Goal: Task Accomplishment & Management: Manage account settings

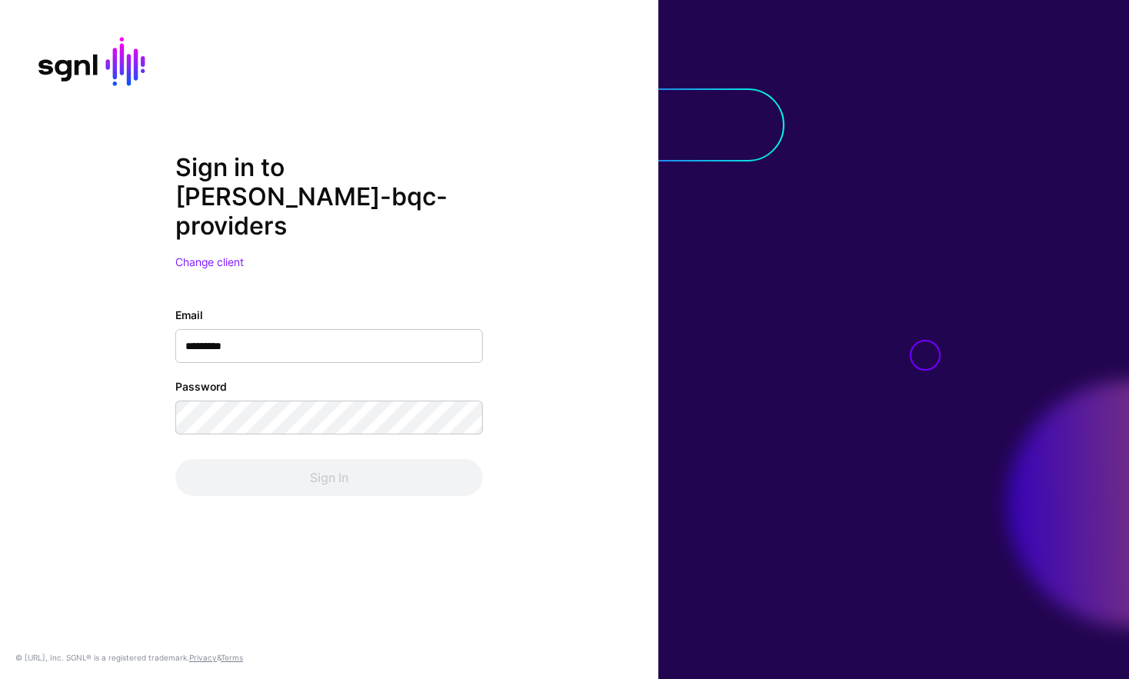
type input "**********"
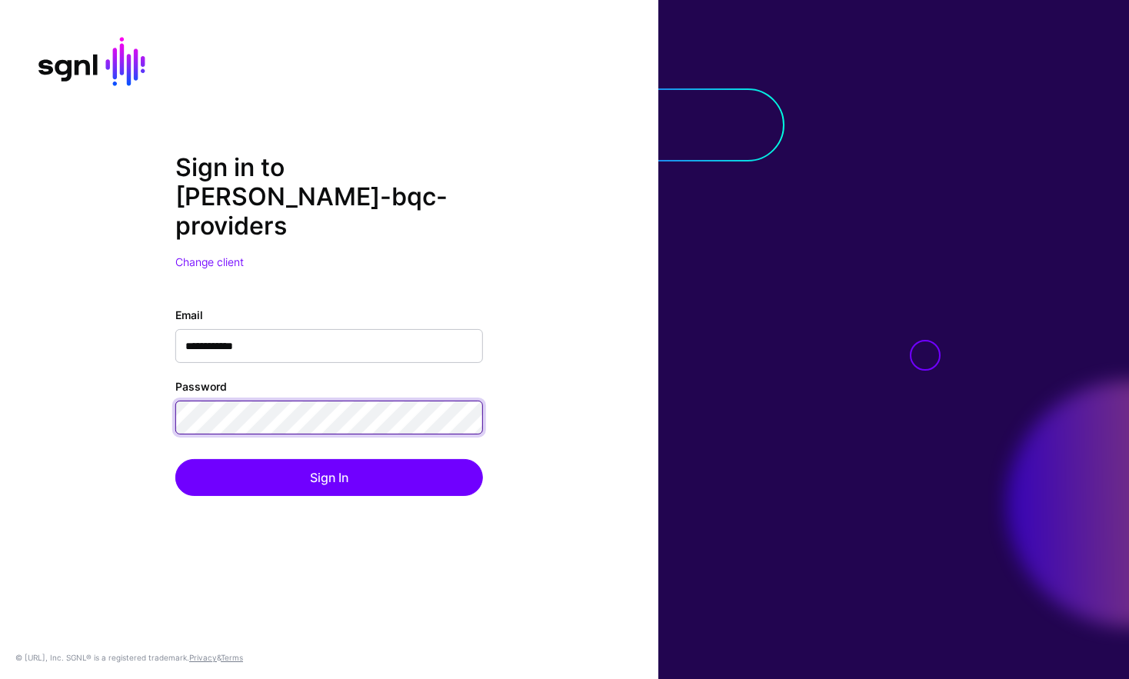
click at [175, 459] on button "Sign In" at bounding box center [329, 477] width 308 height 37
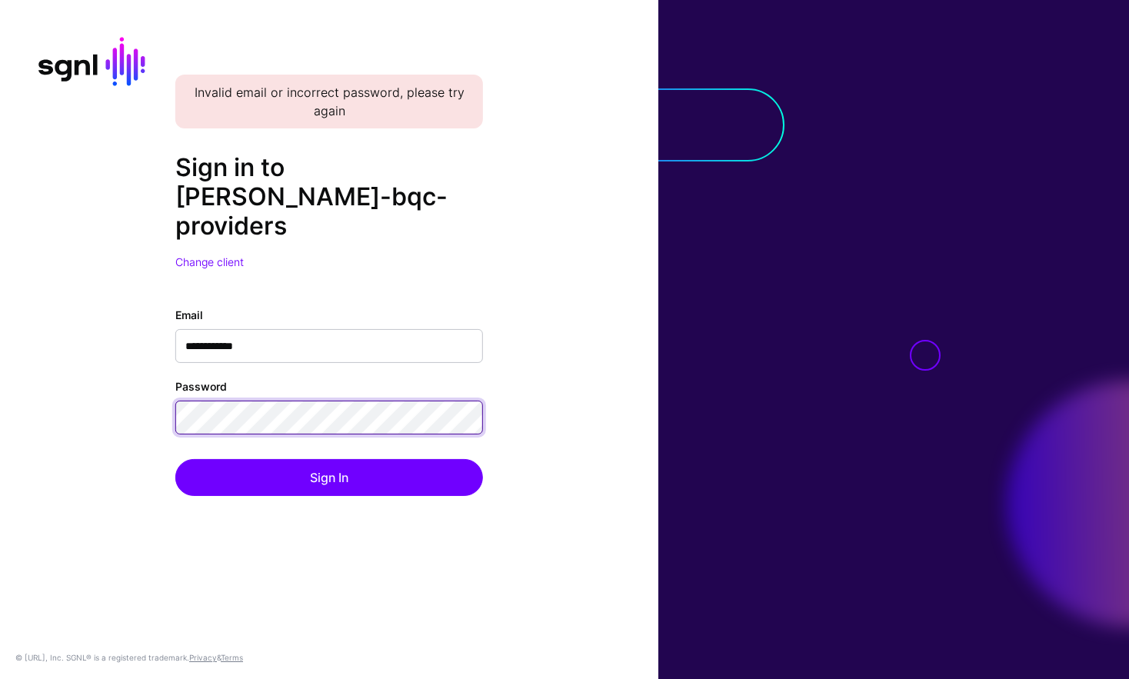
click at [175, 459] on button "Sign In" at bounding box center [329, 477] width 308 height 37
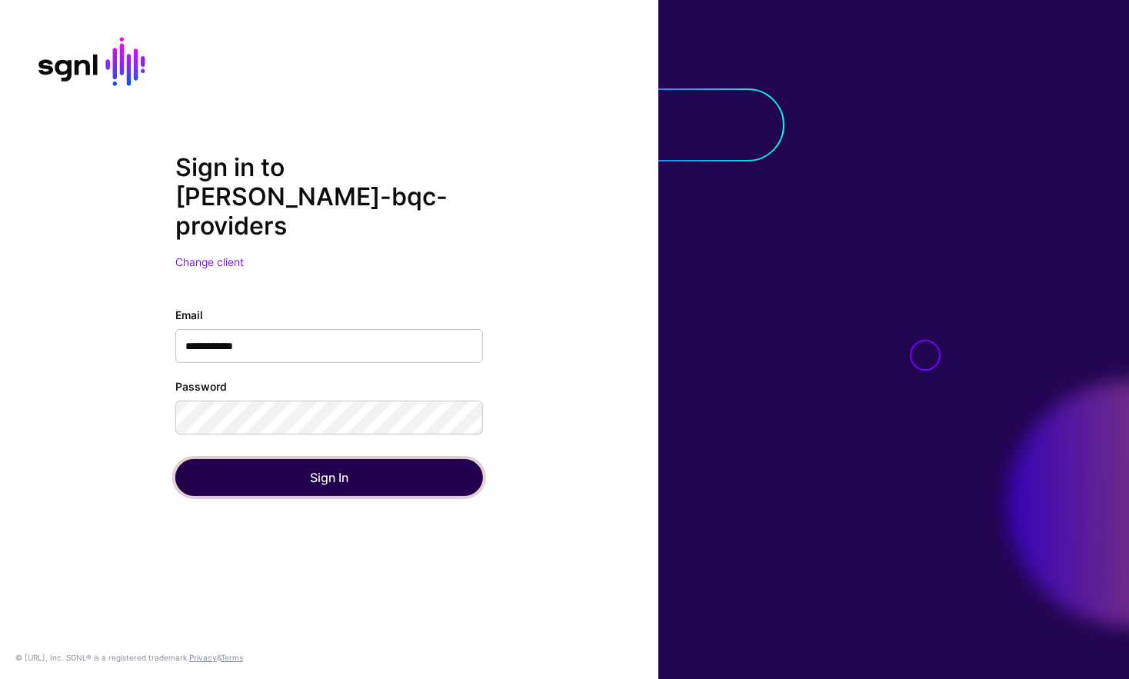
click at [299, 459] on button "Sign In" at bounding box center [329, 477] width 308 height 37
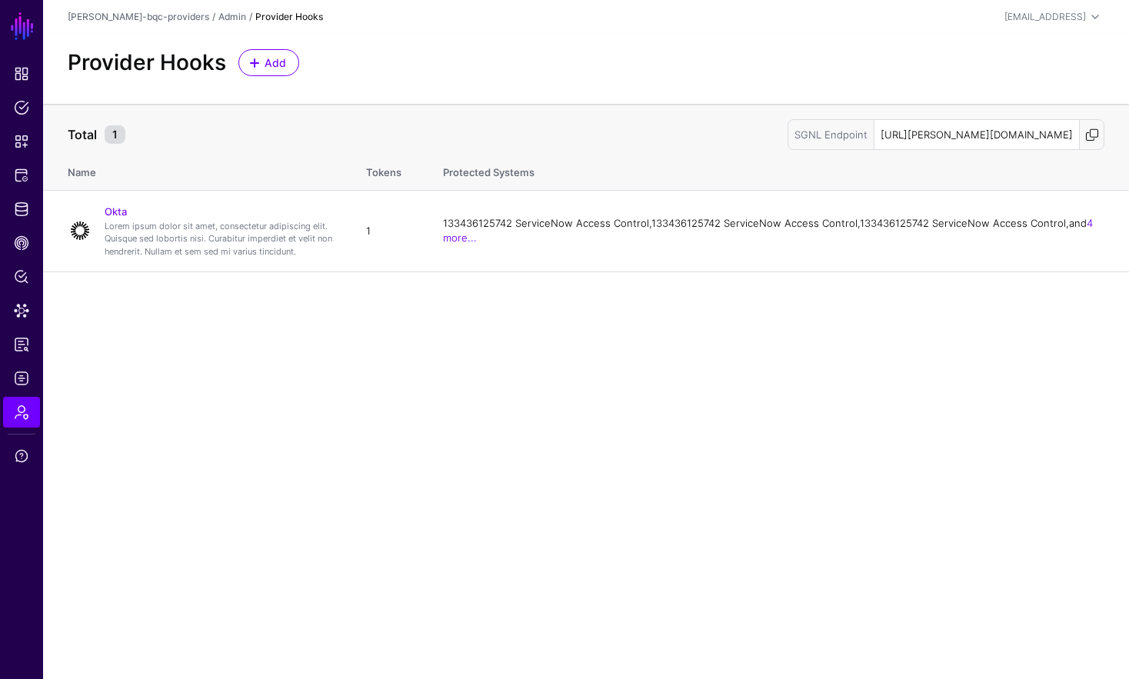
click at [1094, 135] on span at bounding box center [1091, 134] width 15 height 15
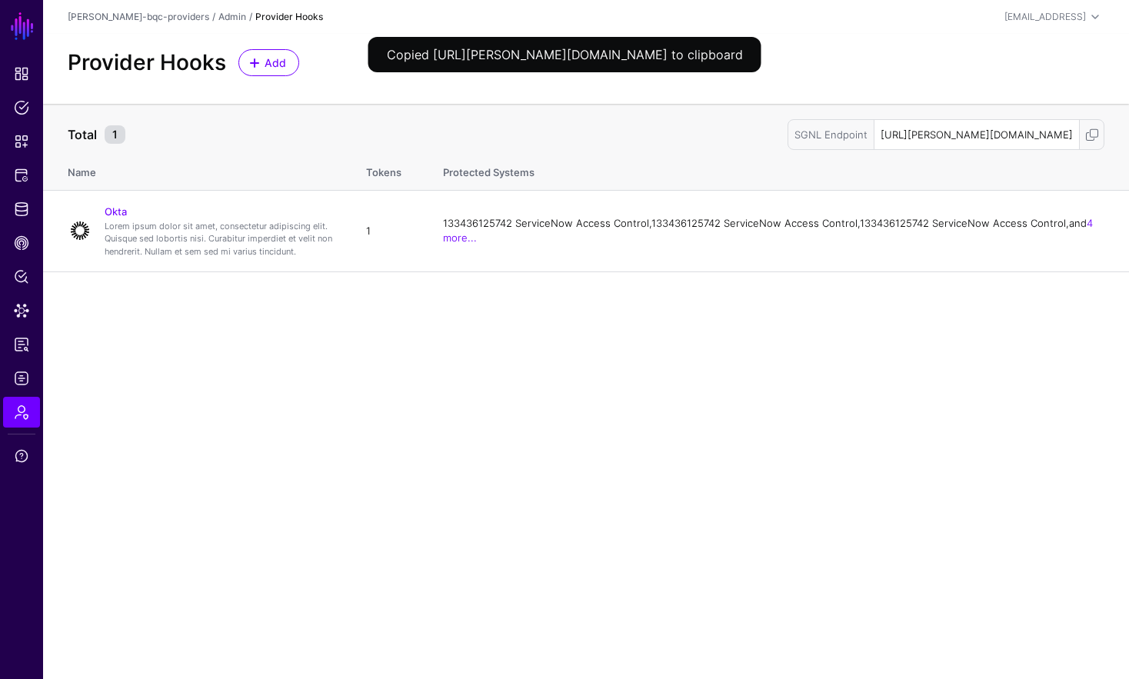
click at [919, 351] on main "SGNL Dashboard Policies Snippets Protected Systems Identity Data Fabric CAEP Hu…" at bounding box center [564, 339] width 1129 height 679
click at [788, 141] on div "SGNL Endpoint" at bounding box center [831, 134] width 86 height 29
click at [788, 134] on div "SGNL Endpoint https://ivan-bqc-providers.sgnlapis.cloud/access/v2/providers" at bounding box center [946, 134] width 317 height 31
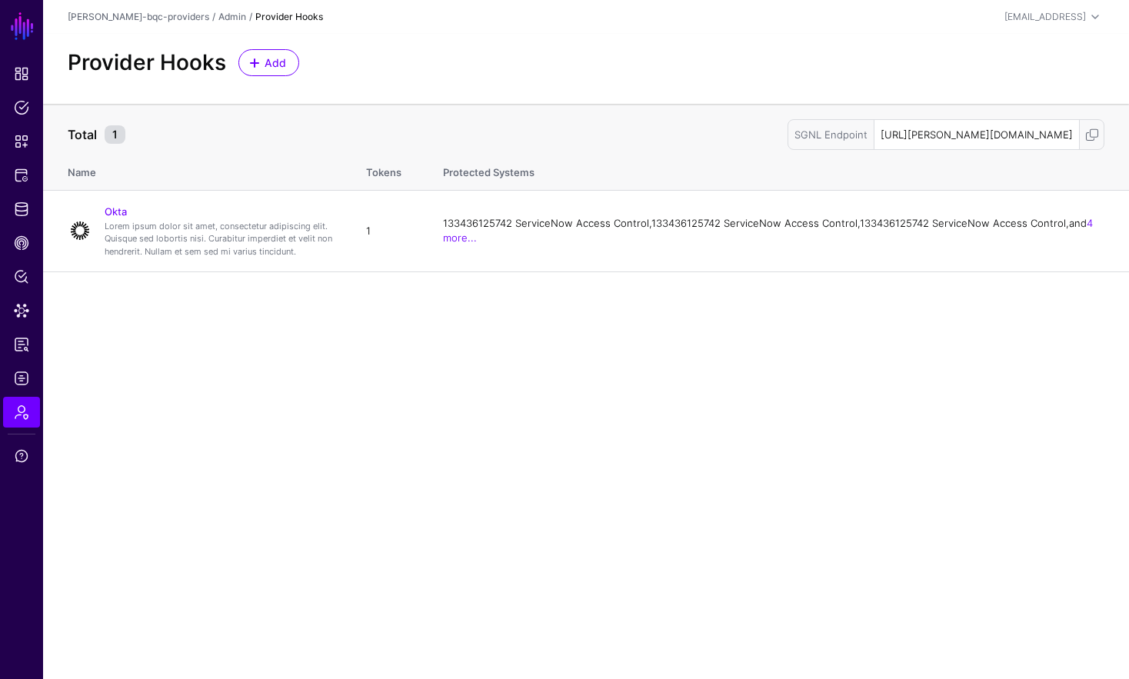
click at [788, 135] on div "SGNL Endpoint" at bounding box center [831, 134] width 86 height 29
click at [683, 114] on div "Total 1 SGNL Endpoint https://ivan-bqc-providers.sgnlapis.cloud/access/v2/provi…" at bounding box center [586, 131] width 1037 height 37
click at [117, 210] on link "Okta" at bounding box center [116, 211] width 22 height 12
click at [117, 210] on main "SGNL Dashboard Policies Snippets Protected Systems Identity Data Fabric CAEP Hu…" at bounding box center [564, 339] width 1129 height 679
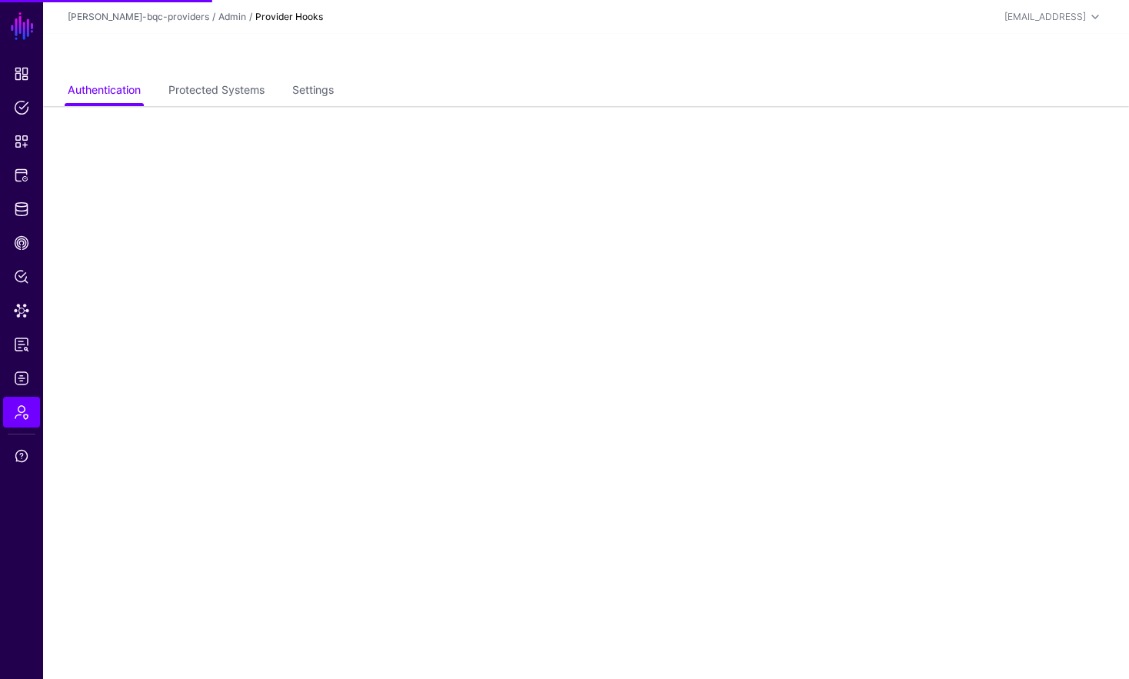
click at [361, 150] on main "SGNL Dashboard Policies Snippets Protected Systems Identity Data Fabric CAEP Hu…" at bounding box center [564, 339] width 1129 height 679
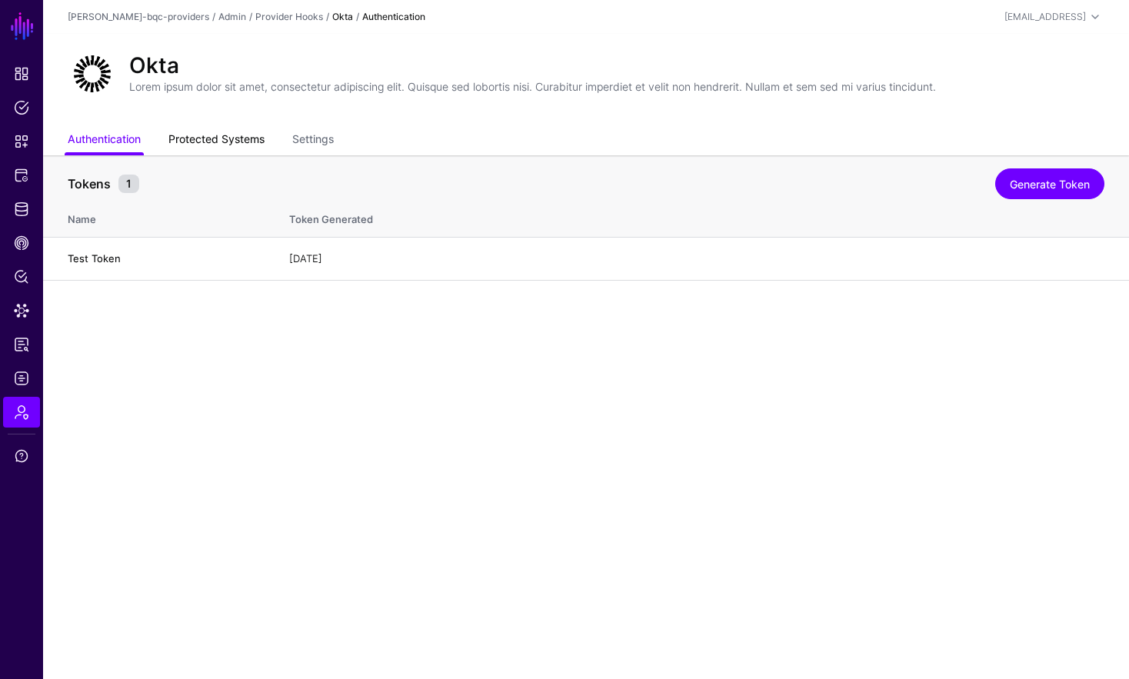
click at [239, 137] on link "Protected Systems" at bounding box center [216, 140] width 96 height 29
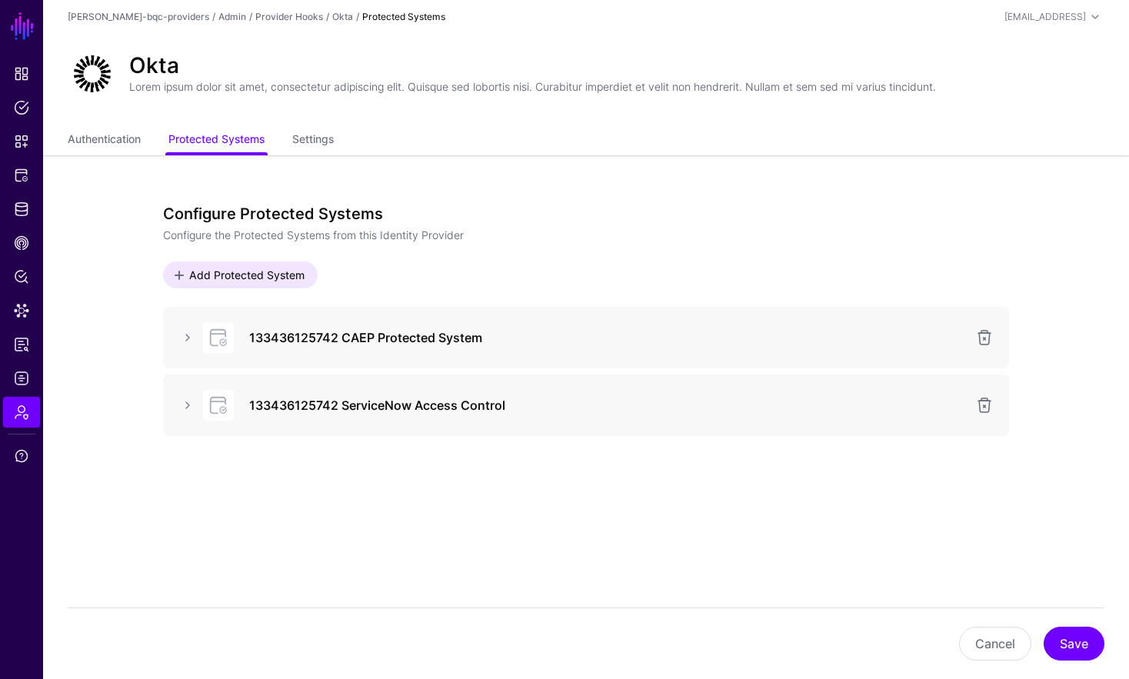
click at [326, 531] on form "Configure Protected Systems Configure the Protected Systems from this Identity …" at bounding box center [586, 374] width 846 height 339
click at [196, 328] on link at bounding box center [187, 337] width 18 height 18
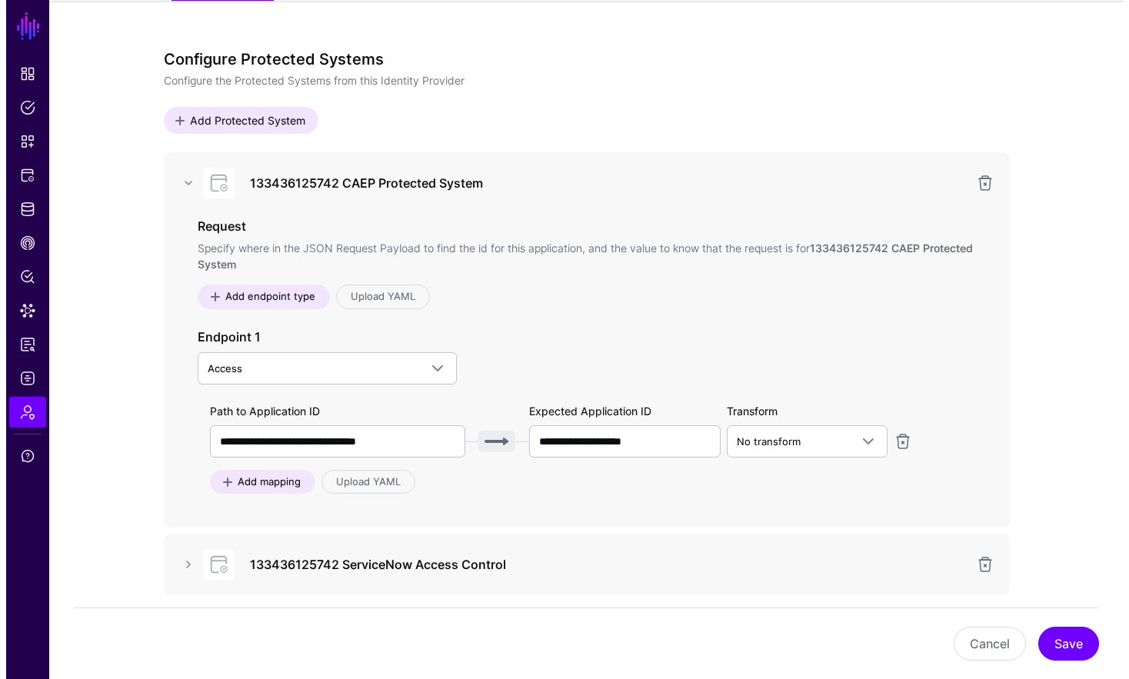
scroll to position [230, 0]
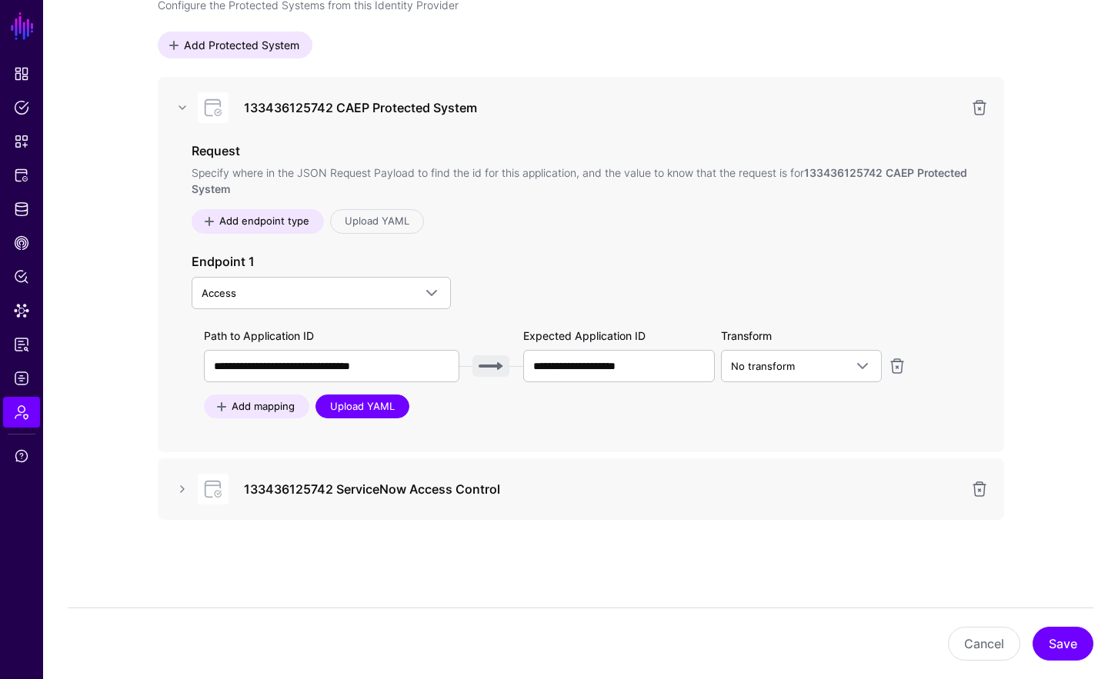
click at [355, 397] on link "Upload YAML" at bounding box center [362, 407] width 94 height 25
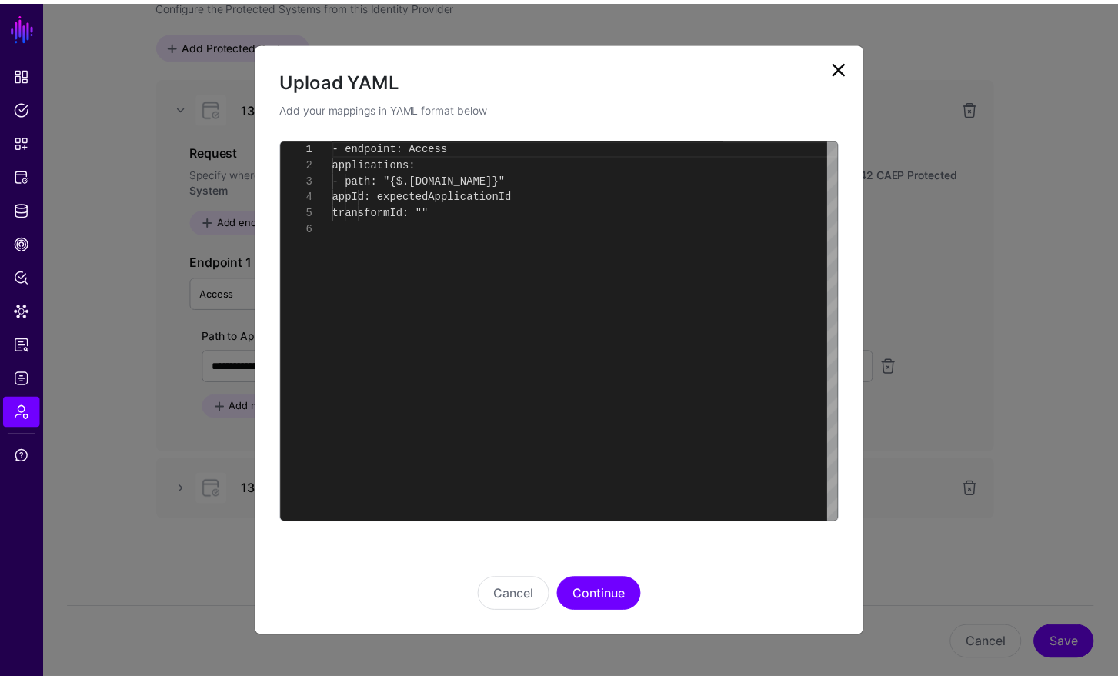
scroll to position [81, 0]
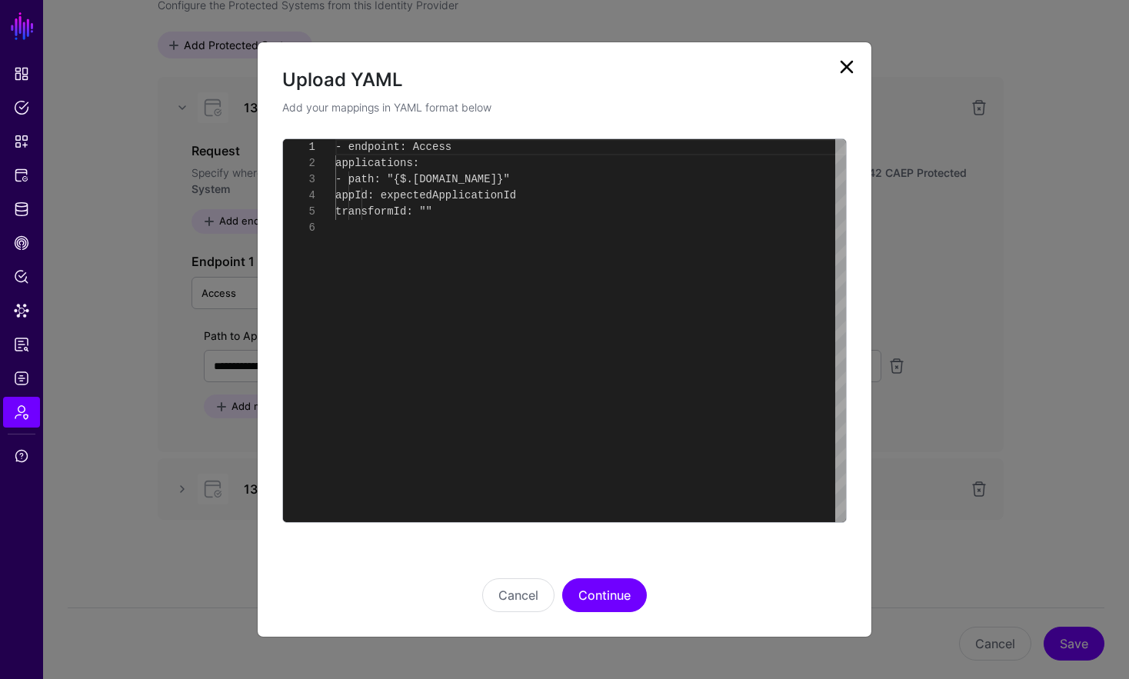
click at [857, 62] on link at bounding box center [847, 67] width 25 height 25
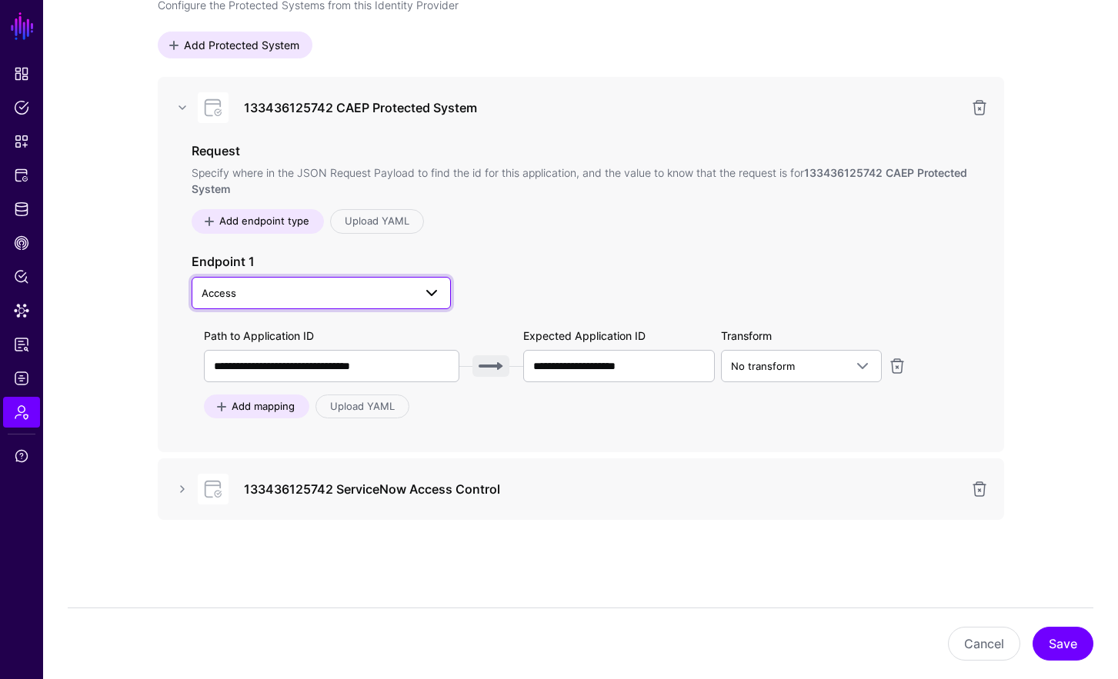
click at [325, 293] on span "Access" at bounding box center [308, 293] width 212 height 17
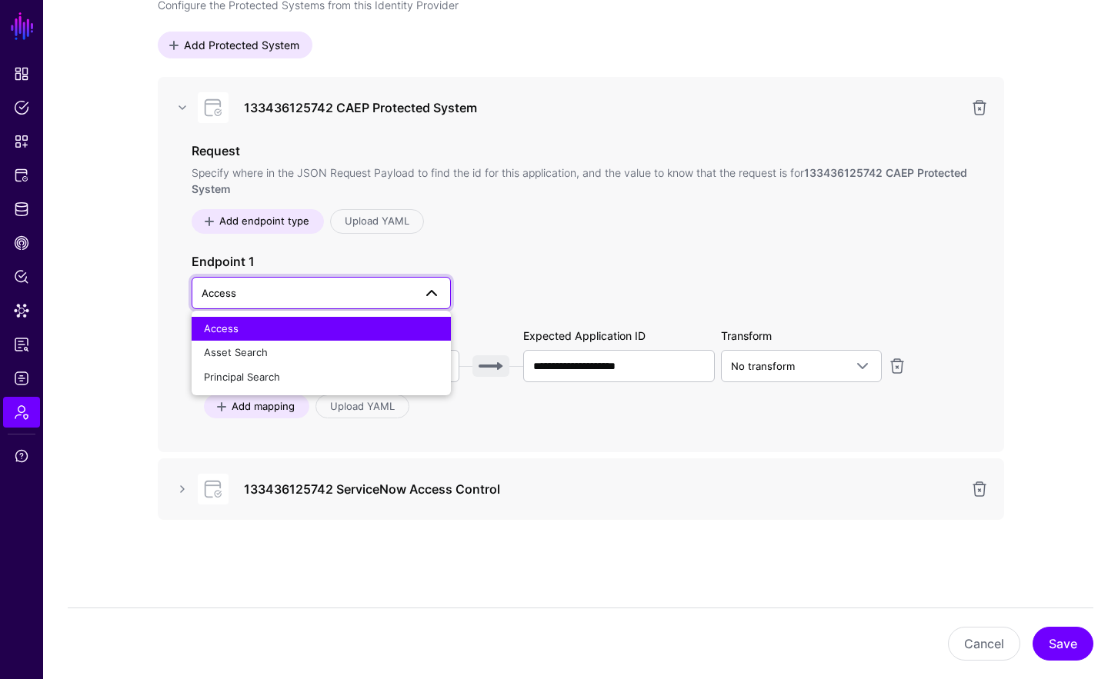
click at [325, 292] on span "Access" at bounding box center [308, 293] width 212 height 17
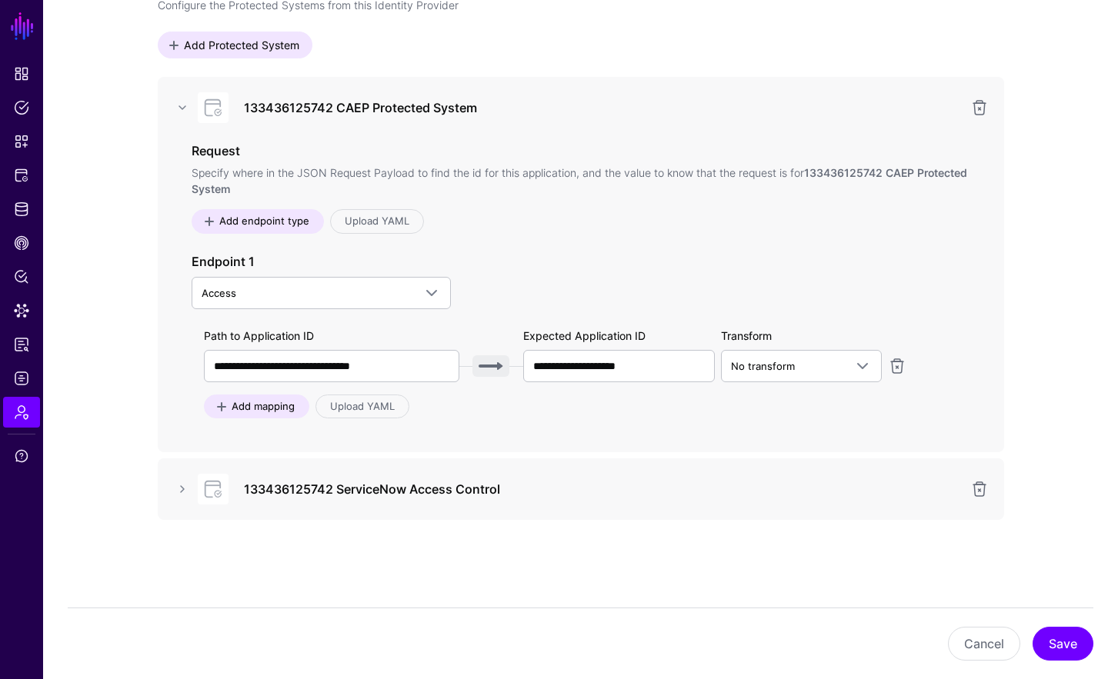
click at [526, 254] on h3 "Endpoint 1" at bounding box center [581, 261] width 778 height 18
click at [289, 225] on span "Add endpoint type" at bounding box center [264, 221] width 94 height 15
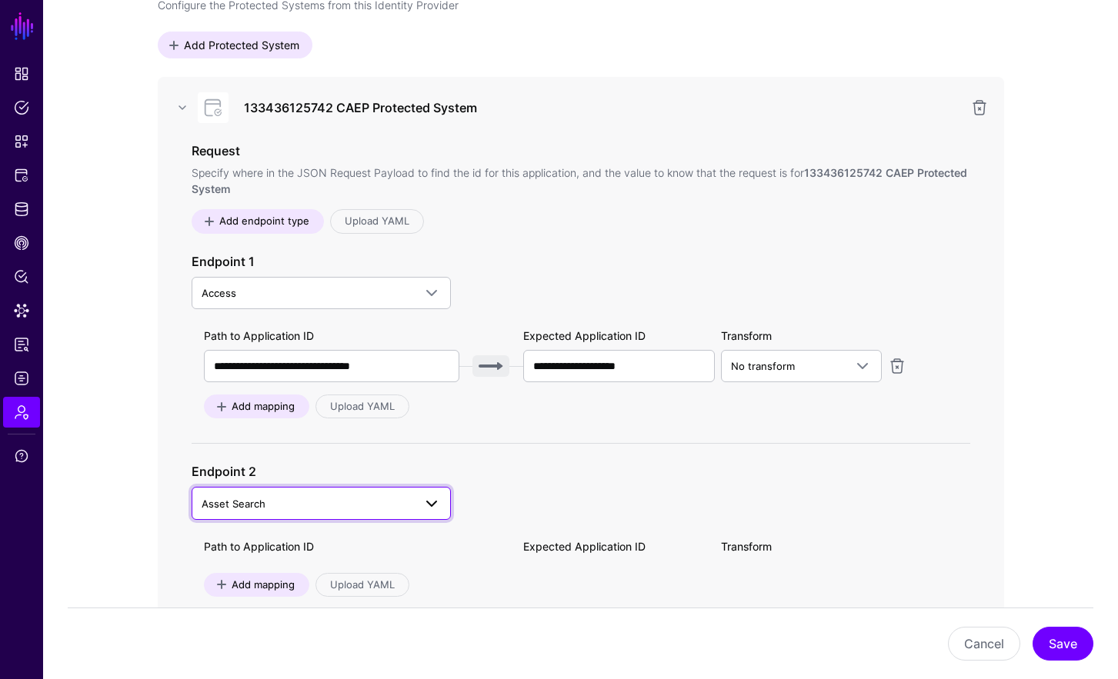
click at [285, 511] on span "Asset Search" at bounding box center [321, 503] width 239 height 18
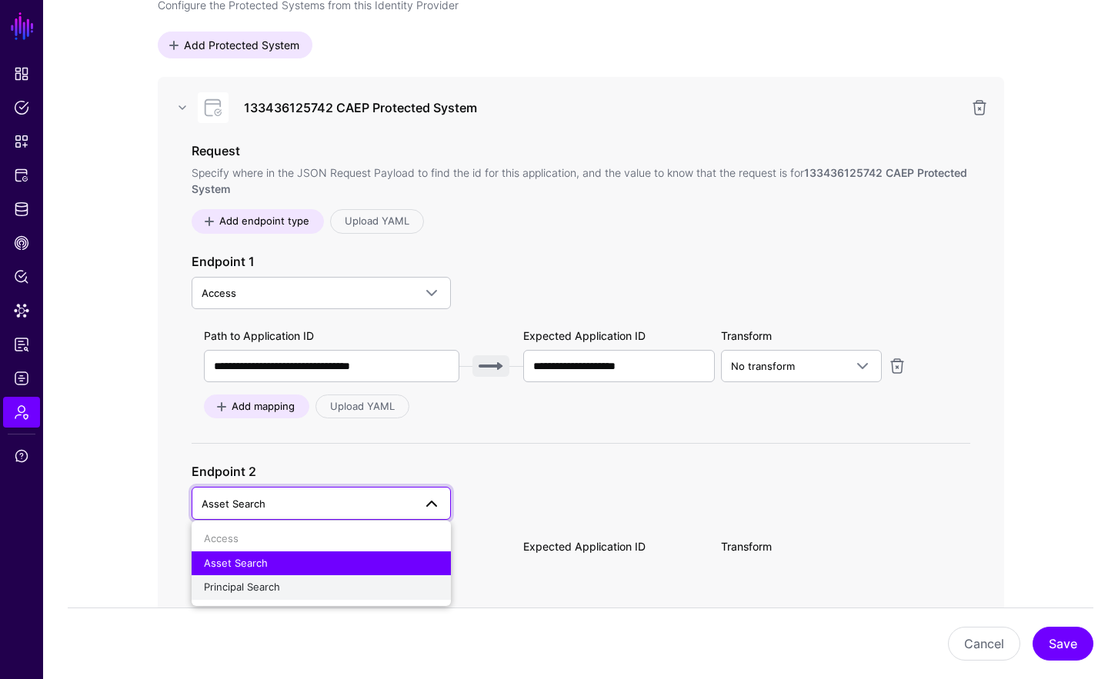
click at [334, 587] on div "Principal Search" at bounding box center [321, 587] width 235 height 15
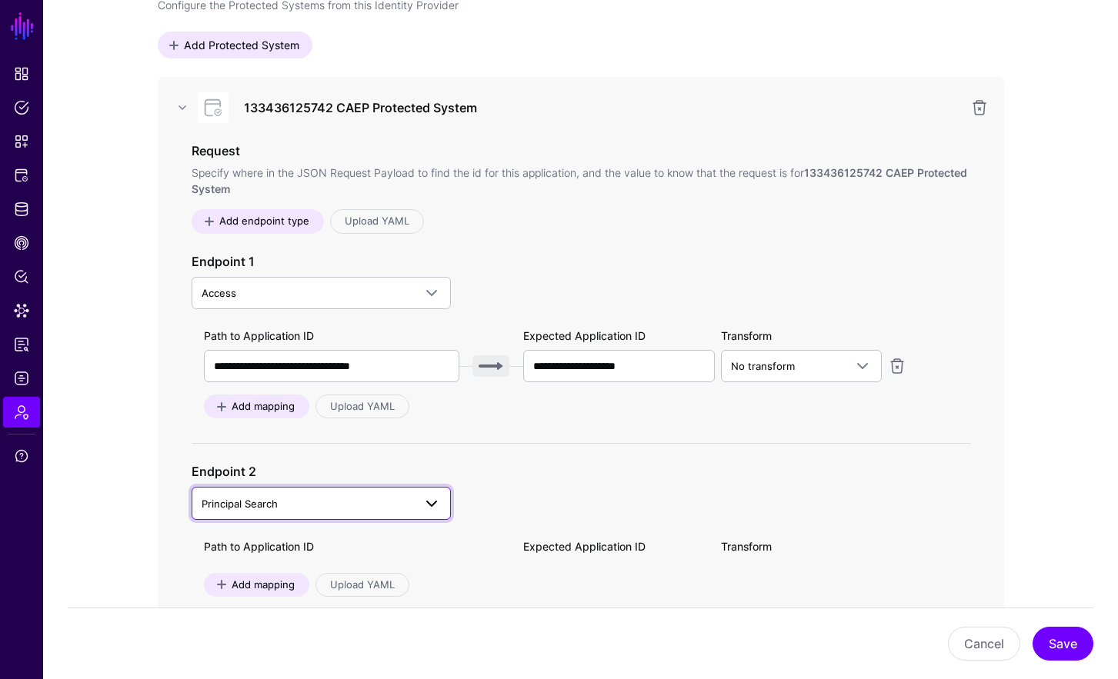
click at [418, 503] on span at bounding box center [427, 503] width 28 height 18
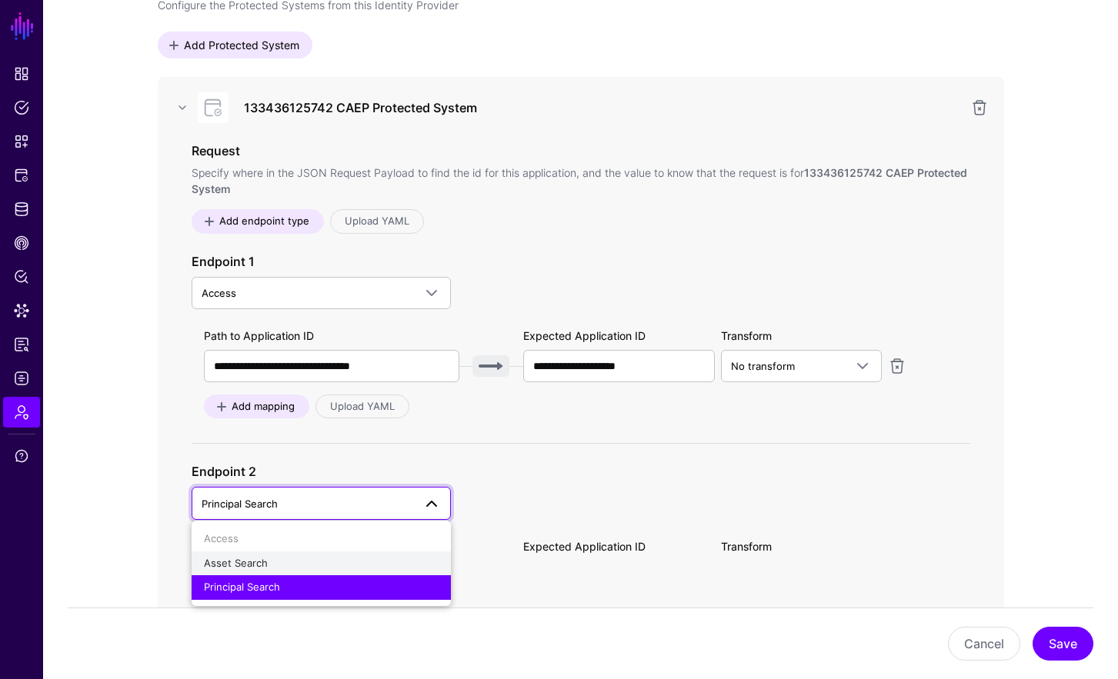
click at [351, 551] on button "Asset Search" at bounding box center [321, 563] width 259 height 25
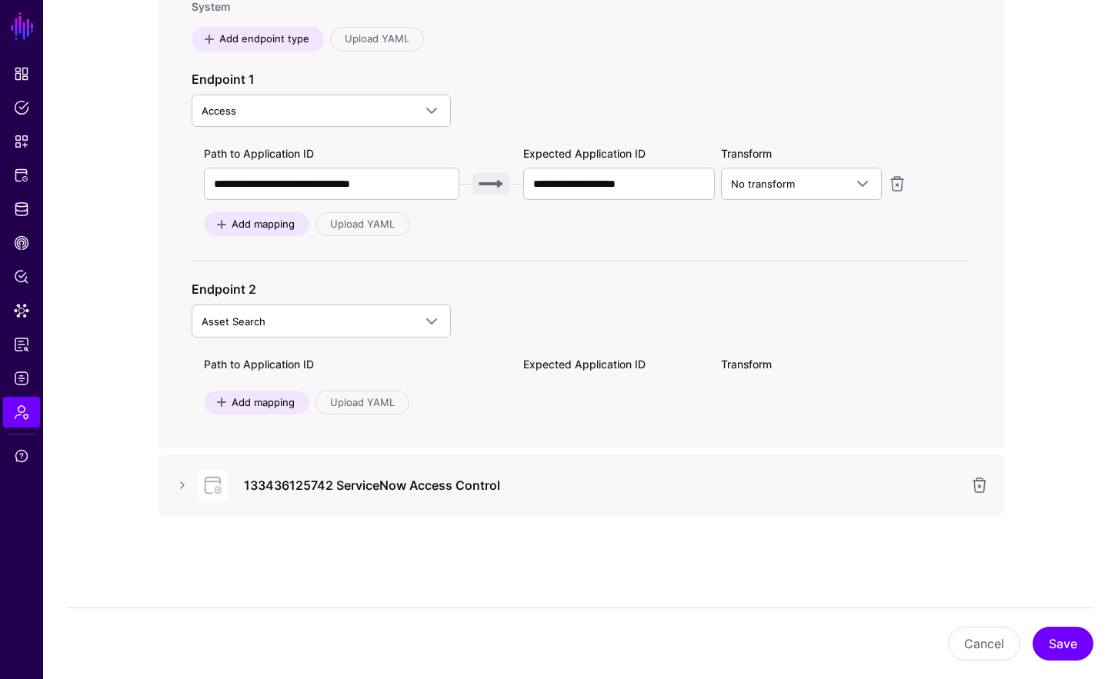
scroll to position [328, 0]
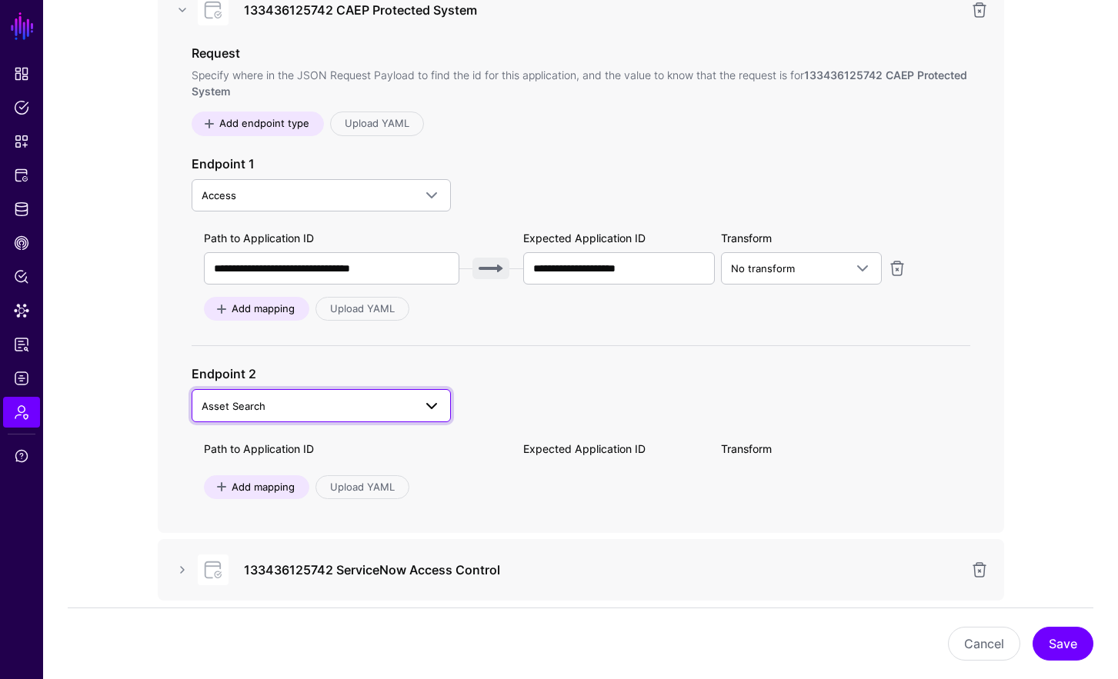
click at [243, 420] on link "Asset Search" at bounding box center [321, 405] width 259 height 32
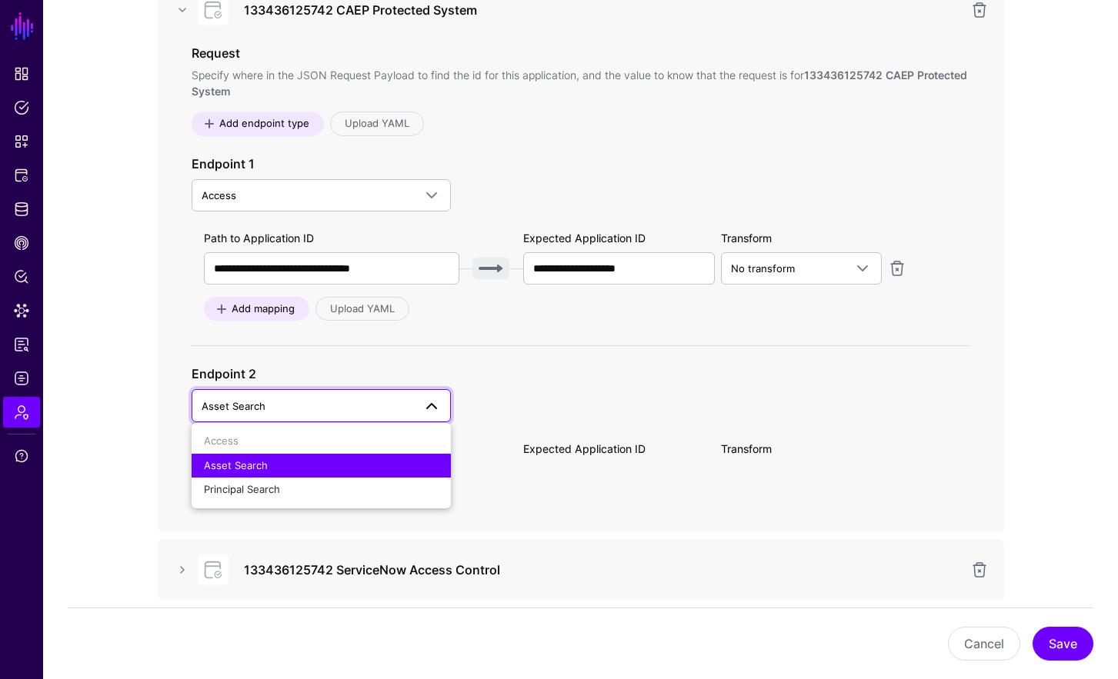
click at [245, 411] on span "Asset Search" at bounding box center [234, 406] width 64 height 12
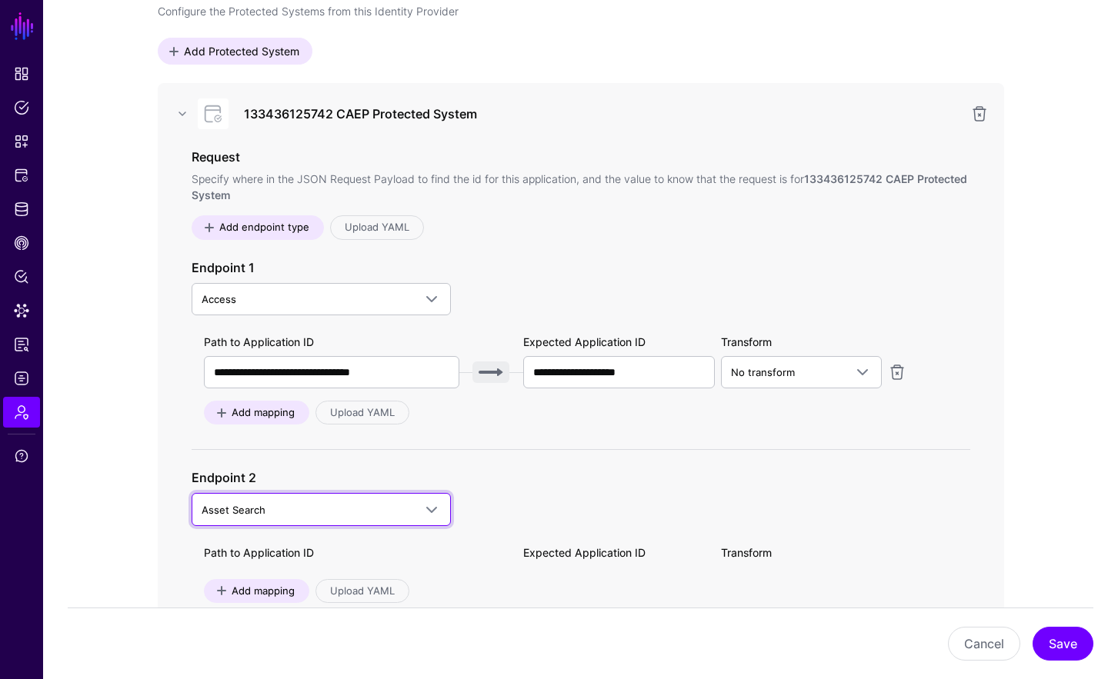
scroll to position [185, 0]
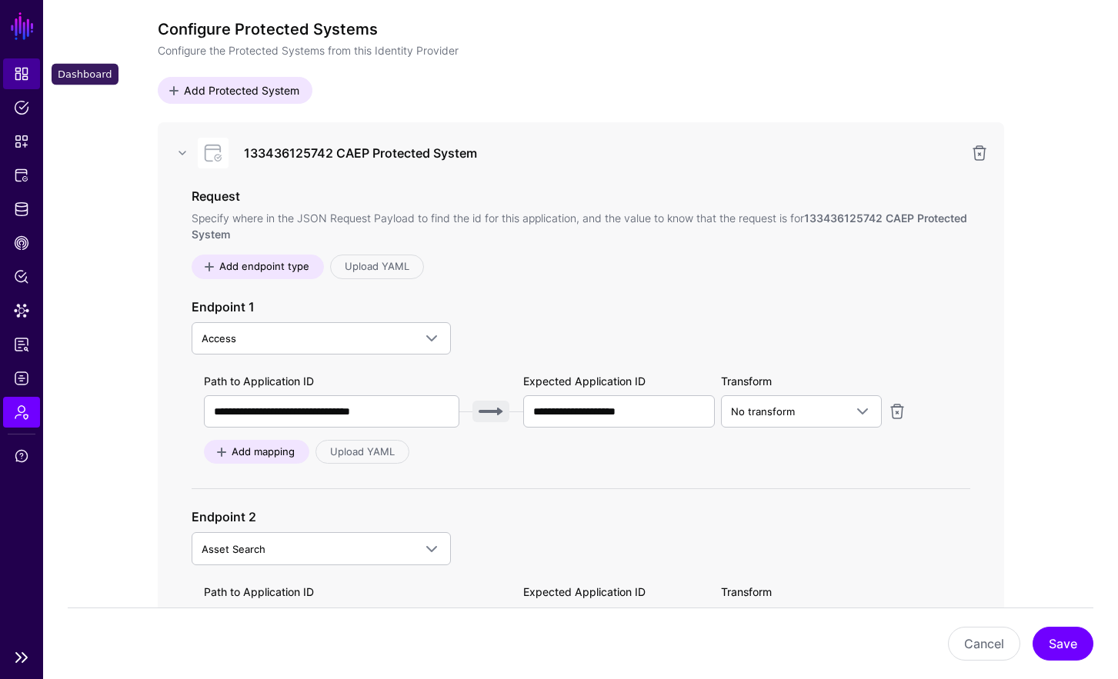
click at [34, 68] on link "Dashboard" at bounding box center [21, 73] width 37 height 31
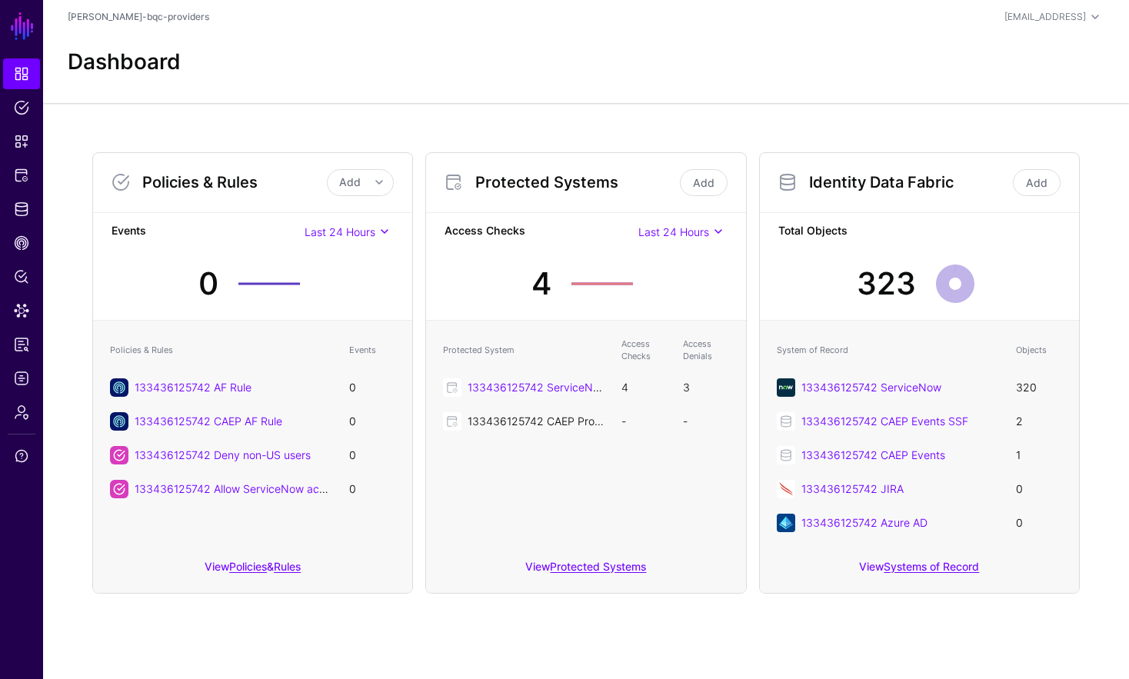
click at [532, 421] on link "133436125742 CAEP Protected System" at bounding box center [568, 421] width 201 height 13
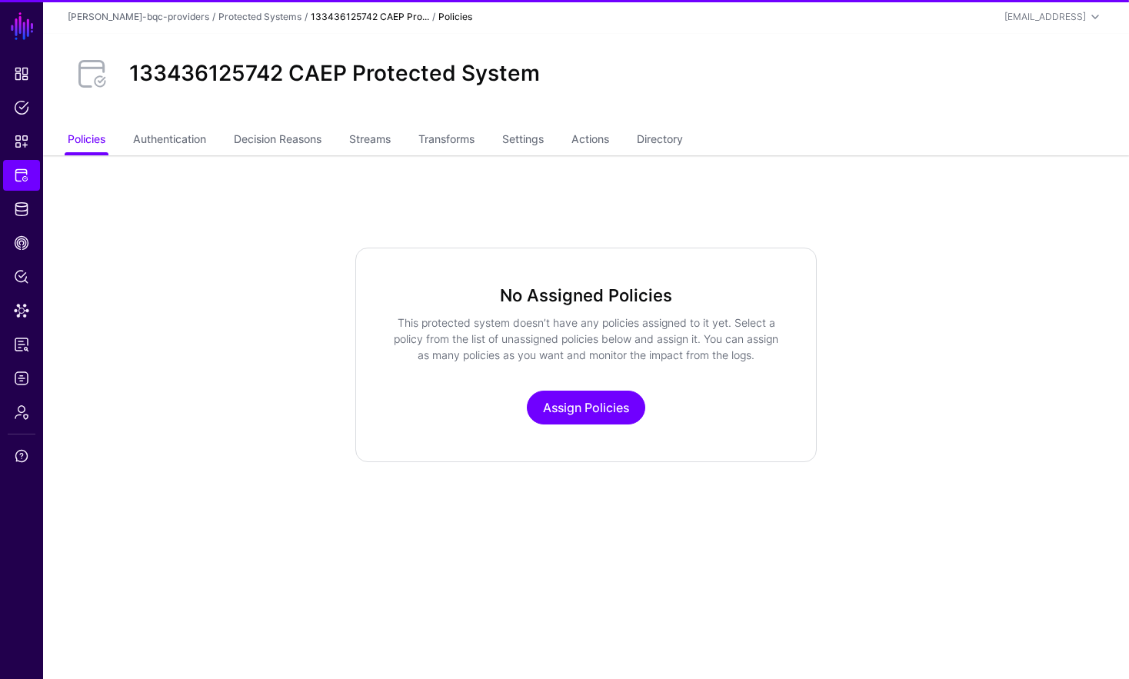
click at [644, 148] on ul "Policies Authentication Decision Reasons Streams Transforms Settings Actions Di…" at bounding box center [586, 140] width 1037 height 29
click at [667, 144] on link "Directory" at bounding box center [660, 140] width 46 height 29
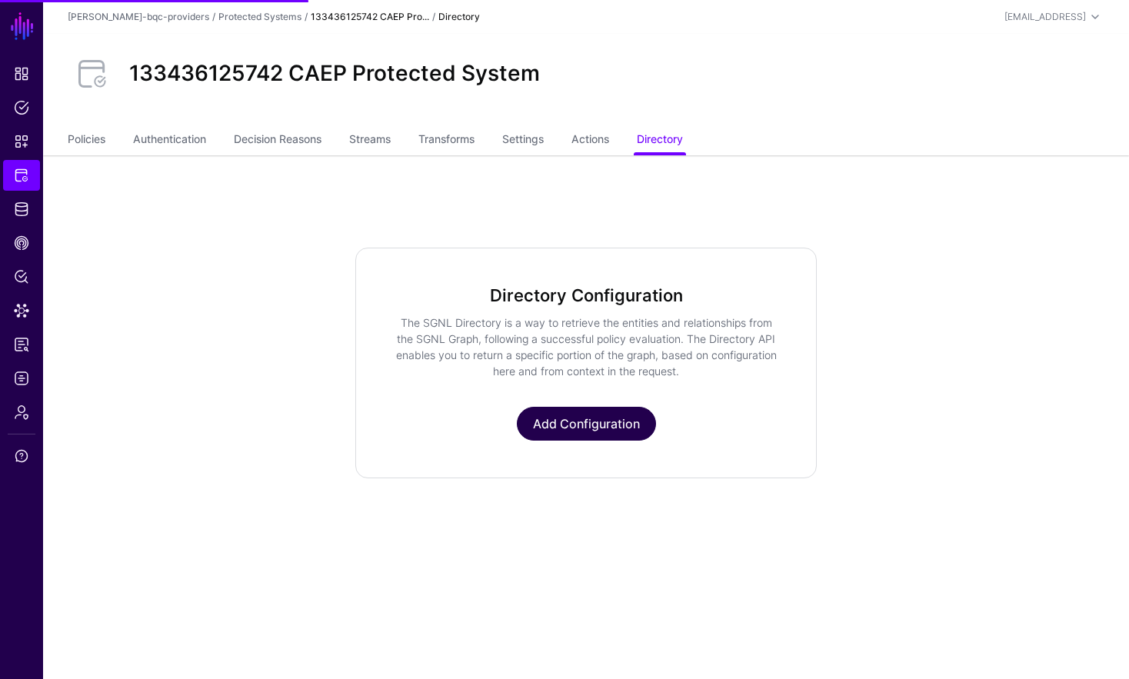
click at [560, 415] on link "Add Configuration" at bounding box center [586, 424] width 139 height 34
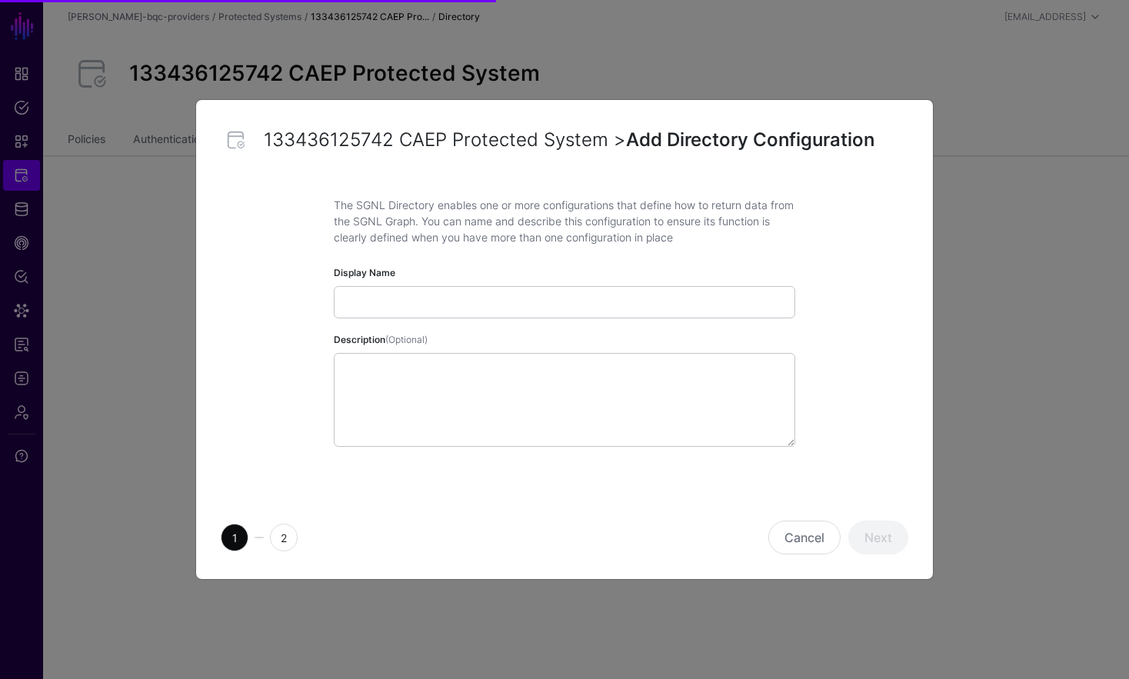
click at [441, 295] on input "Display Name" at bounding box center [564, 302] width 461 height 32
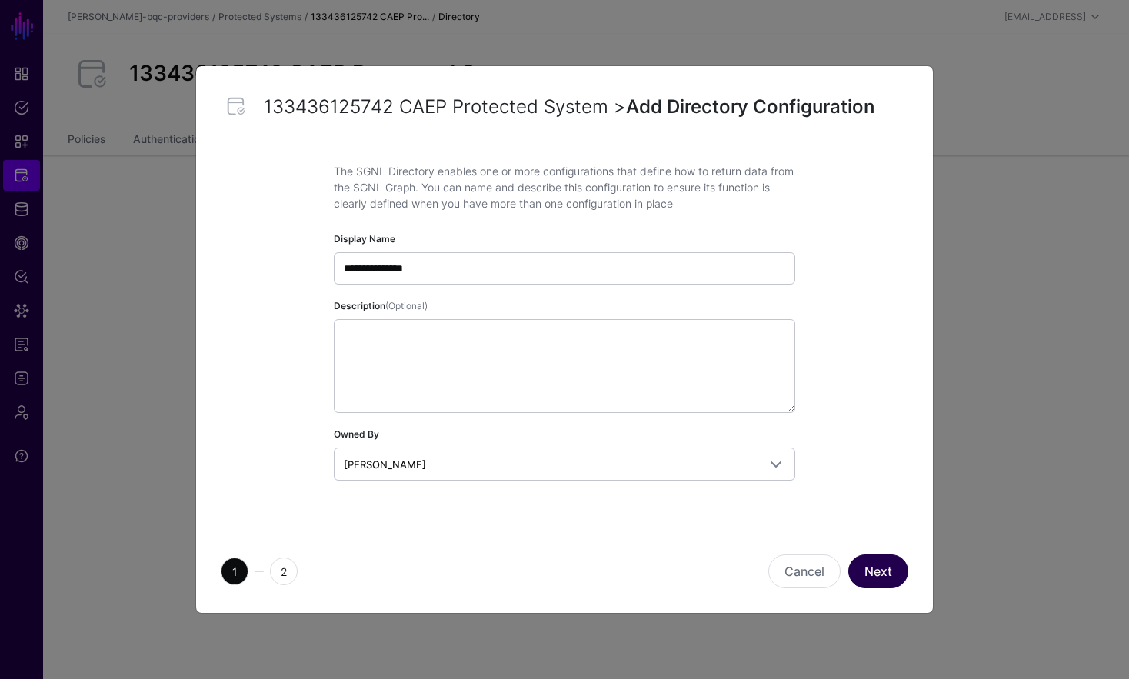
type input "**********"
click at [906, 573] on button "Next" at bounding box center [878, 572] width 60 height 34
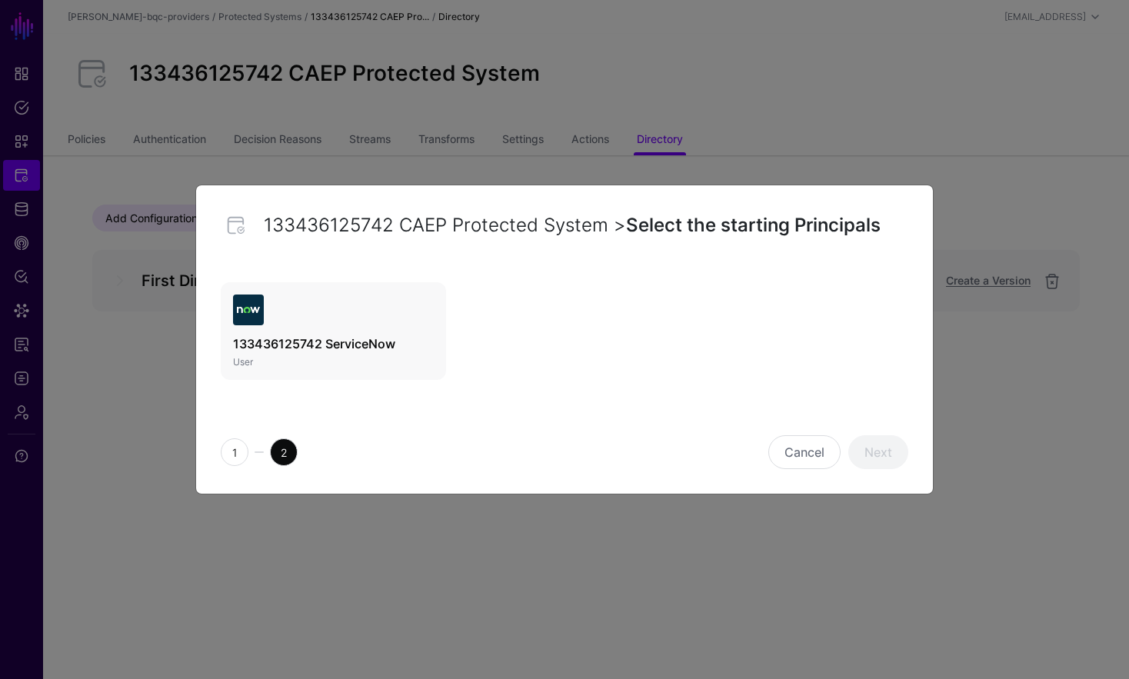
click at [294, 325] on link "133436125742 ServiceNow User" at bounding box center [333, 331] width 225 height 98
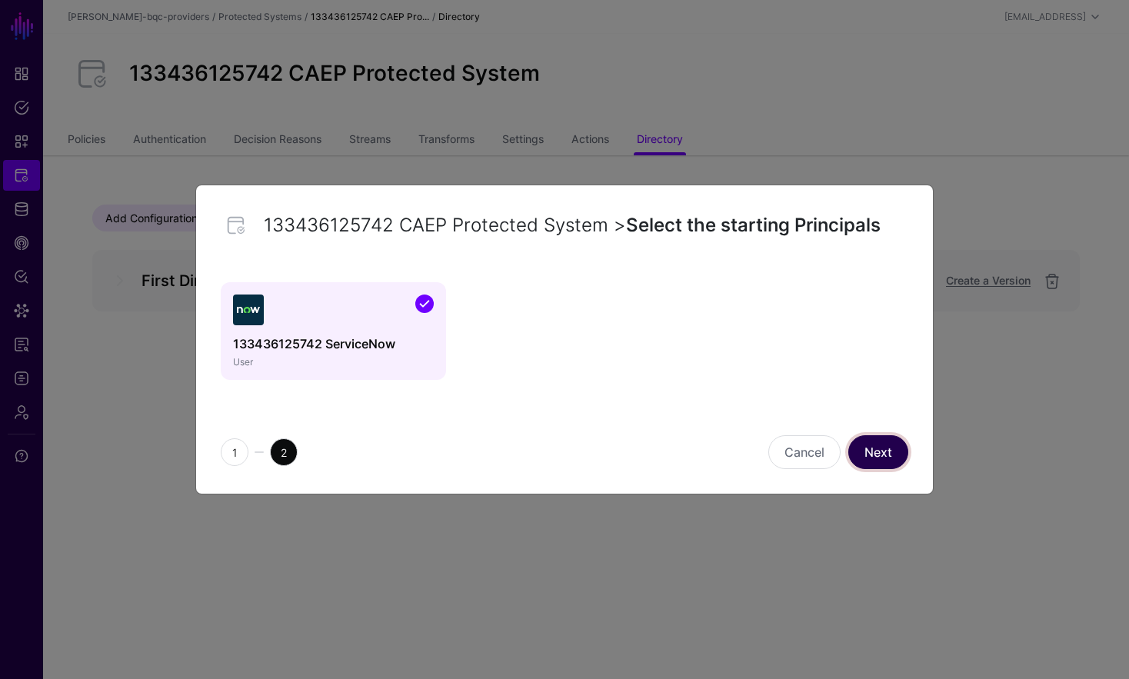
click at [891, 438] on link "Next" at bounding box center [878, 452] width 60 height 34
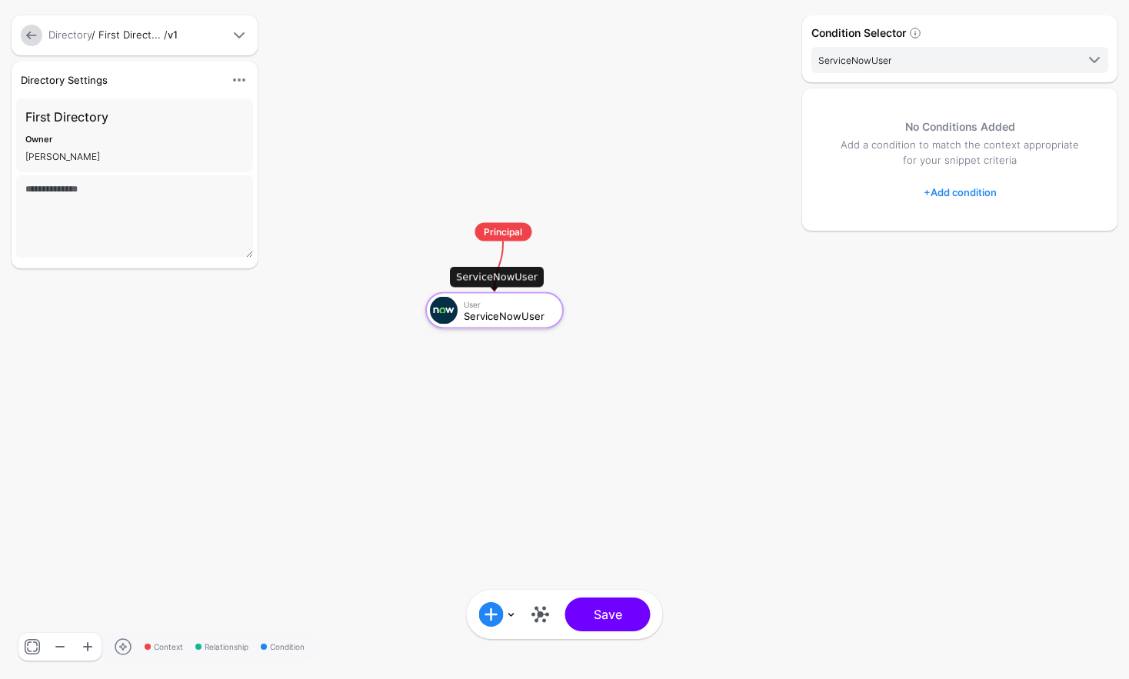
drag, startPoint x: 528, startPoint y: 310, endPoint x: 510, endPoint y: 321, distance: 21.4
click at [510, 320] on div "ServiceNowUser" at bounding box center [508, 315] width 89 height 11
click at [537, 613] on link at bounding box center [540, 614] width 25 height 25
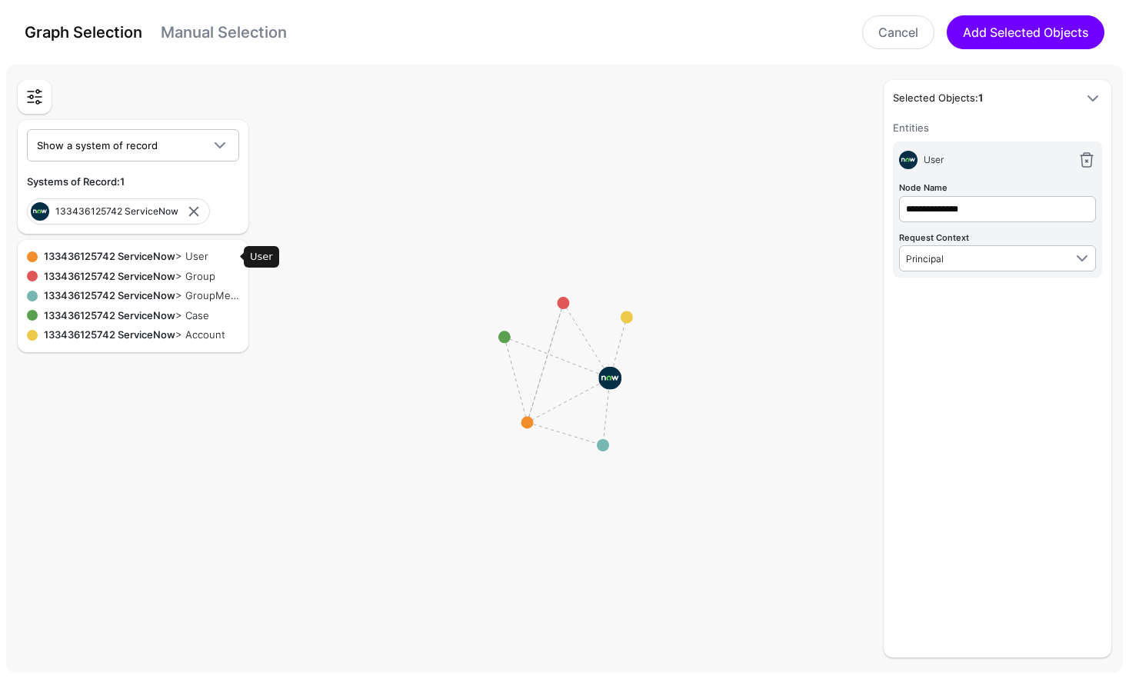
click at [148, 251] on strong "133436125742 ServiceNow" at bounding box center [110, 256] width 132 height 12
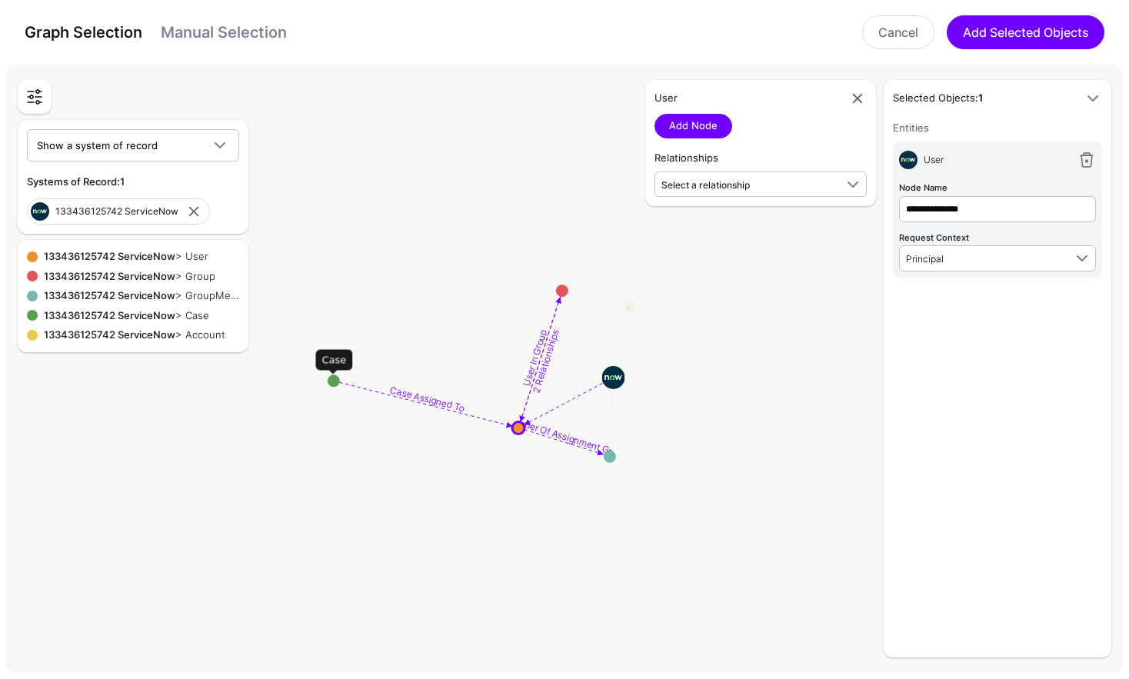
drag, startPoint x: 506, startPoint y: 338, endPoint x: 335, endPoint y: 382, distance: 176.3
click at [335, 382] on circle at bounding box center [334, 381] width 12 height 12
click at [332, 381] on circle at bounding box center [336, 381] width 12 height 12
click at [671, 197] on div "Case Add Node Relationships Select a relationship Case Account Case (1334361...…" at bounding box center [760, 143] width 231 height 126
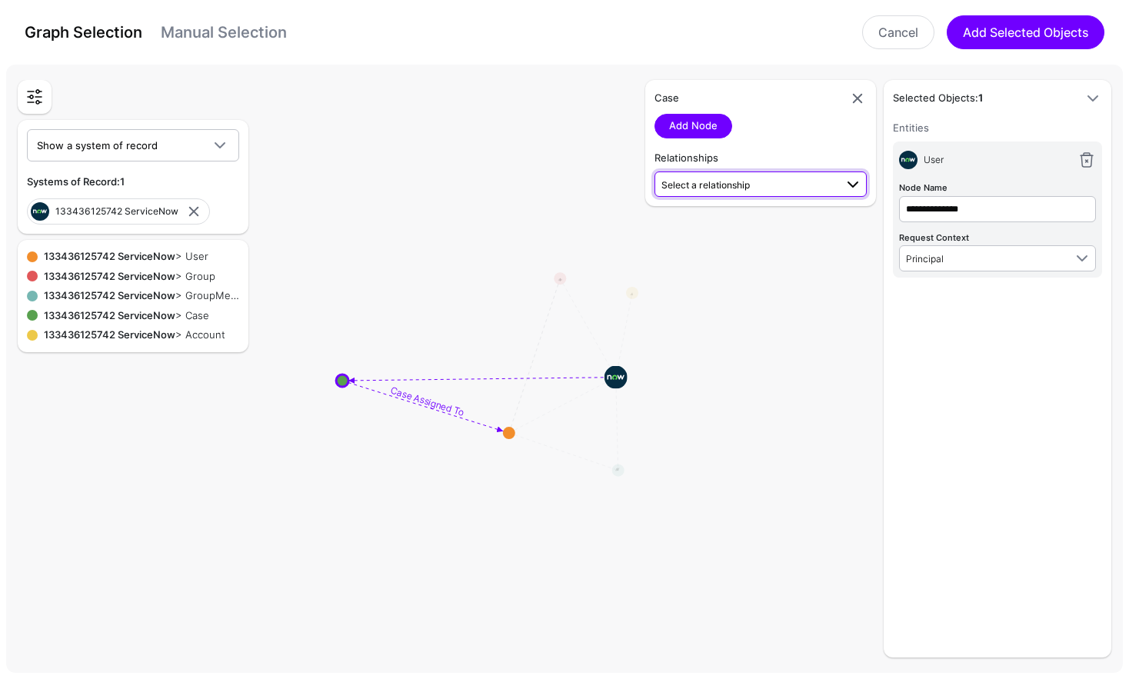
click at [722, 185] on span "Select a relationship" at bounding box center [705, 185] width 88 height 12
click at [818, 265] on span "Case Assigned To Case (1334361...) - User (1334361...)" at bounding box center [761, 272] width 188 height 36
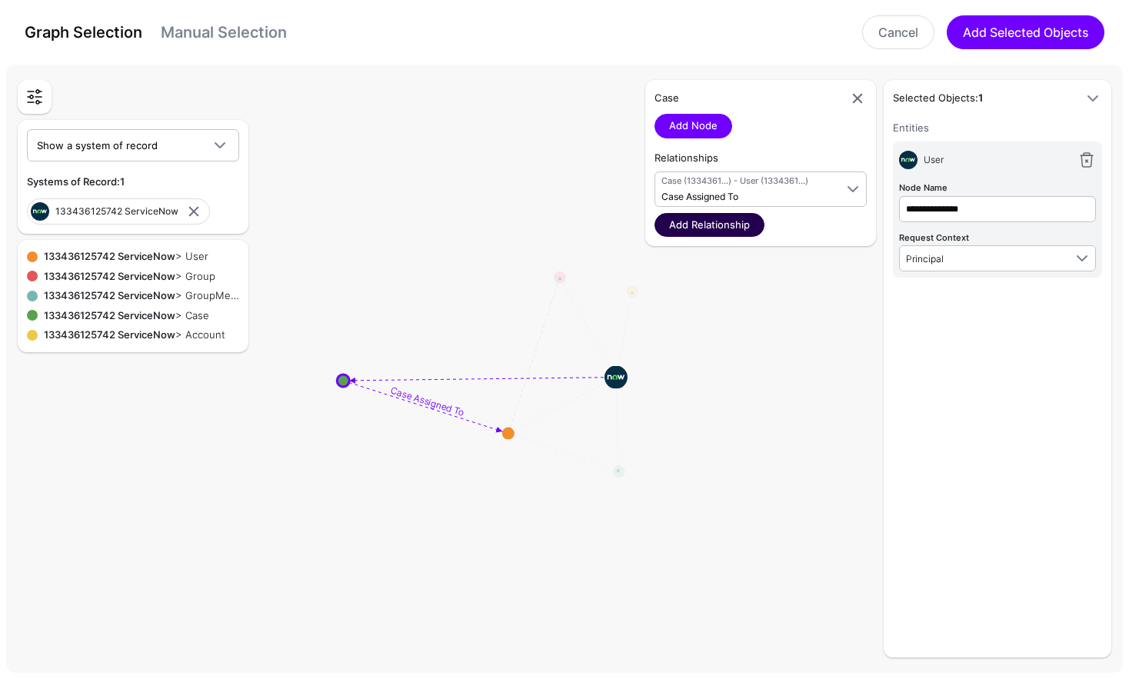
click at [731, 225] on link "Add Relationship" at bounding box center [710, 225] width 110 height 25
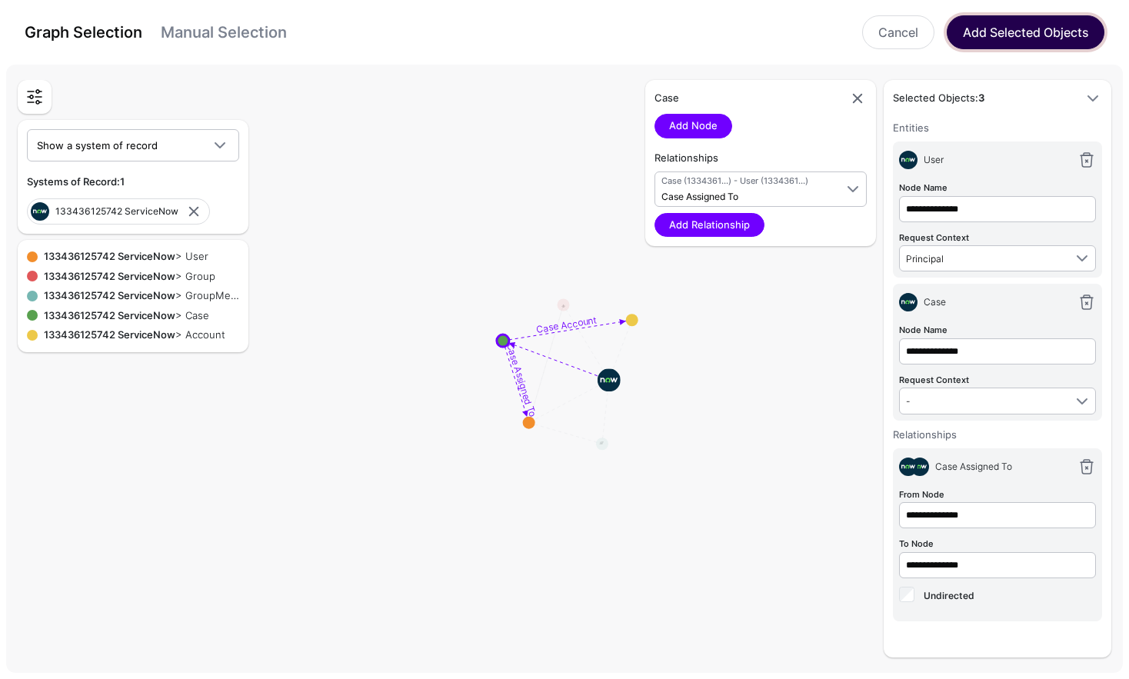
click at [1001, 28] on button "Add Selected Objects" at bounding box center [1026, 32] width 158 height 34
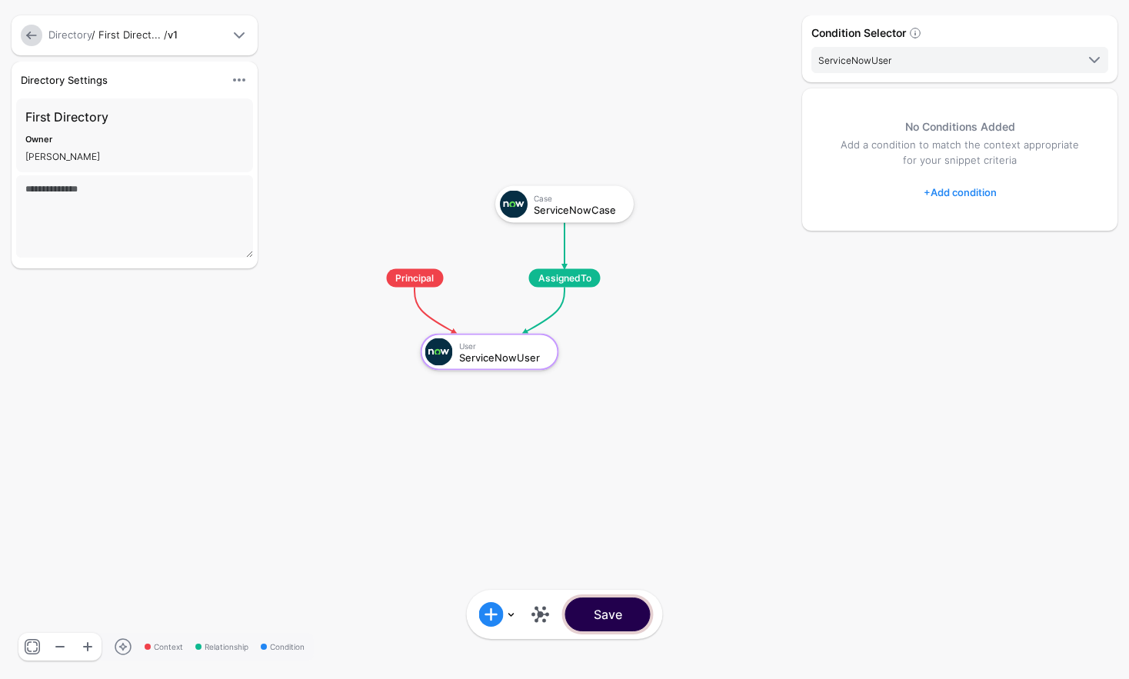
click at [638, 612] on button "Save" at bounding box center [607, 615] width 85 height 34
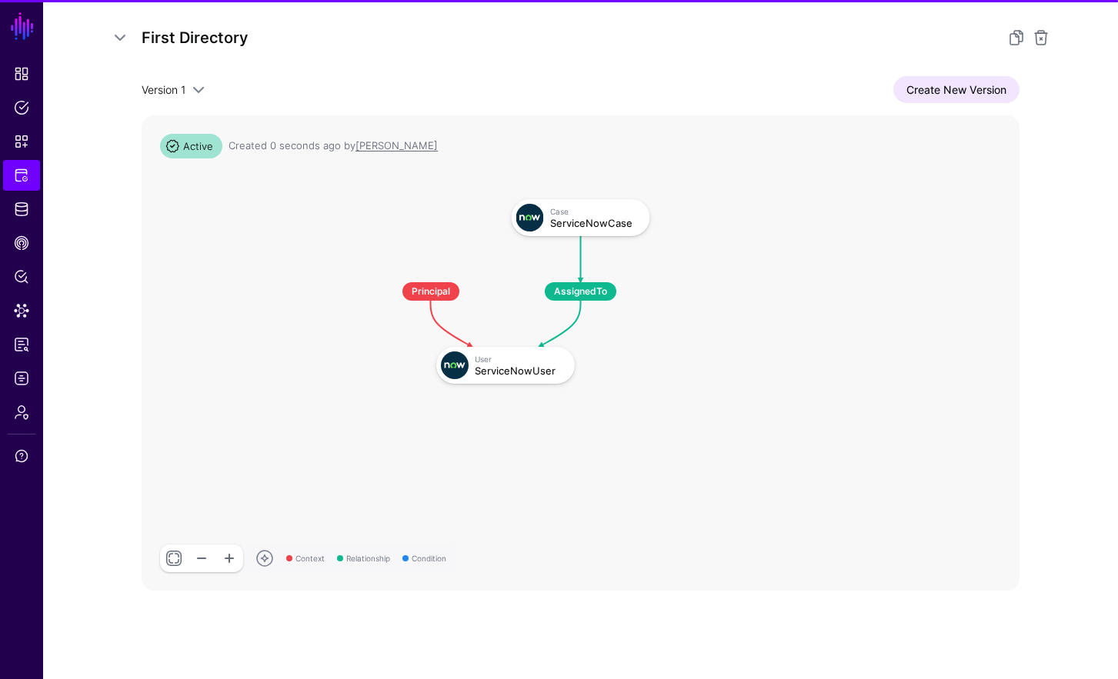
scroll to position [250, 0]
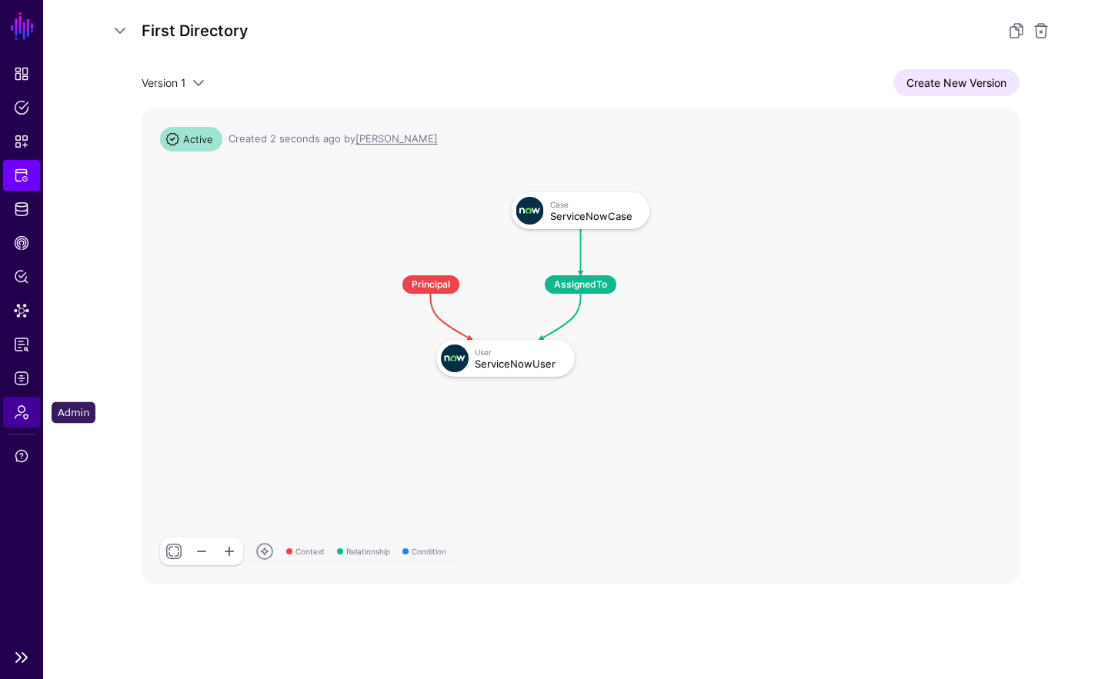
click at [29, 421] on link "Admin" at bounding box center [21, 412] width 37 height 31
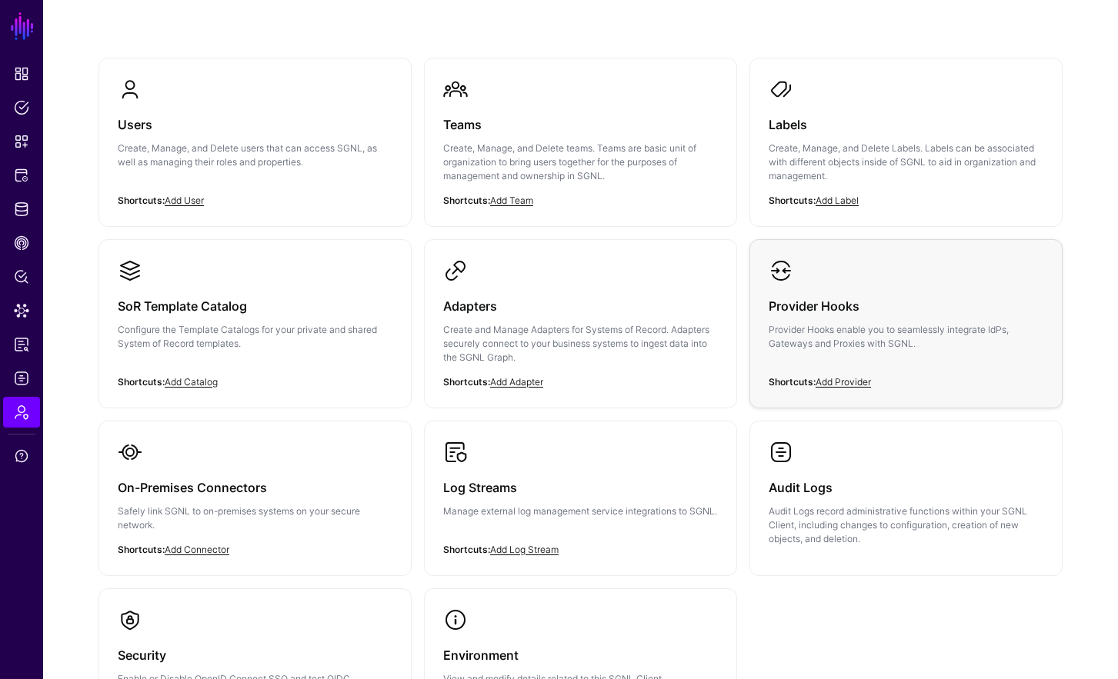
scroll to position [106, 0]
click at [788, 298] on h3 "Provider Hooks" at bounding box center [905, 307] width 275 height 22
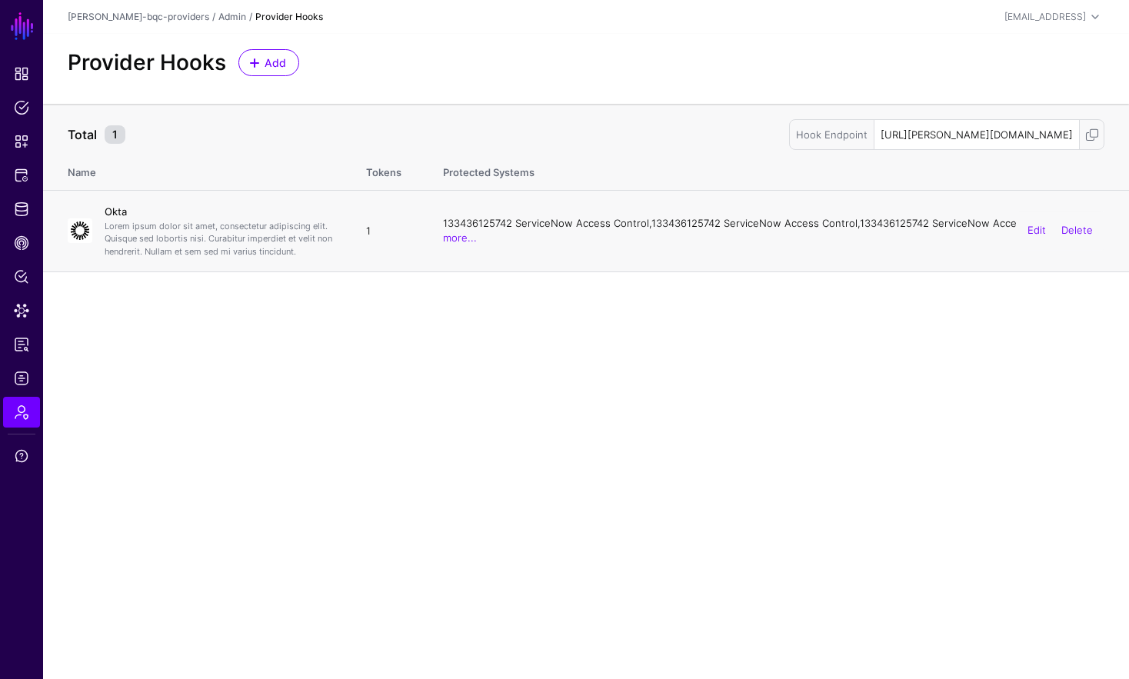
click at [125, 215] on link "Okta" at bounding box center [116, 211] width 22 height 12
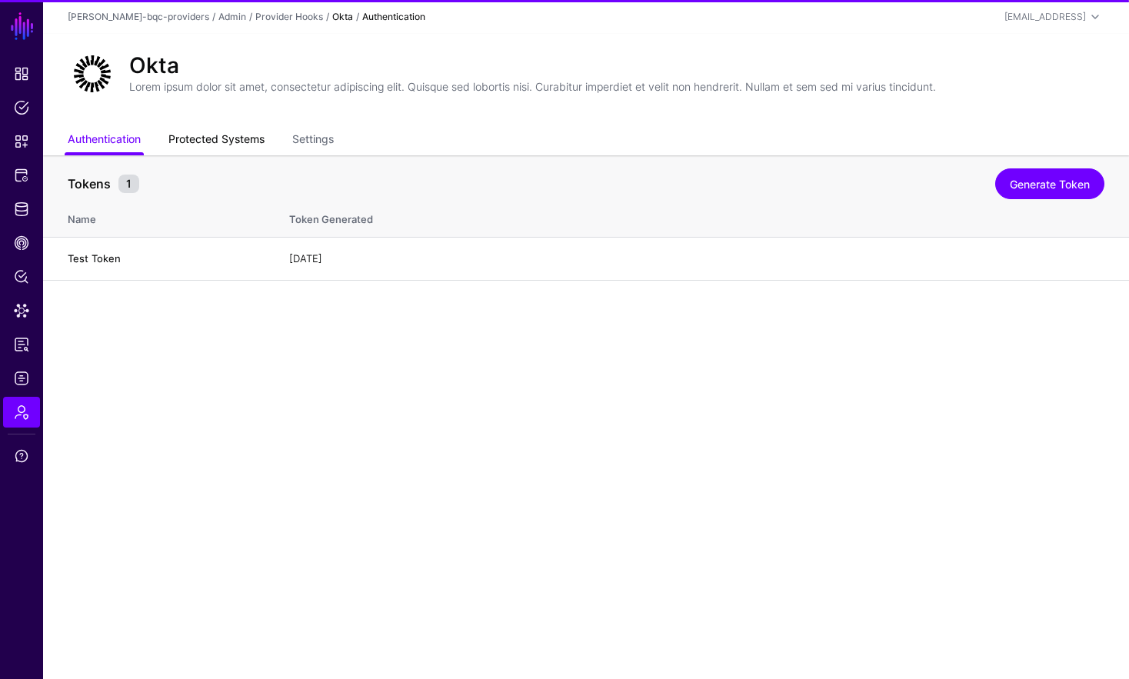
click at [226, 146] on link "Protected Systems" at bounding box center [216, 140] width 96 height 29
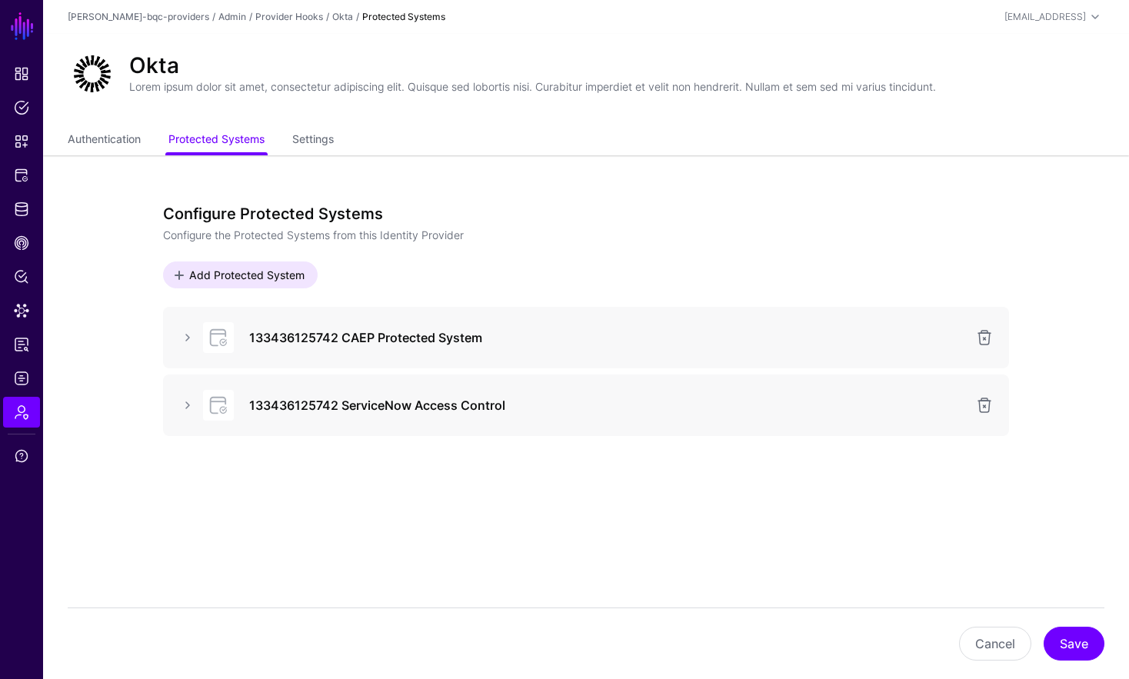
click at [396, 339] on h3 "133436125742 CAEP Protected System" at bounding box center [607, 337] width 717 height 18
click at [190, 340] on link at bounding box center [187, 337] width 18 height 18
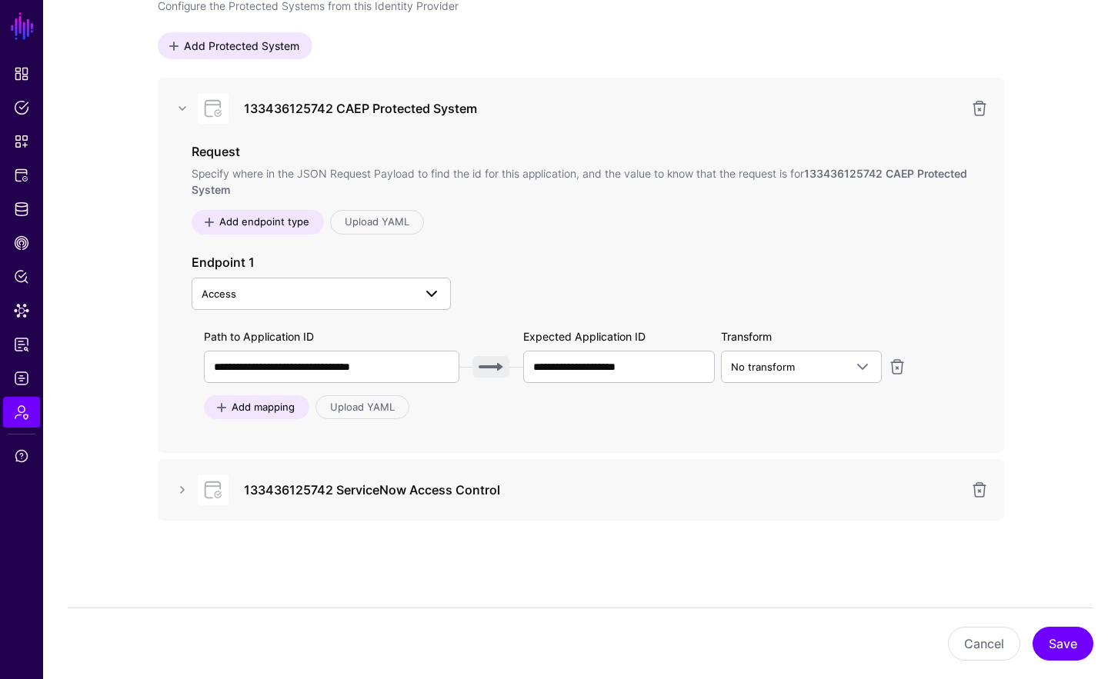
scroll to position [229, 0]
click at [284, 222] on span "Add endpoint type" at bounding box center [264, 222] width 94 height 15
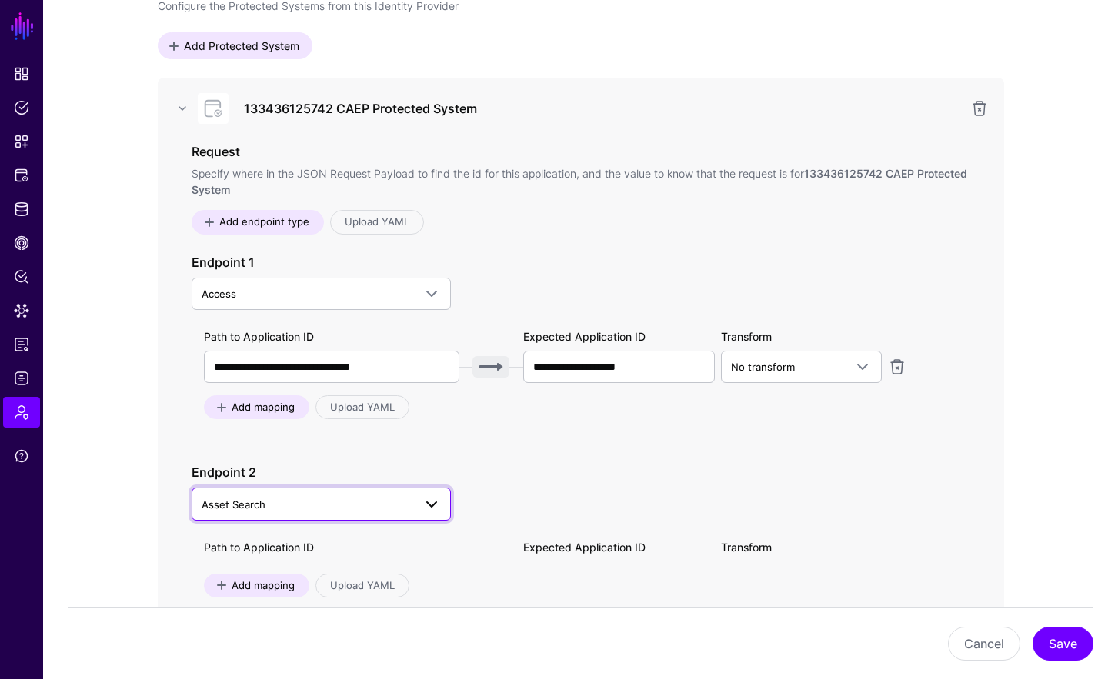
click at [288, 500] on span "Asset Search" at bounding box center [308, 504] width 212 height 17
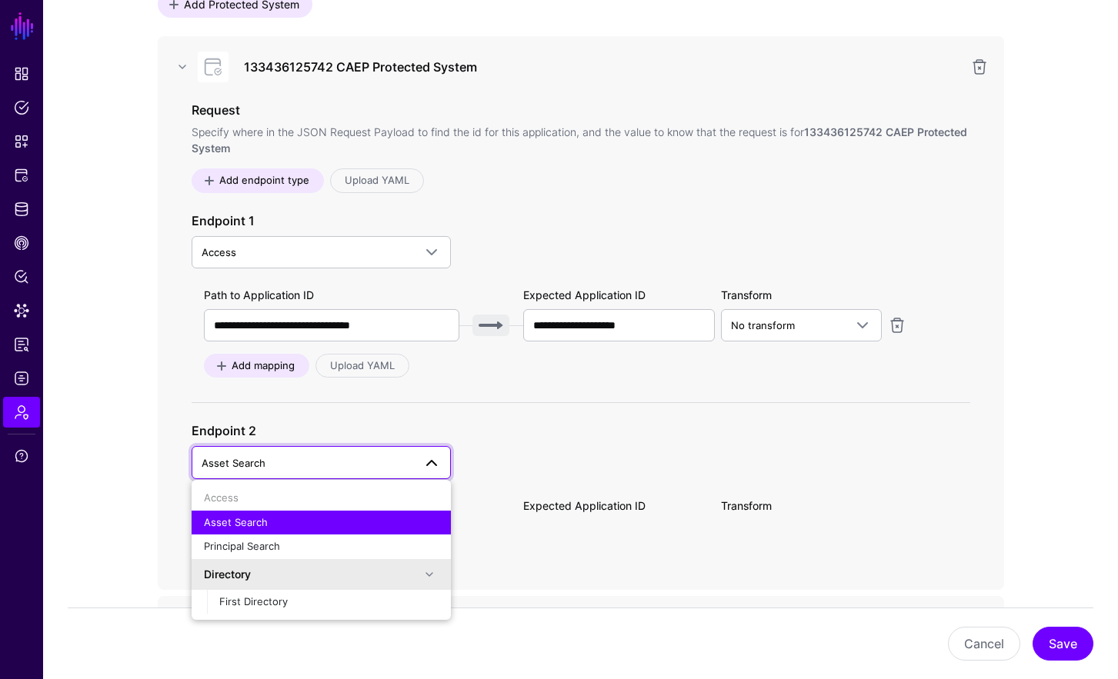
scroll to position [297, 0]
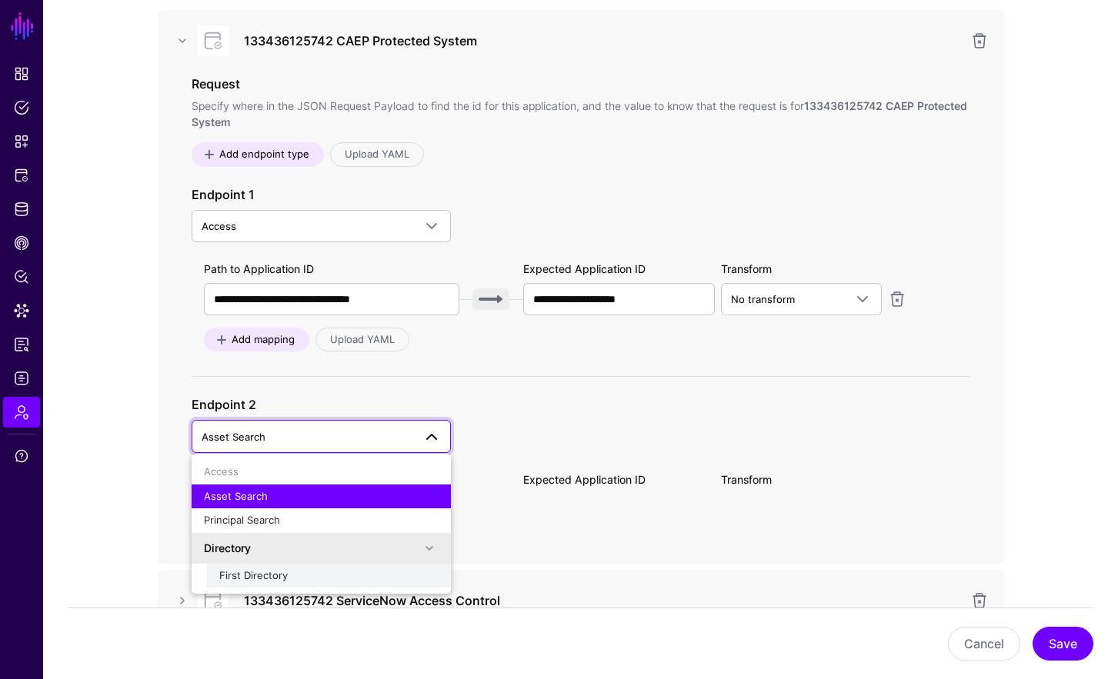
click at [323, 569] on div "First Directory" at bounding box center [328, 575] width 219 height 15
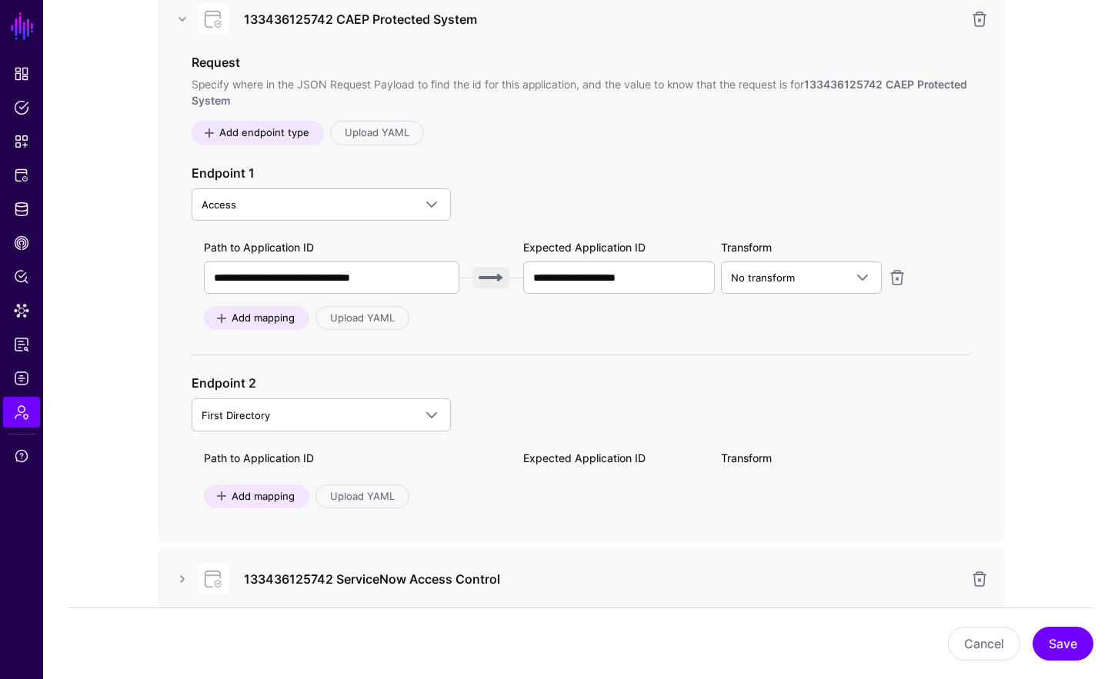
scroll to position [379, 0]
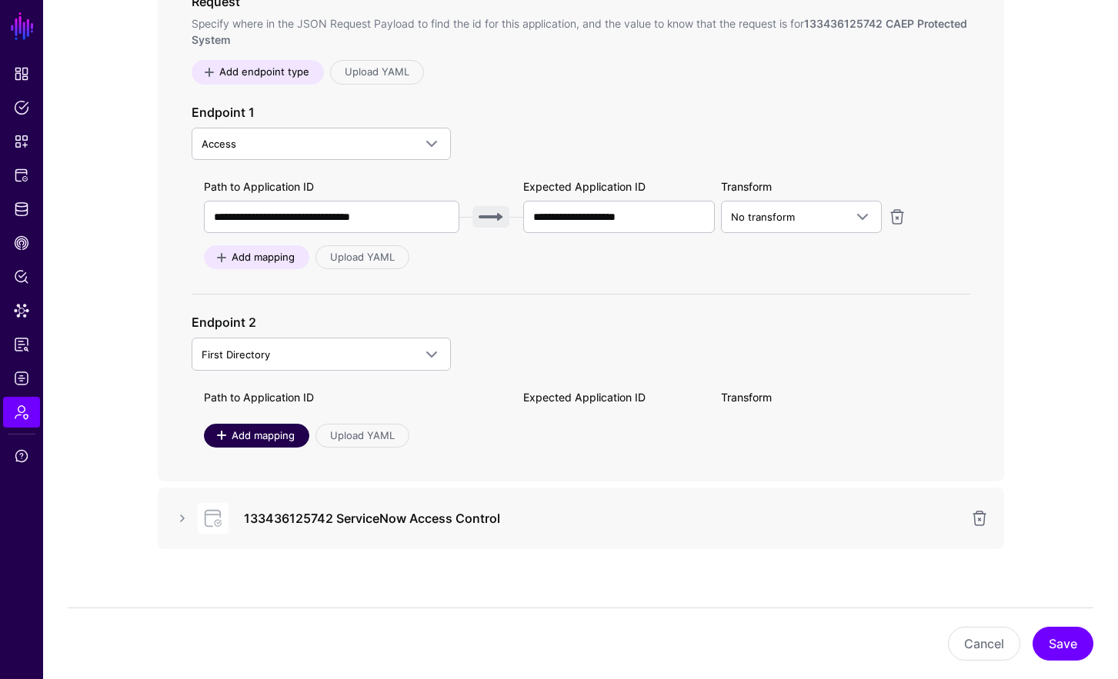
click at [217, 439] on span at bounding box center [221, 435] width 12 height 12
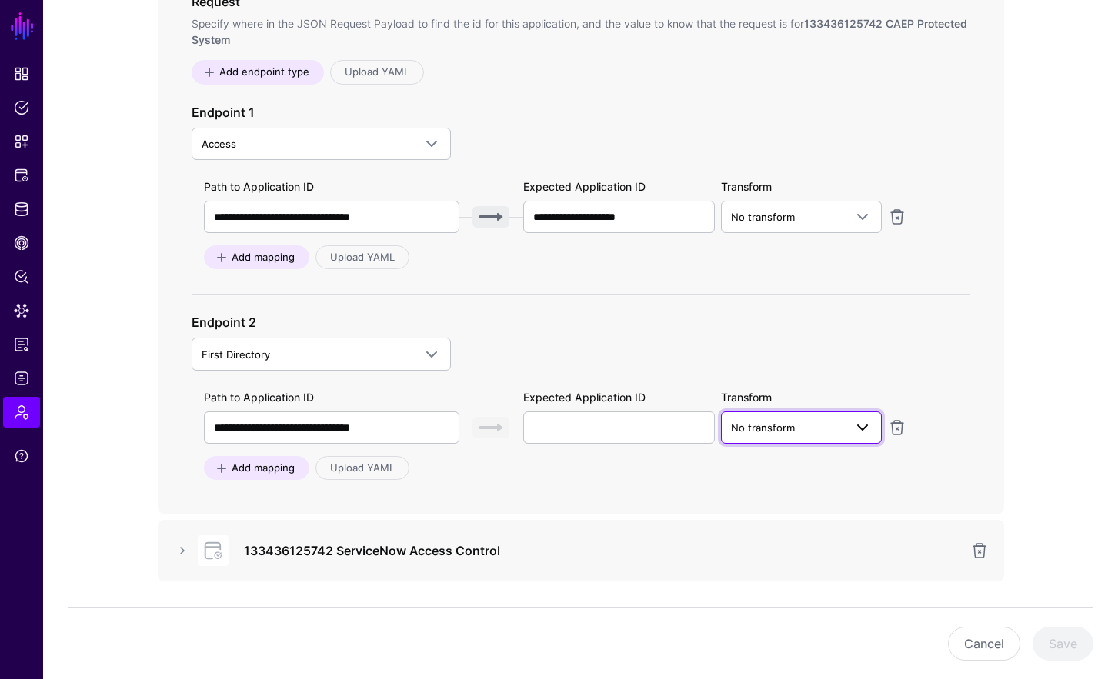
click at [778, 433] on span "No transform" at bounding box center [787, 427] width 113 height 17
click at [812, 484] on div "Okta SAML" at bounding box center [801, 487] width 136 height 15
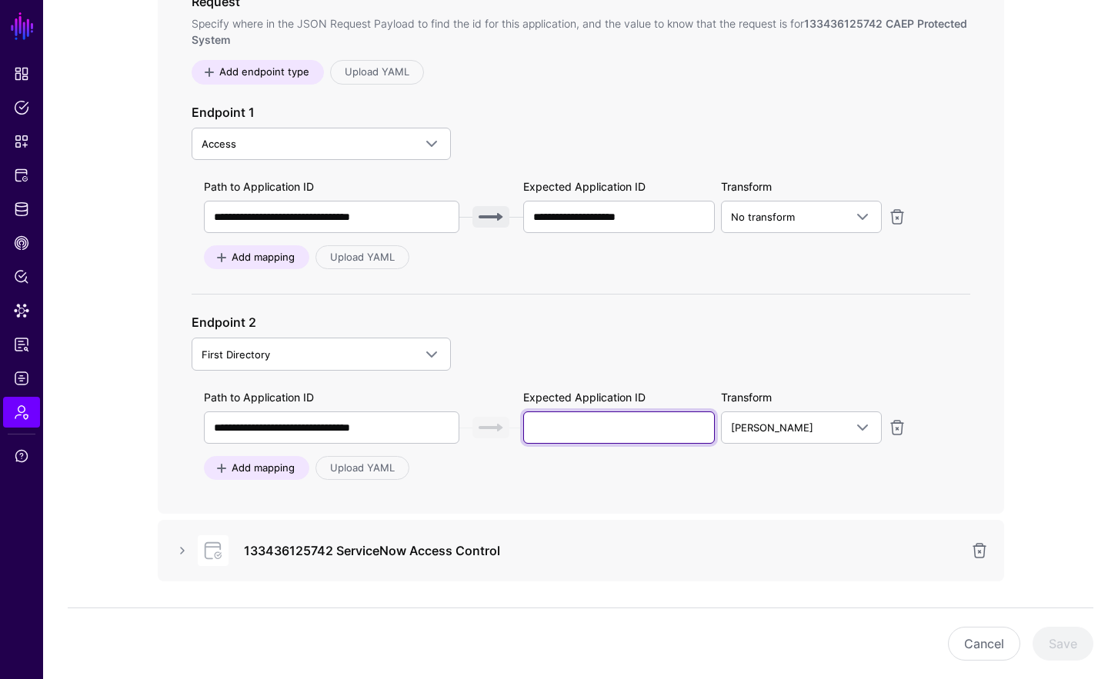
click at [595, 428] on input "text" at bounding box center [619, 427] width 192 height 32
type input "***"
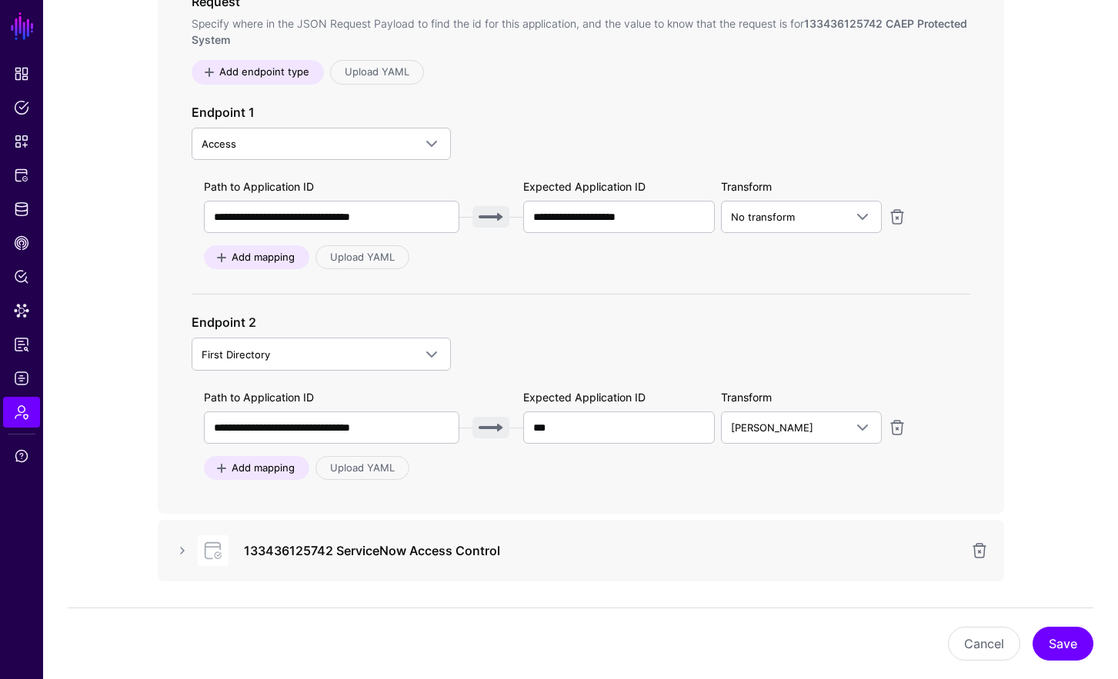
click at [697, 350] on div "First Directory Access Asset Search Principal Search Directory First Directory" at bounding box center [581, 354] width 778 height 32
click at [1081, 655] on button "Save" at bounding box center [1062, 644] width 61 height 34
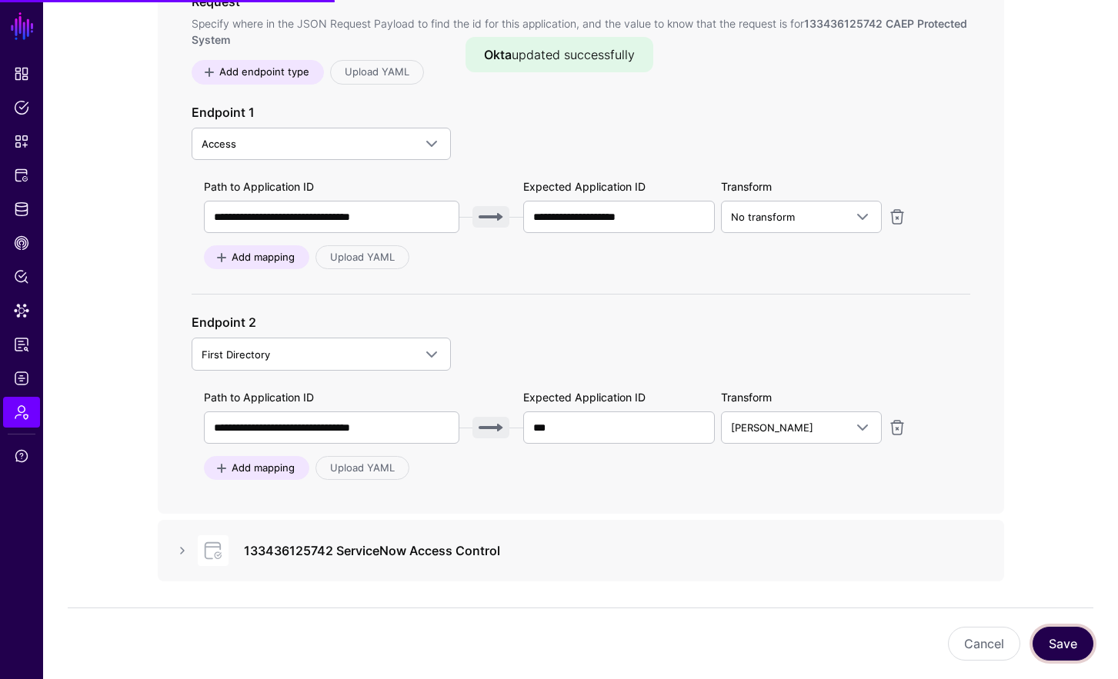
type input "**********"
type input "***"
type input "**********"
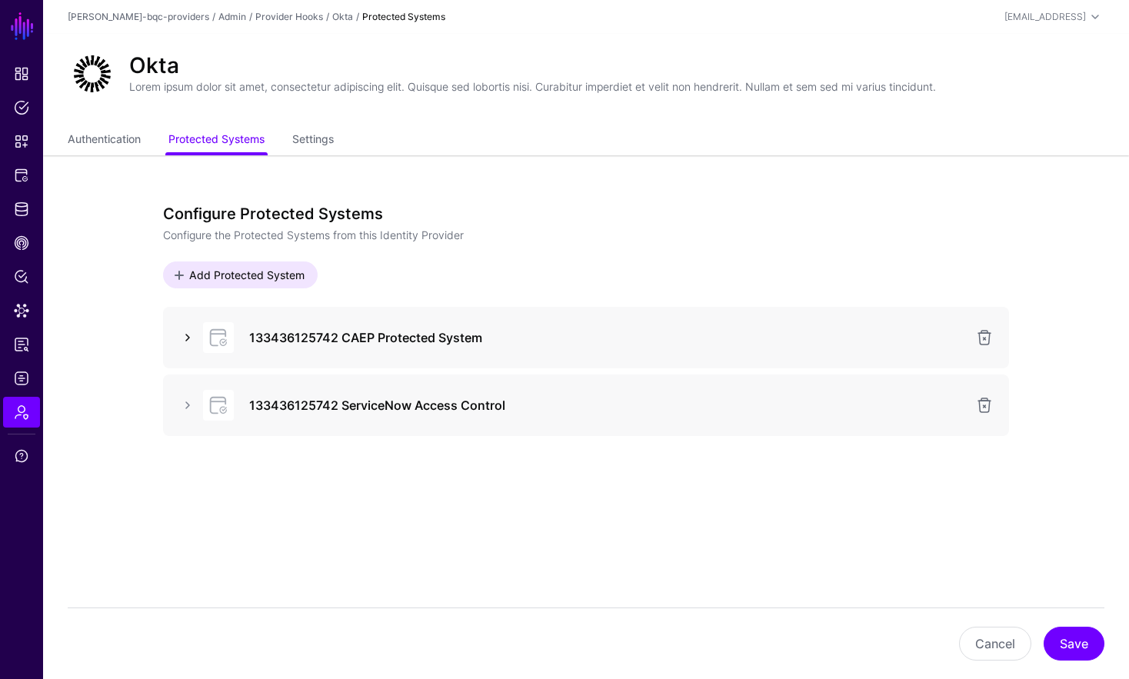
click at [193, 343] on link at bounding box center [187, 337] width 18 height 18
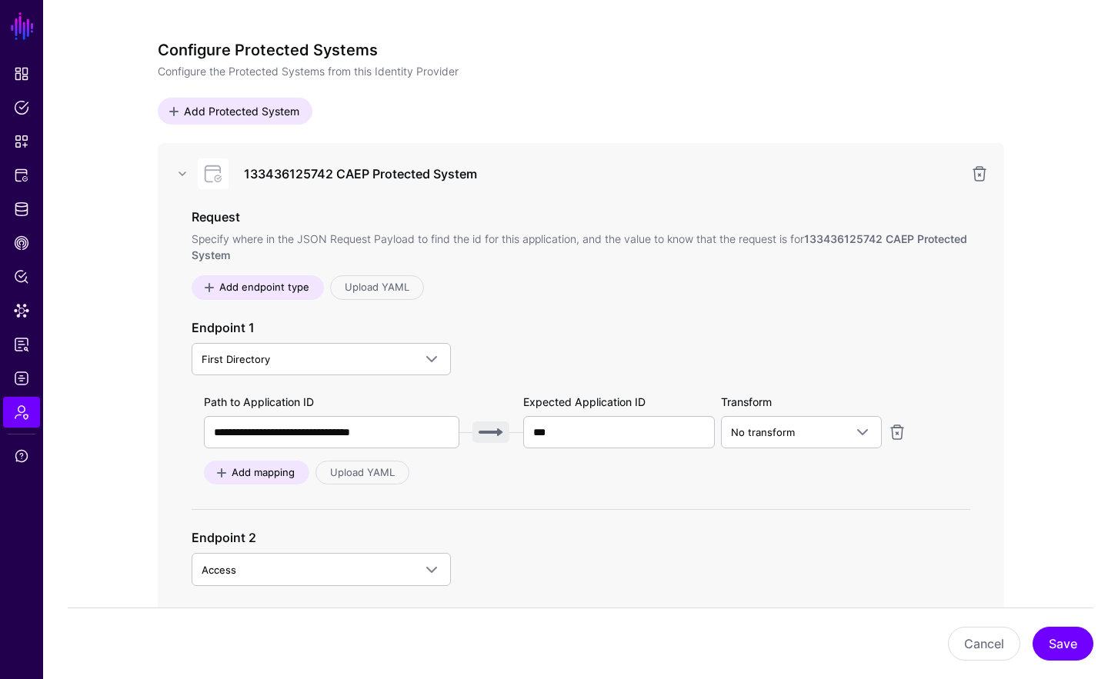
scroll to position [170, 0]
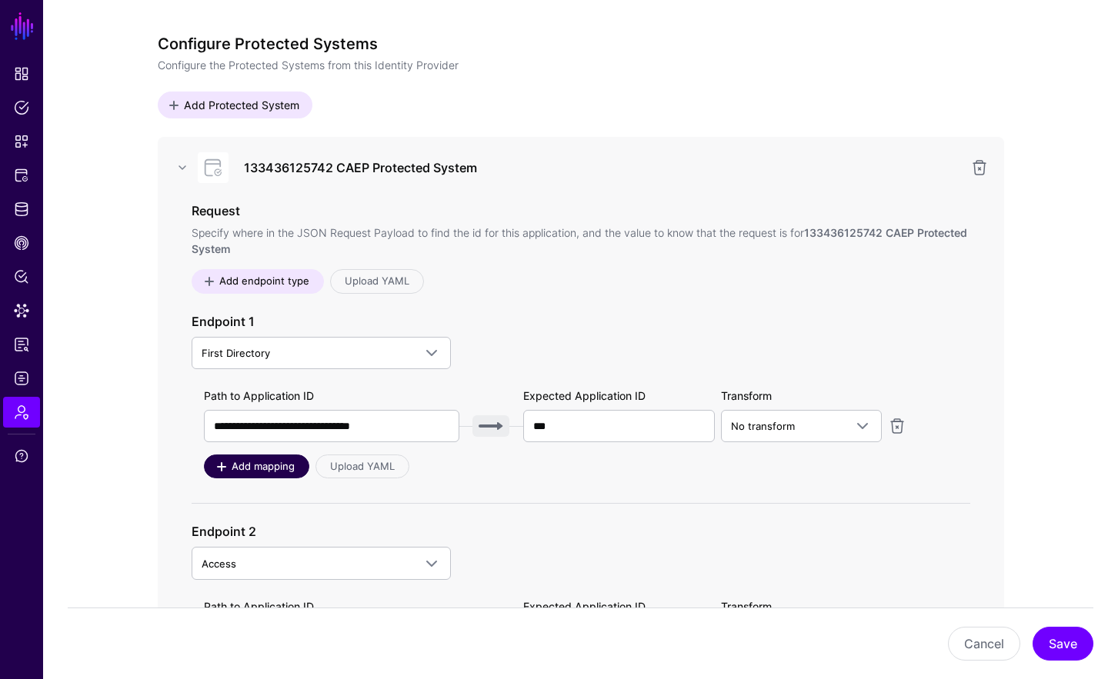
click at [267, 465] on span "Add mapping" at bounding box center [262, 466] width 67 height 15
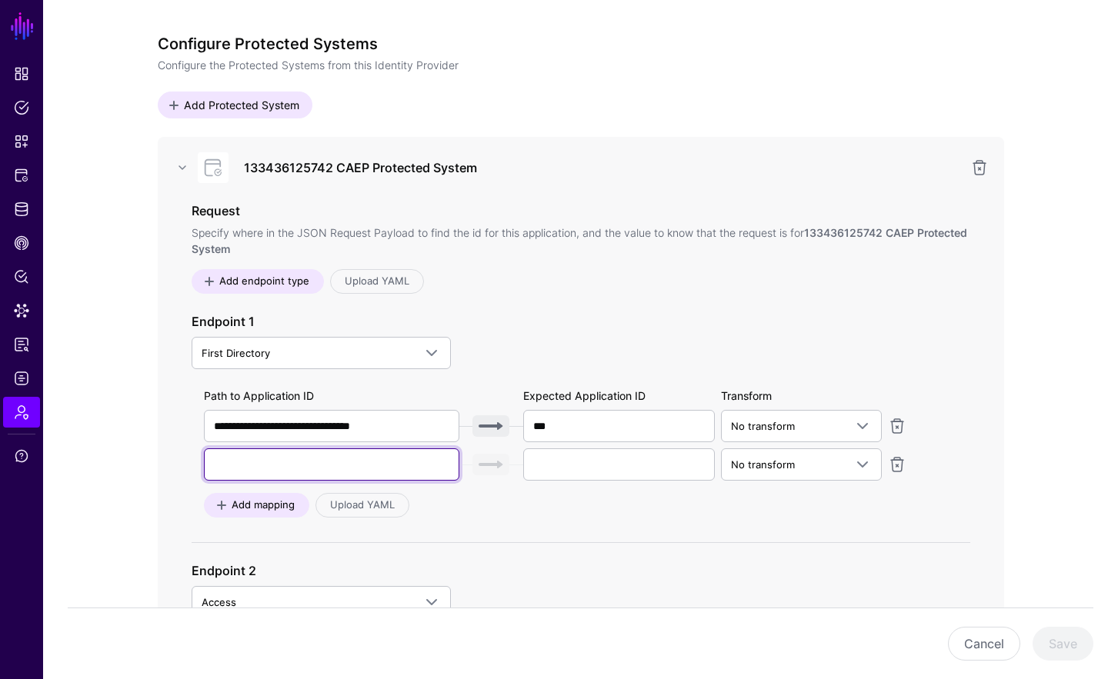
click at [311, 463] on input "text" at bounding box center [331, 464] width 255 height 32
type input "**********"
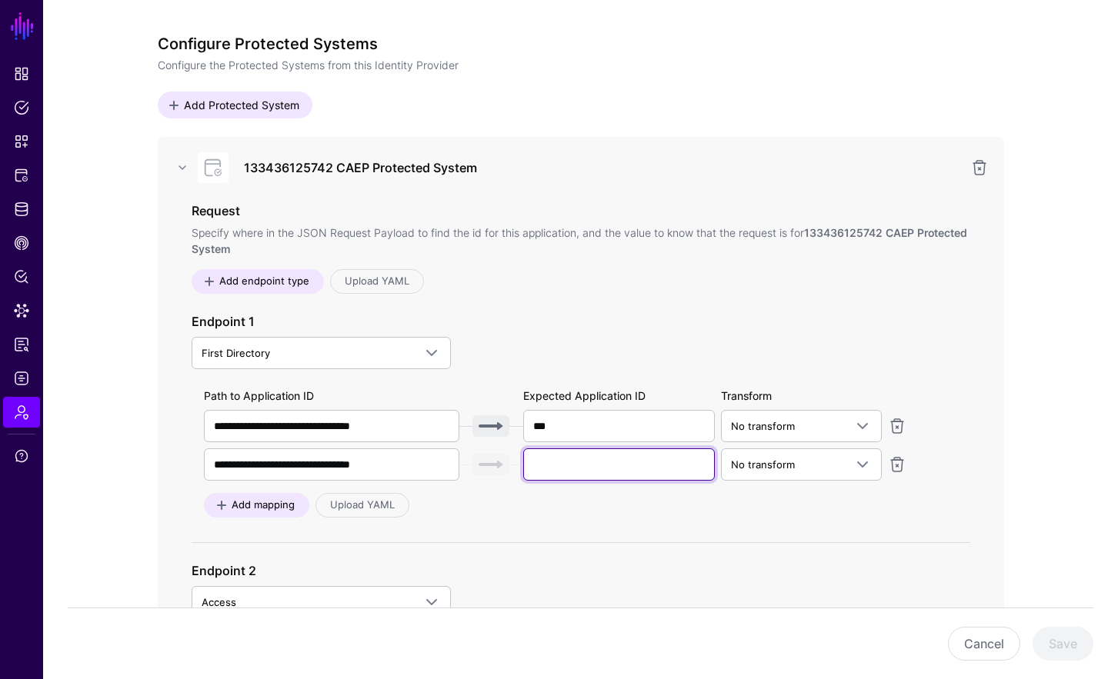
click at [549, 463] on input "text" at bounding box center [619, 464] width 192 height 32
type input "******"
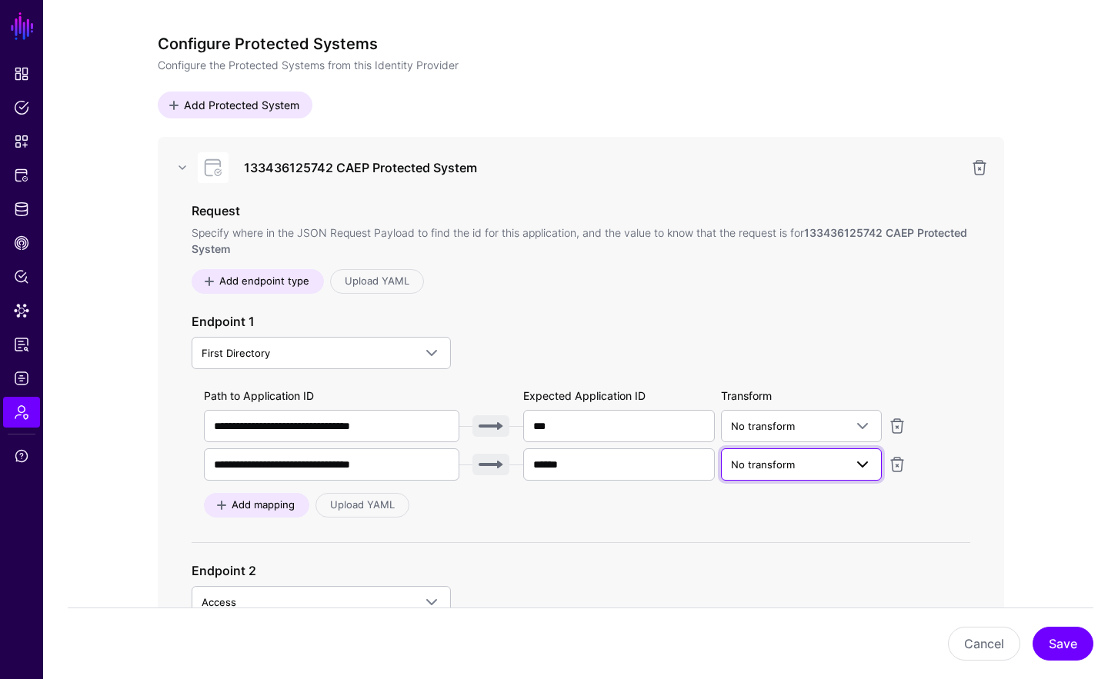
click at [773, 465] on span "No transform" at bounding box center [763, 464] width 64 height 12
click at [770, 527] on span "Okta SAML" at bounding box center [774, 524] width 82 height 12
click at [893, 460] on link at bounding box center [897, 464] width 18 height 18
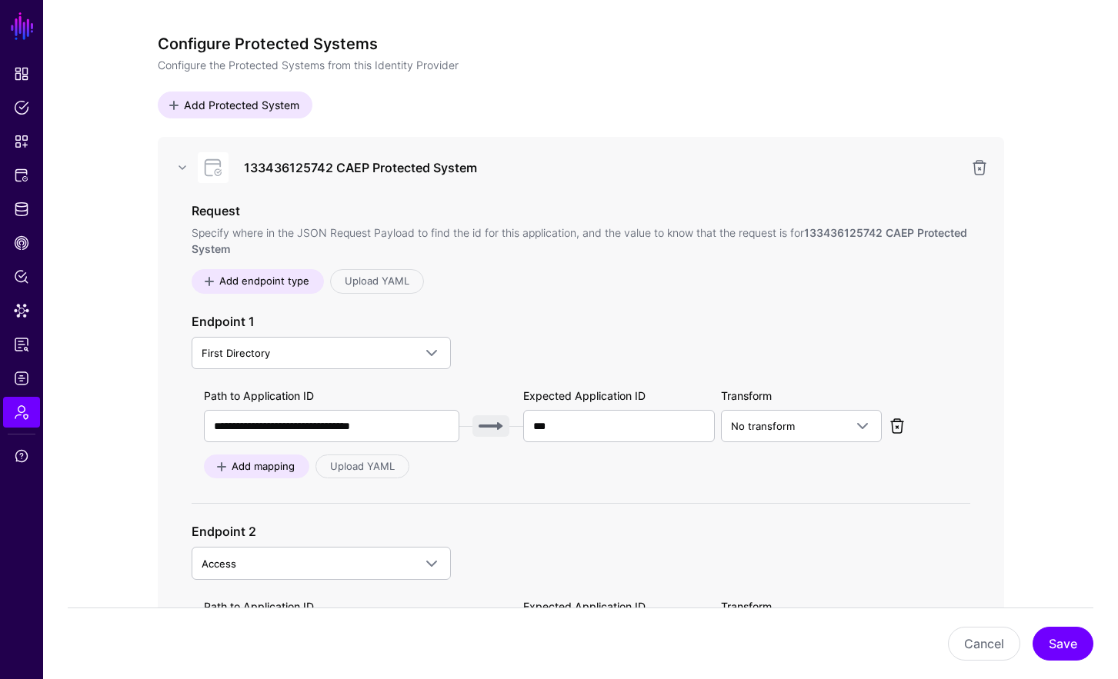
click at [900, 420] on link at bounding box center [897, 426] width 18 height 18
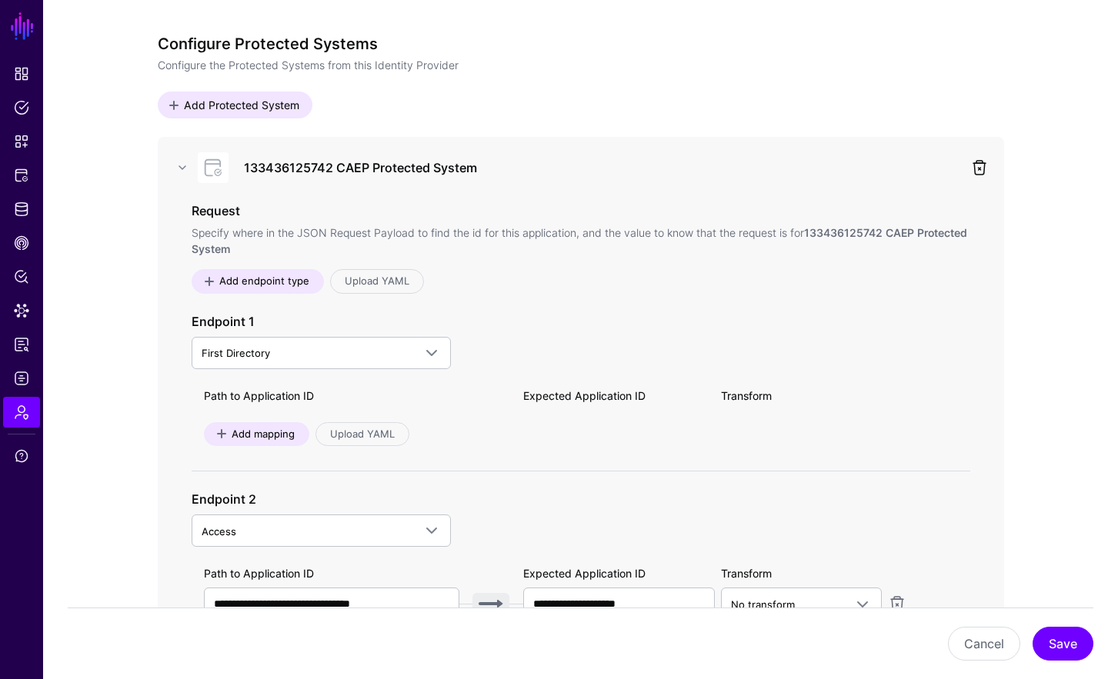
click at [974, 163] on link at bounding box center [979, 167] width 18 height 18
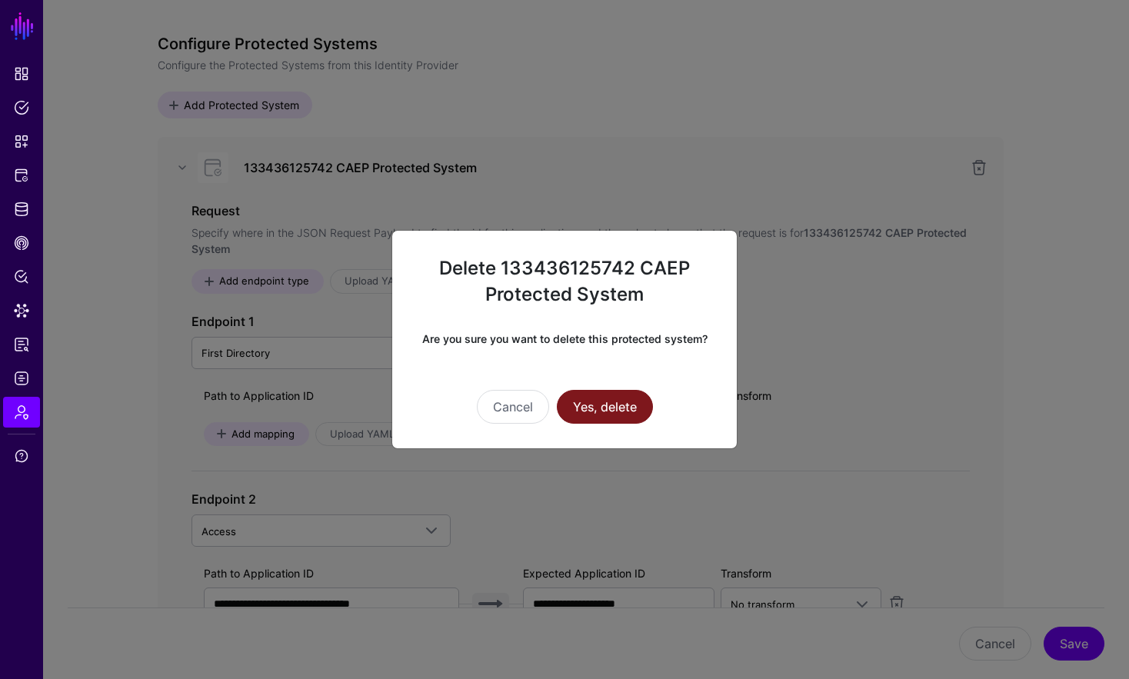
click at [597, 411] on button "Yes, delete" at bounding box center [605, 407] width 96 height 34
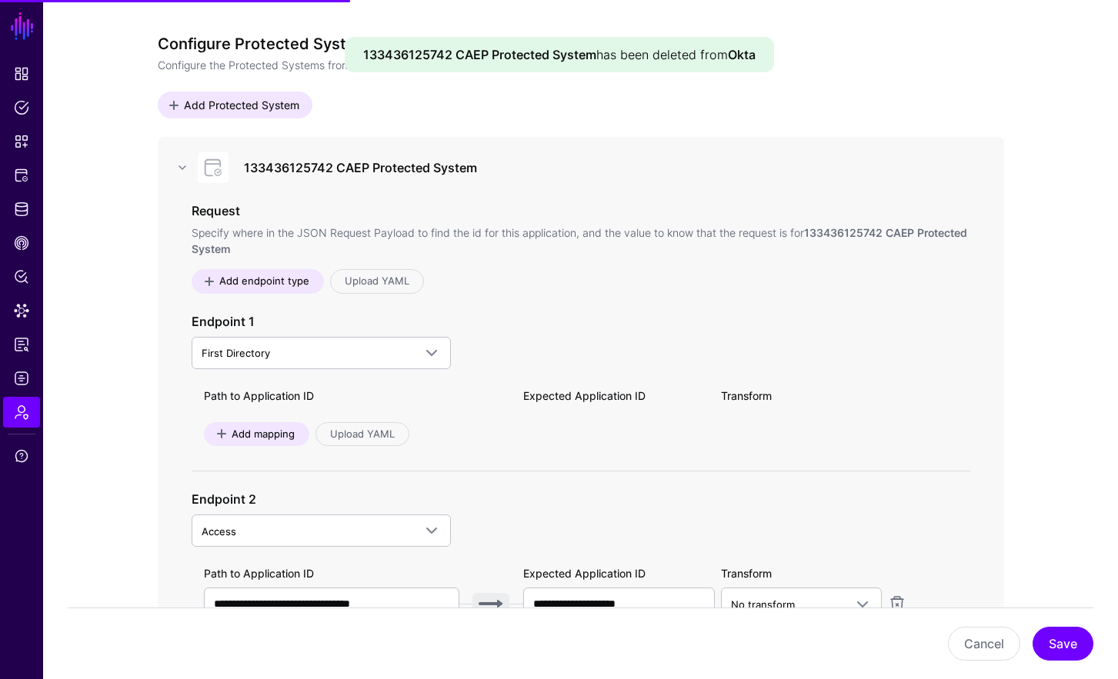
scroll to position [0, 0]
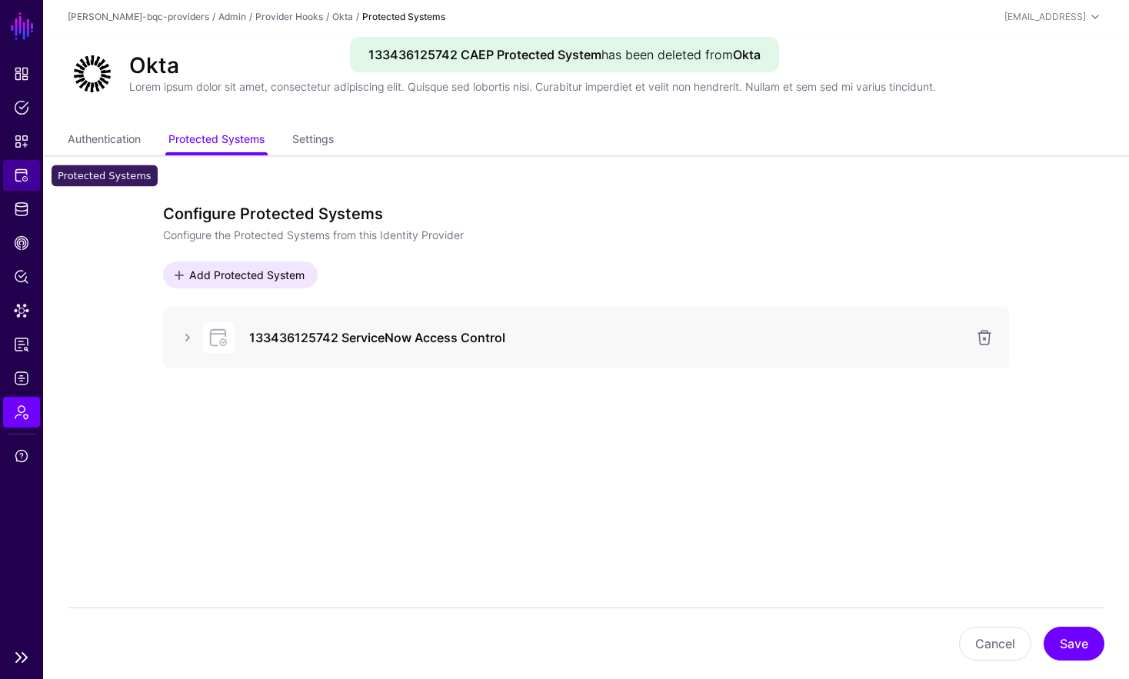
click at [16, 172] on span "Protected Systems" at bounding box center [21, 175] width 15 height 15
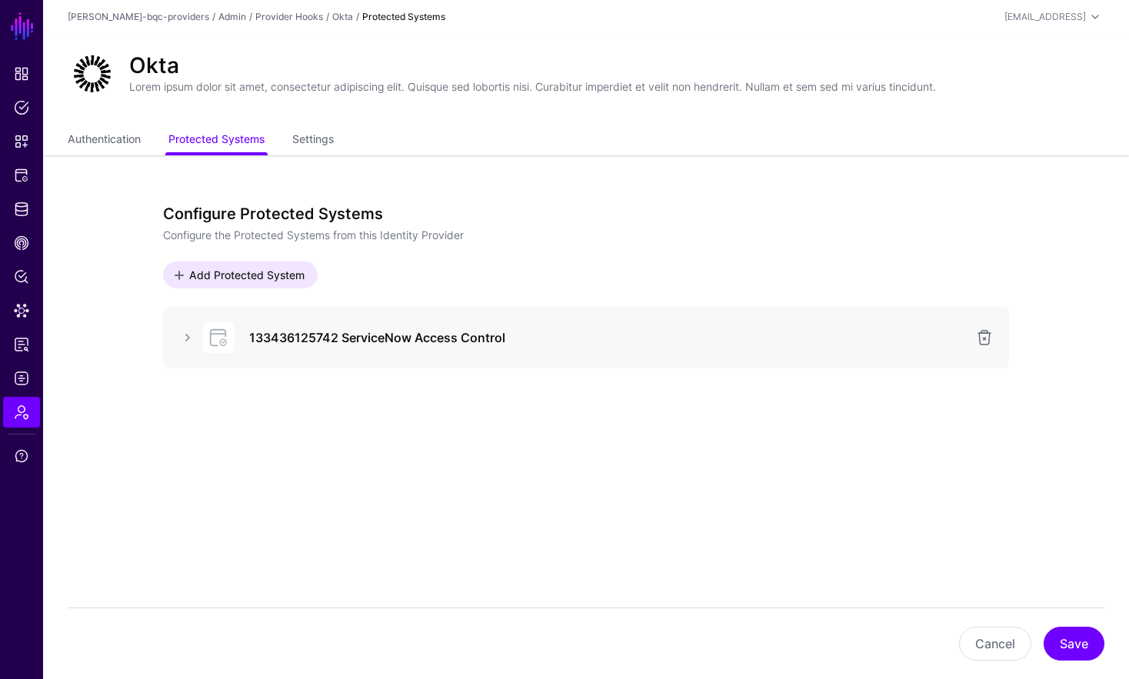
click at [412, 504] on div "Configure Protected Systems Configure the Protected Systems from this Identity …" at bounding box center [586, 369] width 944 height 428
click at [282, 272] on span "Add Protected System" at bounding box center [247, 275] width 119 height 16
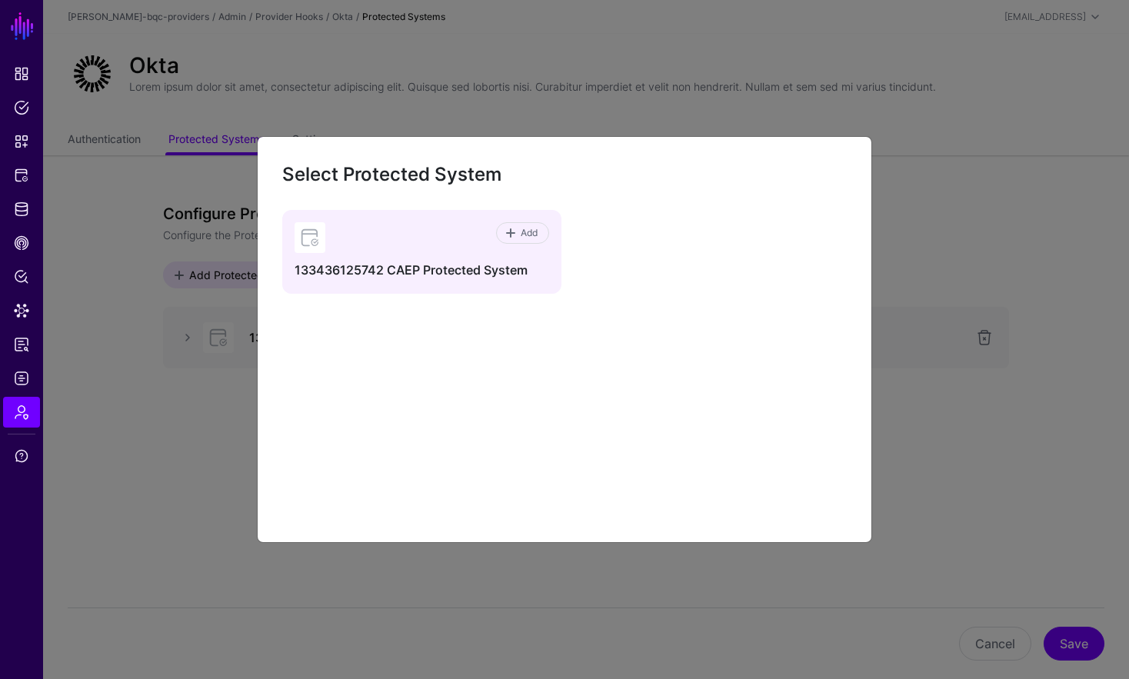
click at [446, 238] on div "Add" at bounding box center [437, 237] width 224 height 31
click at [510, 231] on span at bounding box center [511, 233] width 12 height 12
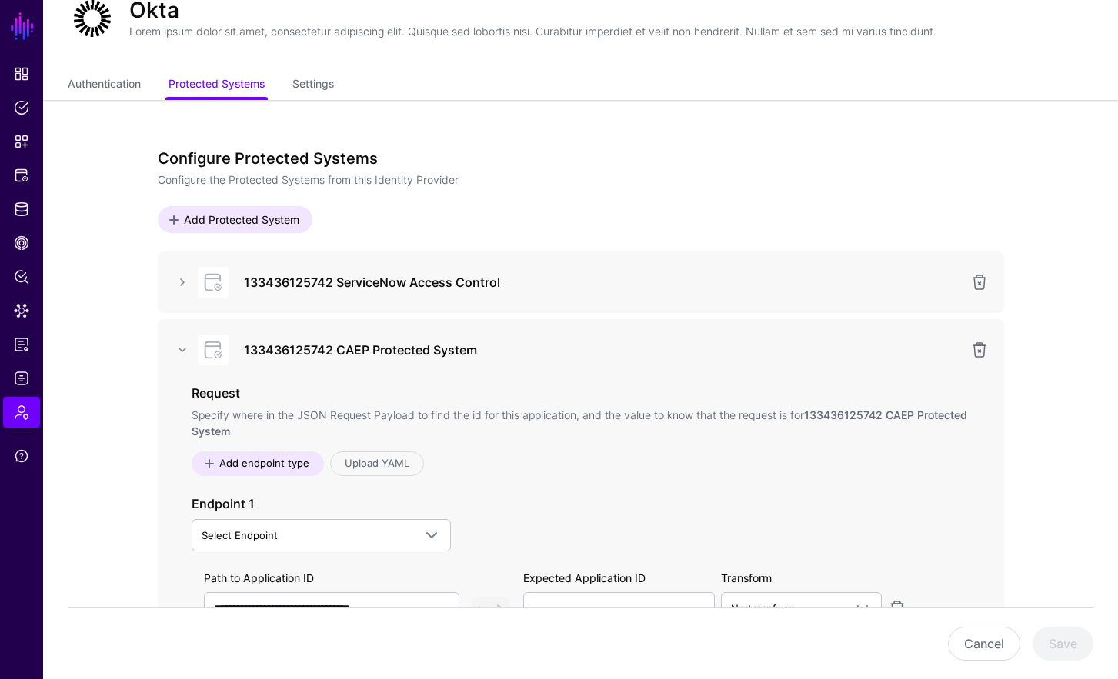
scroll to position [184, 0]
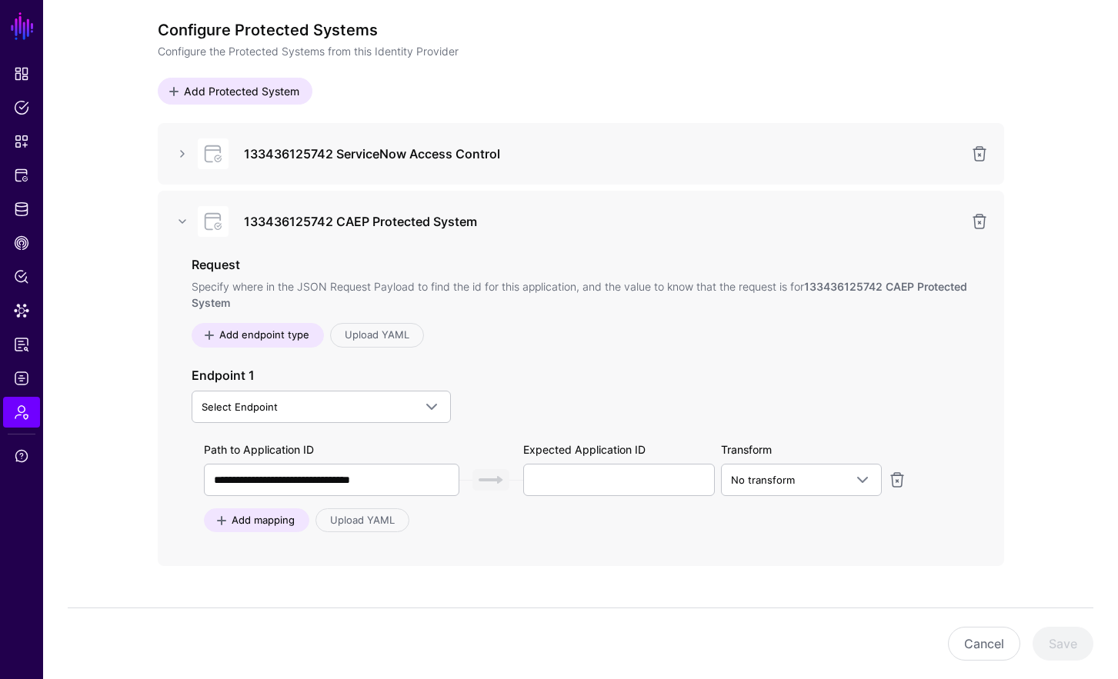
click at [356, 389] on div "Endpoint 1 Select Endpoint Access Asset Search Principal Search Directory First…" at bounding box center [581, 394] width 778 height 57
click at [352, 405] on span "Select Endpoint" at bounding box center [308, 406] width 212 height 17
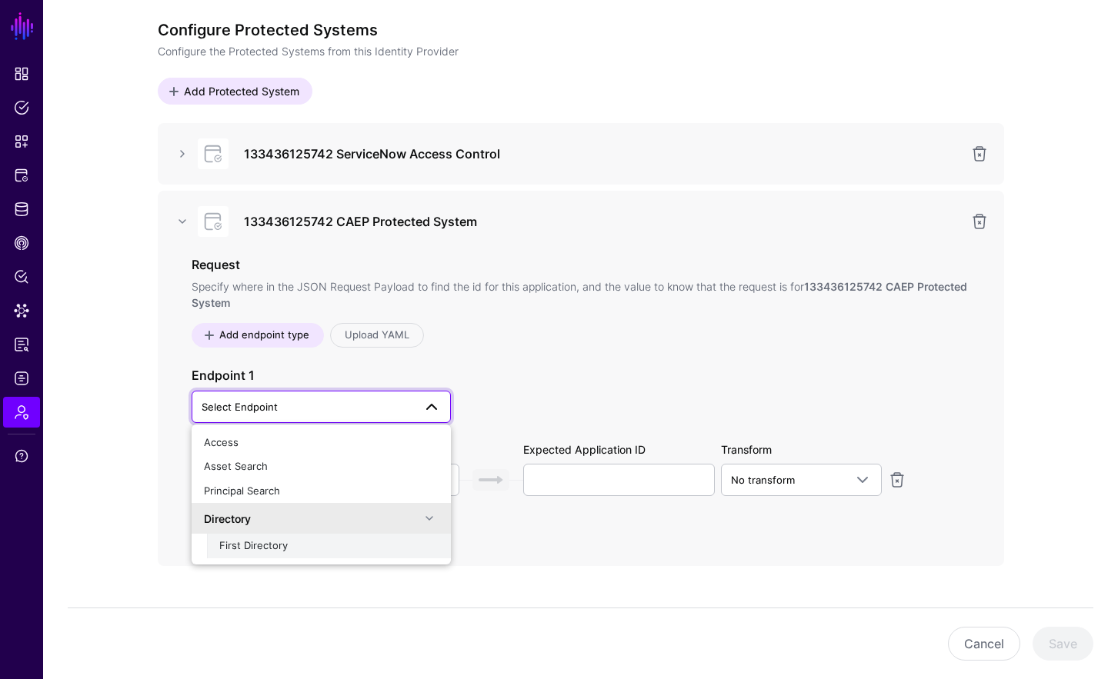
click at [284, 548] on span "First Directory" at bounding box center [253, 545] width 68 height 12
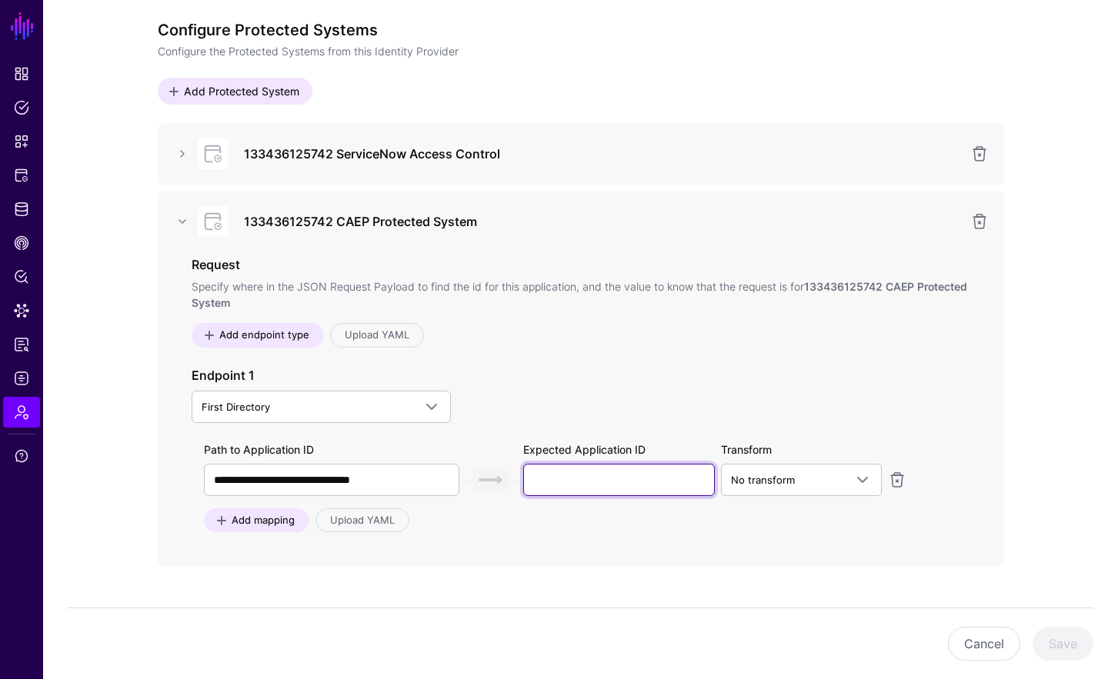
click at [605, 484] on input "text" at bounding box center [619, 480] width 192 height 32
type input "***"
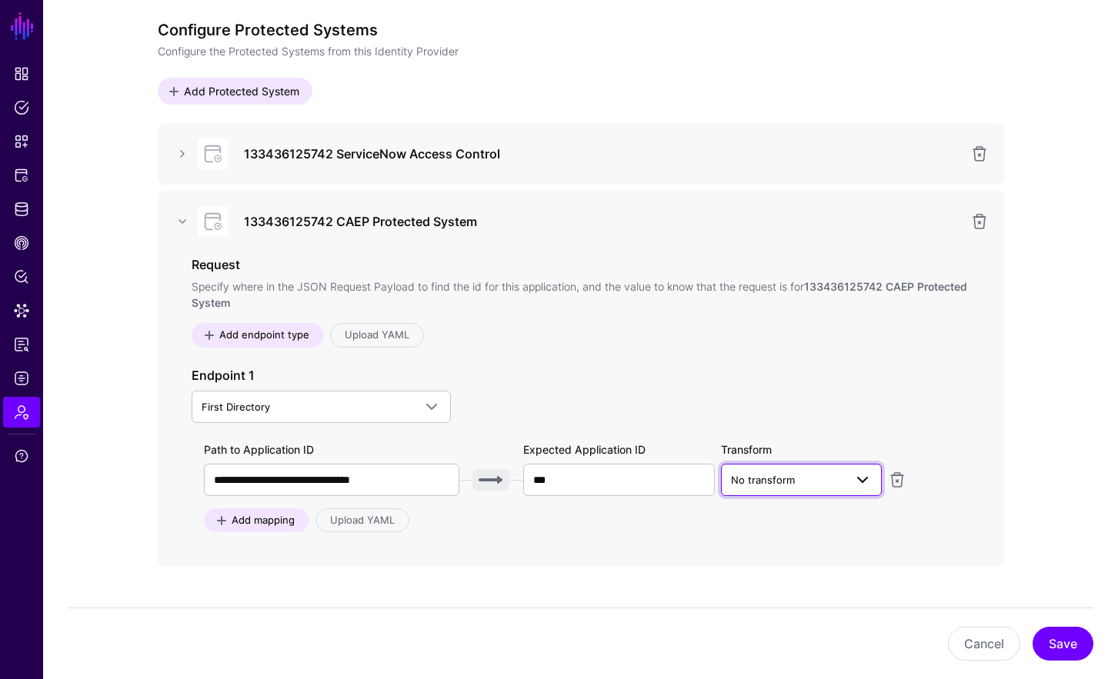
click at [731, 492] on link "No transform" at bounding box center [801, 480] width 161 height 32
click at [739, 536] on span "Okta SAML" at bounding box center [774, 539] width 82 height 12
click at [637, 540] on div "**********" at bounding box center [581, 378] width 846 height 375
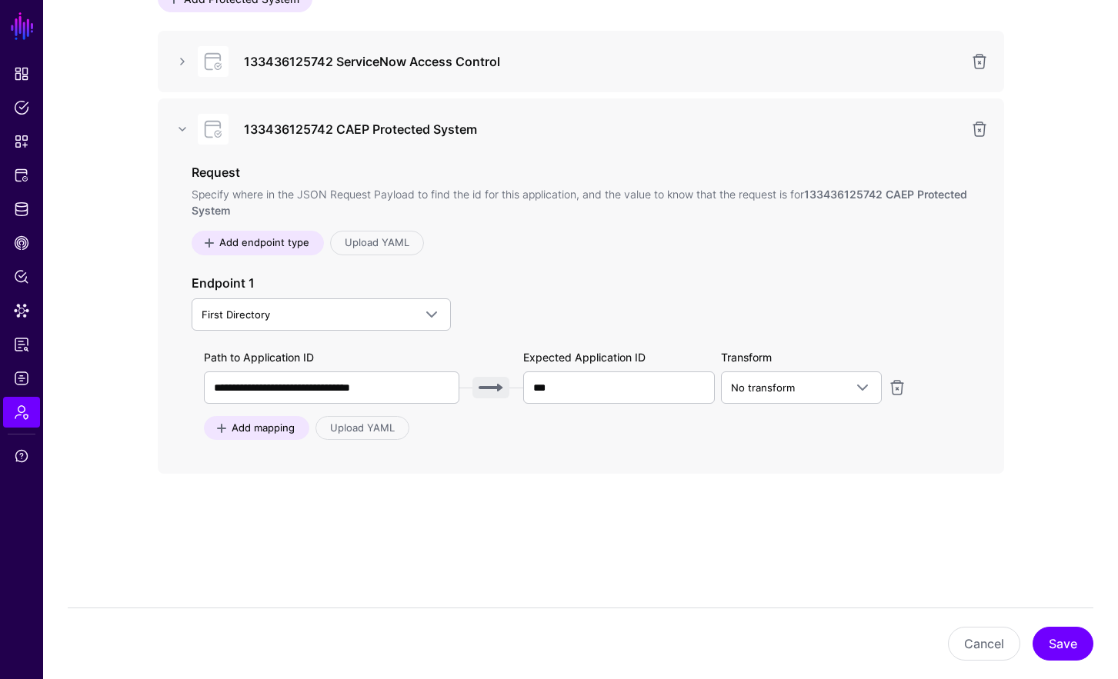
scroll to position [286, 0]
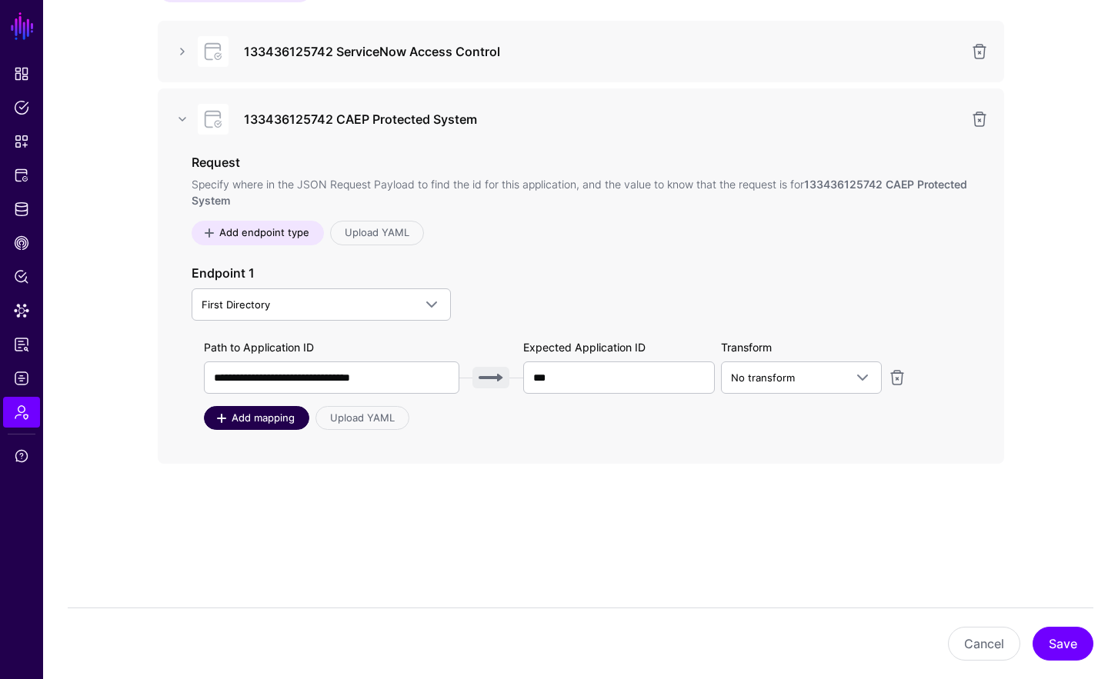
click at [288, 421] on span "Add mapping" at bounding box center [262, 418] width 67 height 15
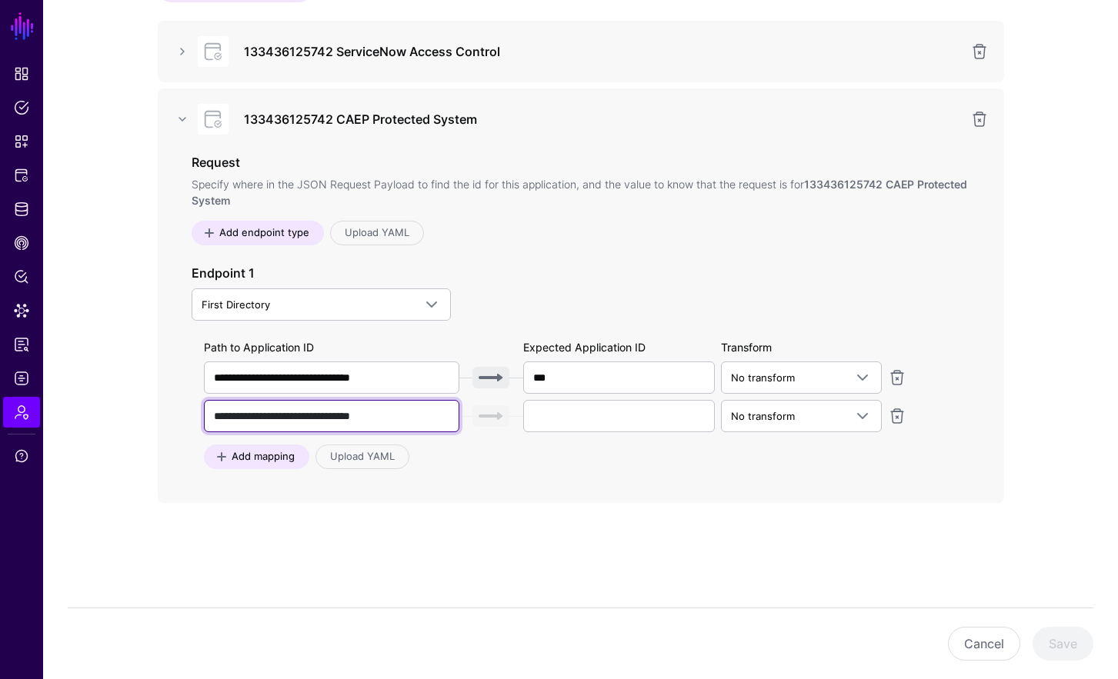
click at [309, 428] on input "**********" at bounding box center [331, 416] width 255 height 32
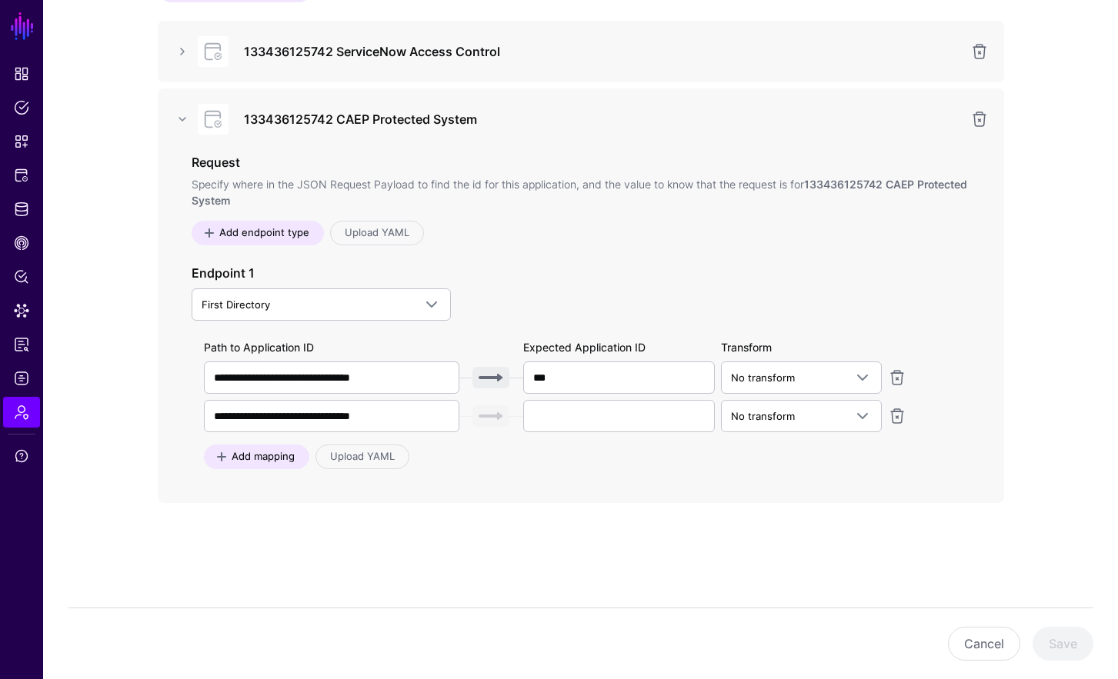
click at [541, 493] on div "**********" at bounding box center [581, 295] width 846 height 415
click at [893, 412] on link at bounding box center [897, 416] width 18 height 18
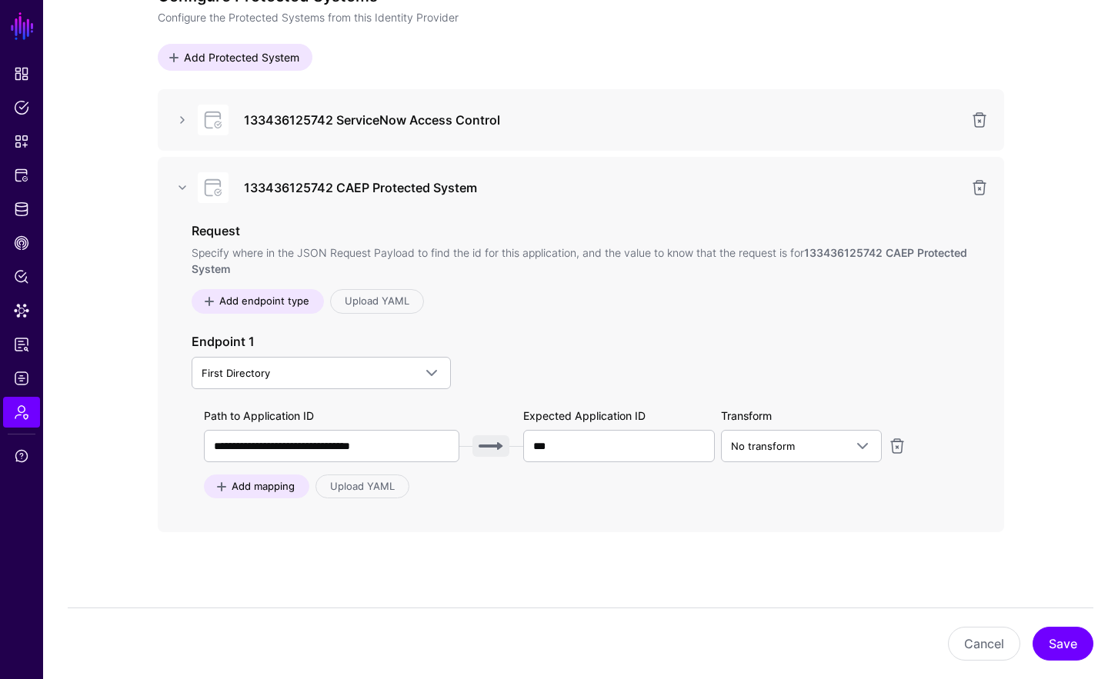
scroll to position [211, 0]
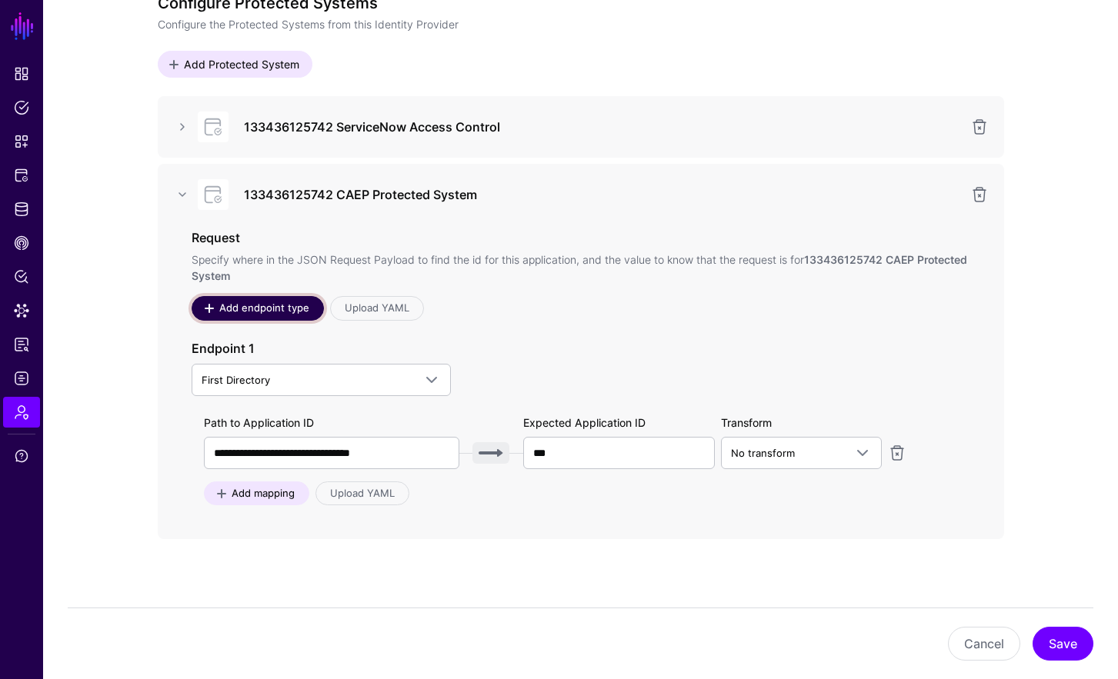
click at [240, 305] on span "Add endpoint type" at bounding box center [264, 308] width 94 height 15
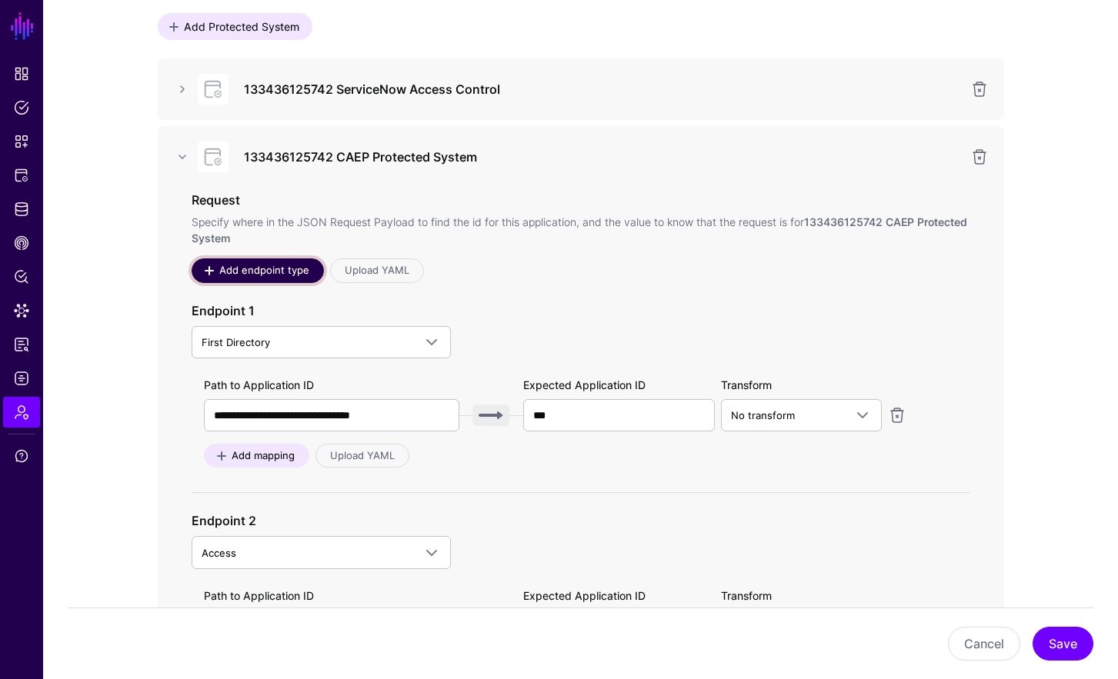
scroll to position [391, 0]
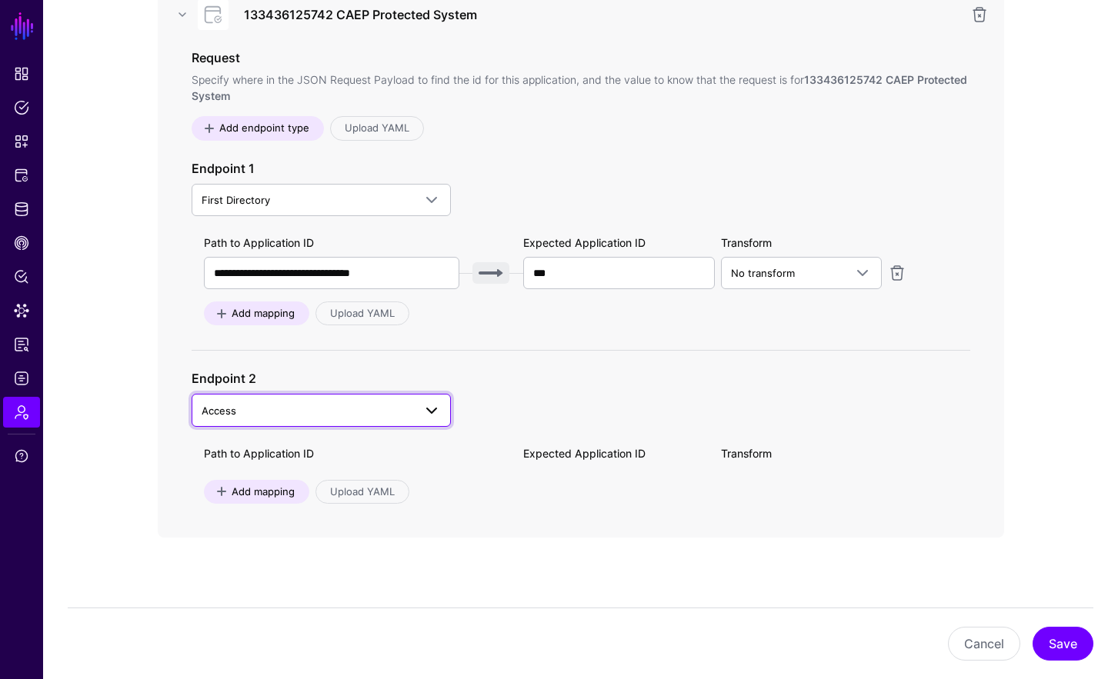
click at [325, 407] on span "Access" at bounding box center [308, 410] width 212 height 17
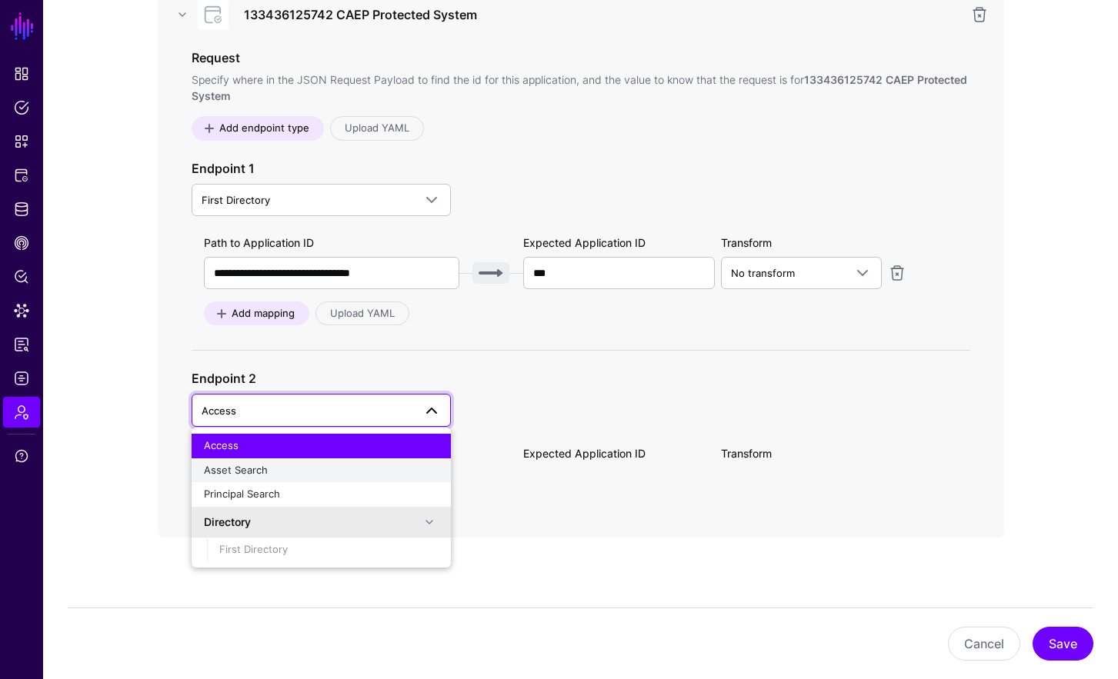
click at [302, 471] on div "Asset Search" at bounding box center [321, 470] width 235 height 15
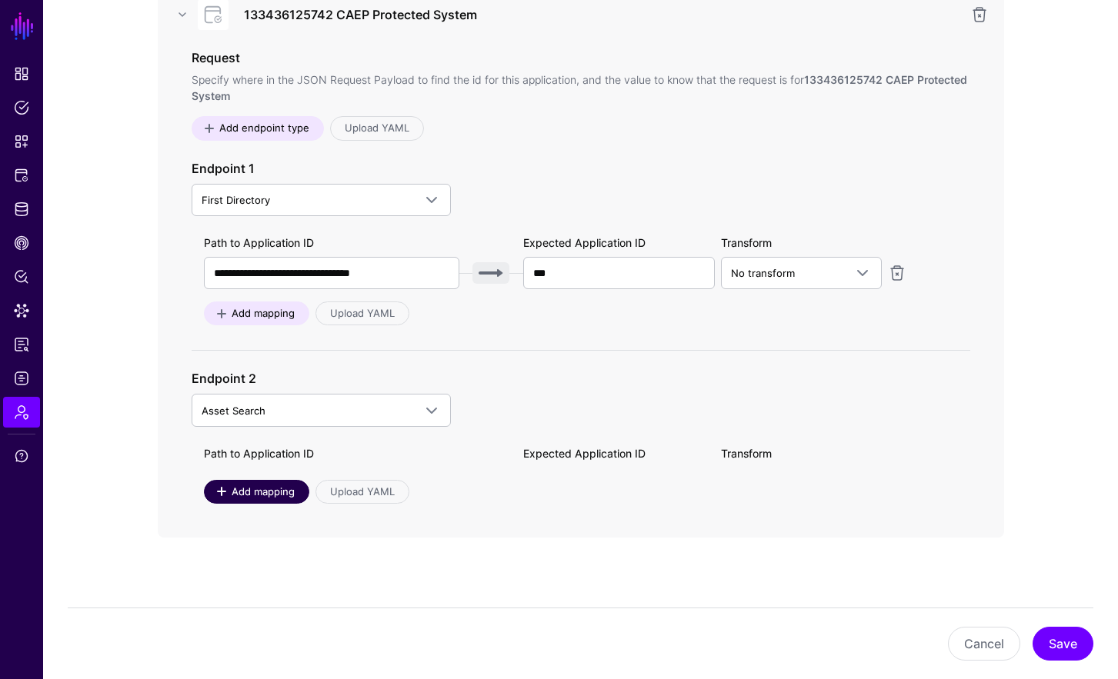
click at [275, 488] on span "Add mapping" at bounding box center [262, 492] width 67 height 15
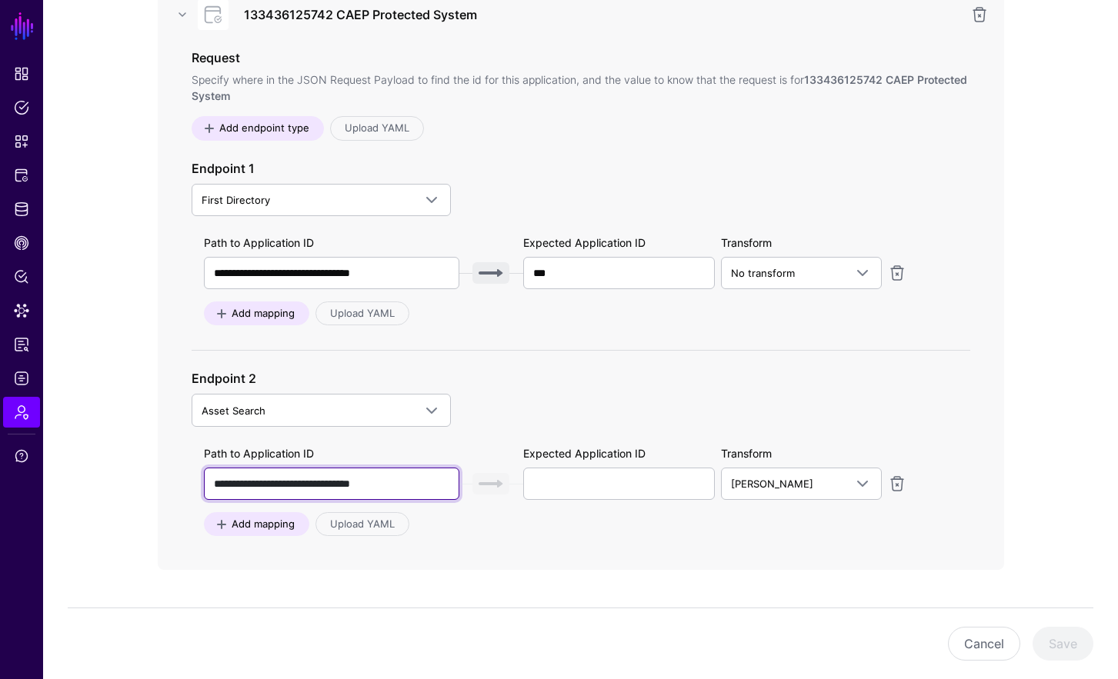
click at [313, 476] on input "**********" at bounding box center [331, 484] width 255 height 32
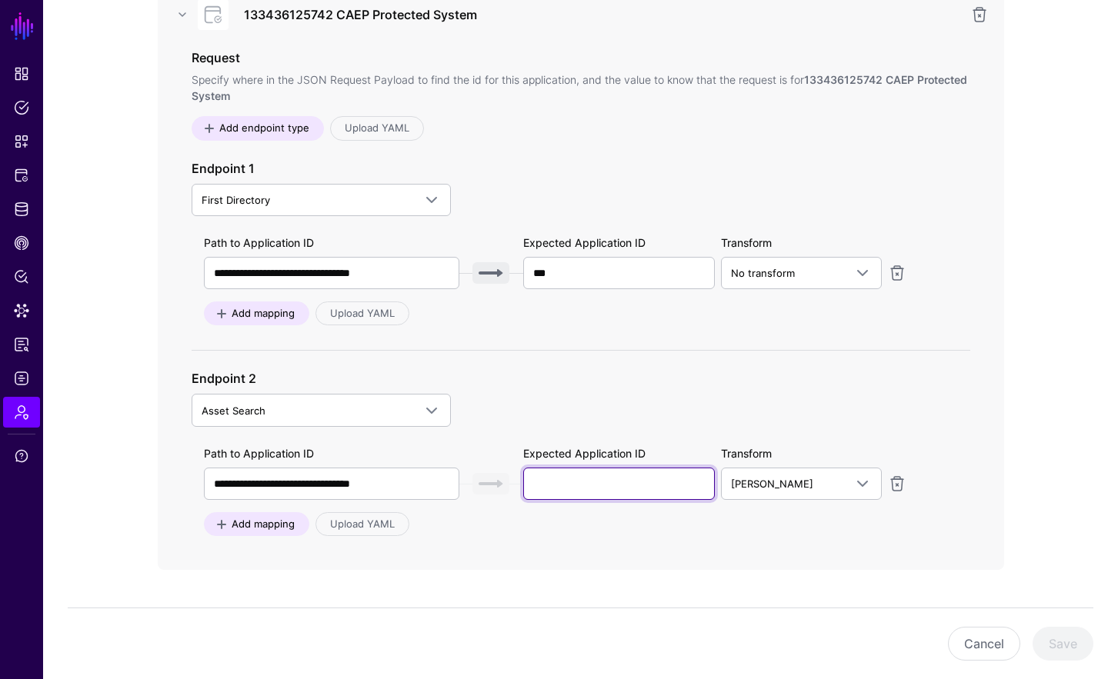
click at [565, 485] on input "text" at bounding box center [619, 484] width 192 height 32
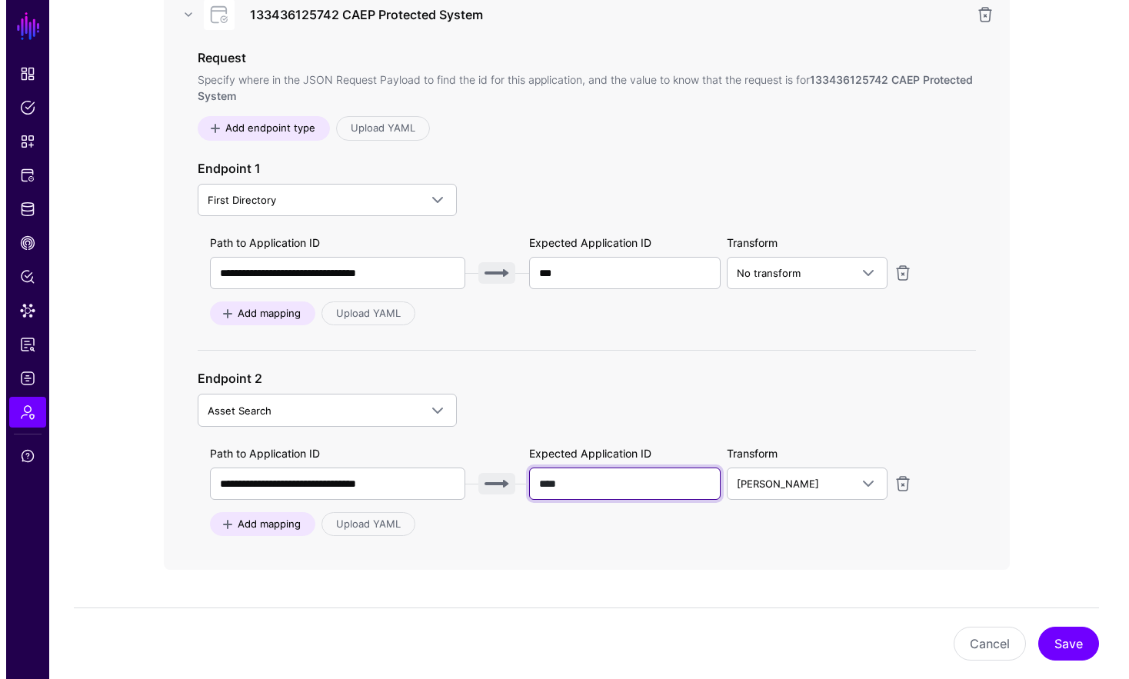
scroll to position [307, 0]
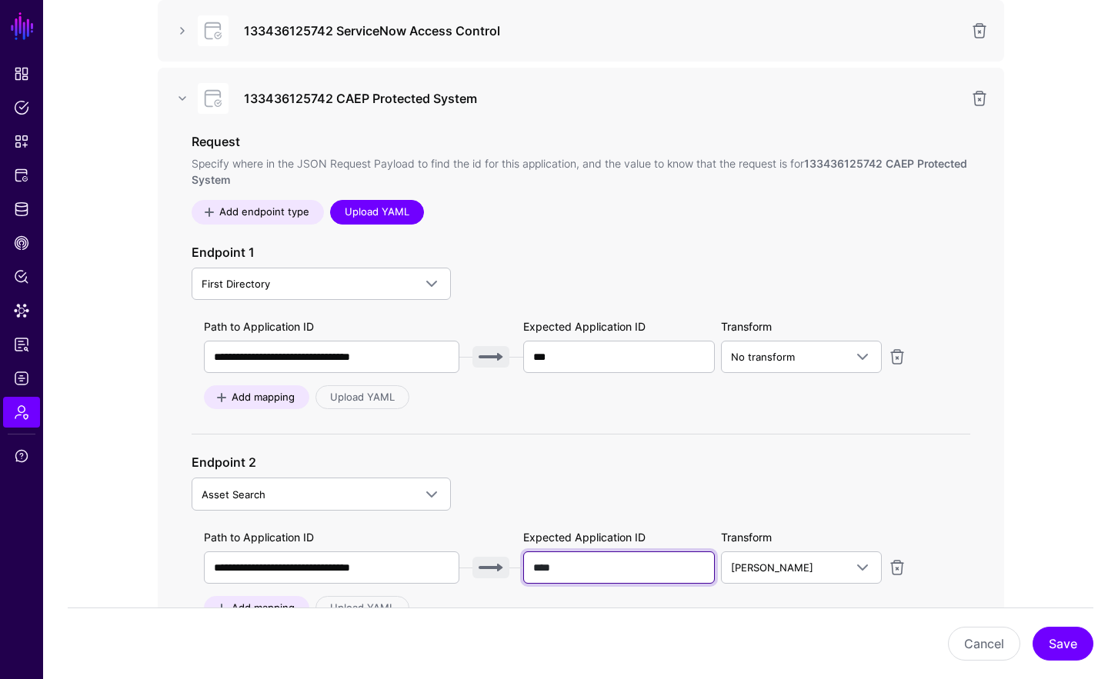
type input "****"
click at [391, 213] on link "Upload YAML" at bounding box center [377, 212] width 94 height 25
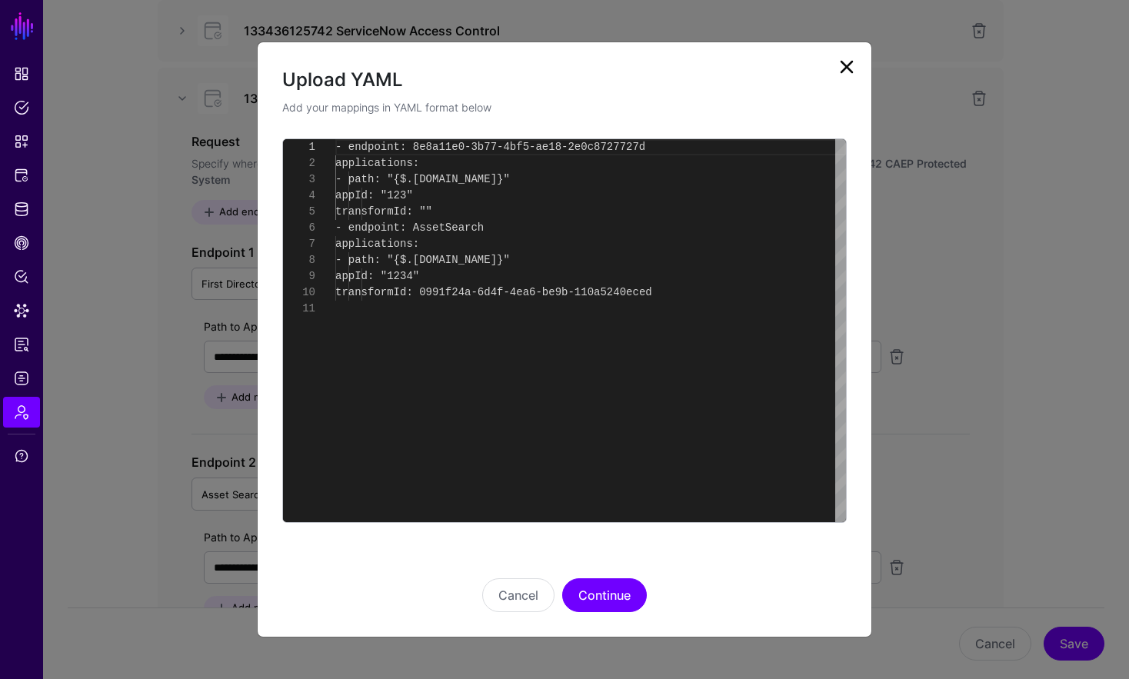
scroll to position [162, 0]
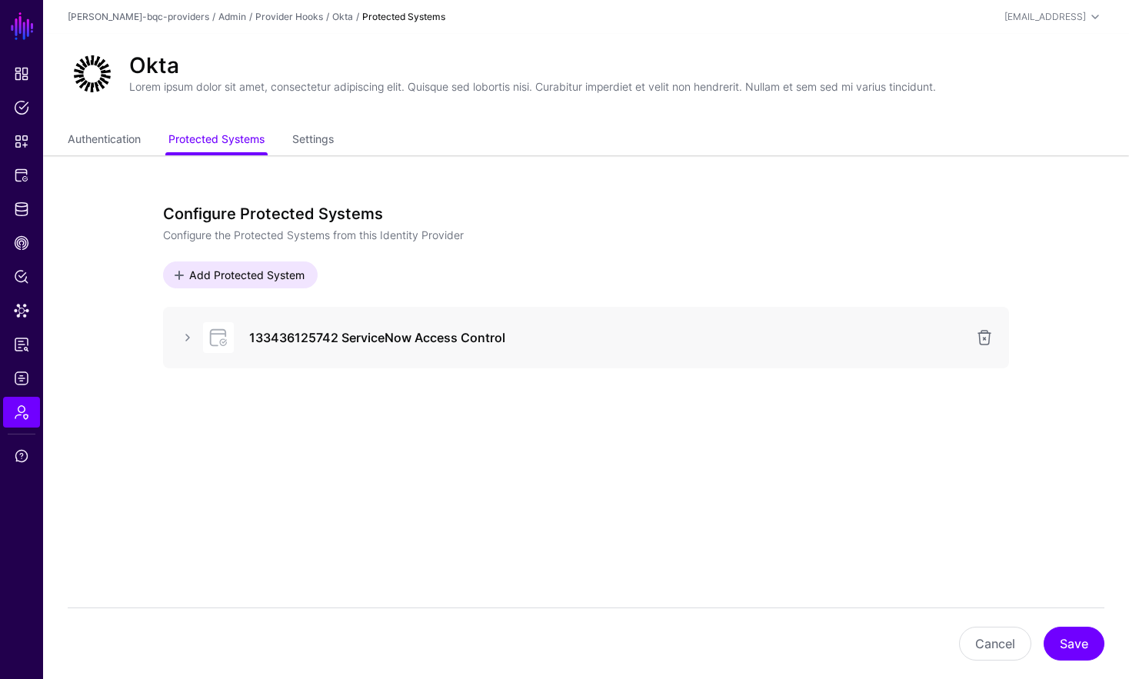
click at [346, 137] on ul "Authentication Protected Systems Settings" at bounding box center [586, 140] width 1037 height 29
click at [332, 132] on link "Settings" at bounding box center [313, 140] width 42 height 29
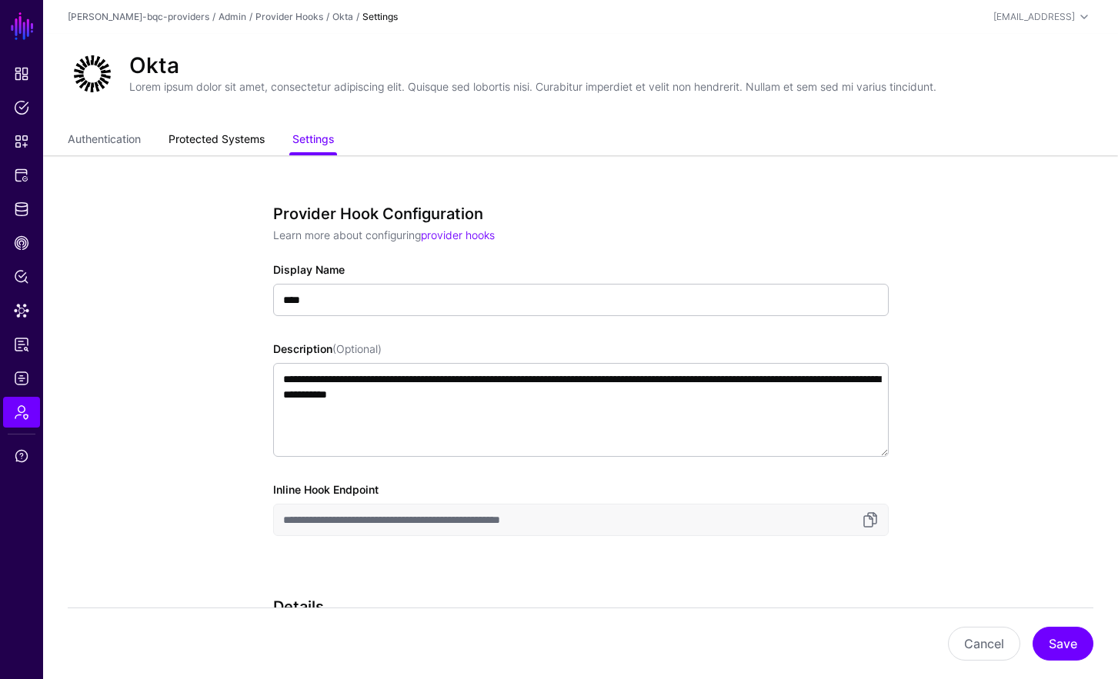
click at [205, 131] on link "Protected Systems" at bounding box center [216, 140] width 96 height 29
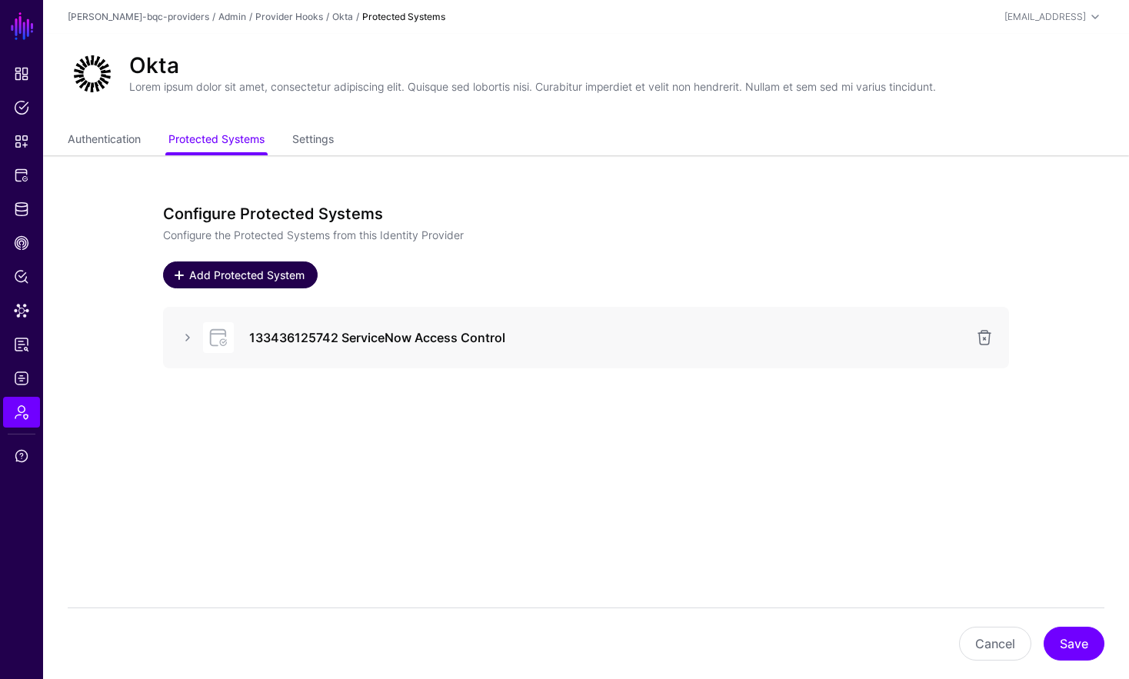
click at [265, 263] on link "Add Protected System" at bounding box center [240, 275] width 155 height 27
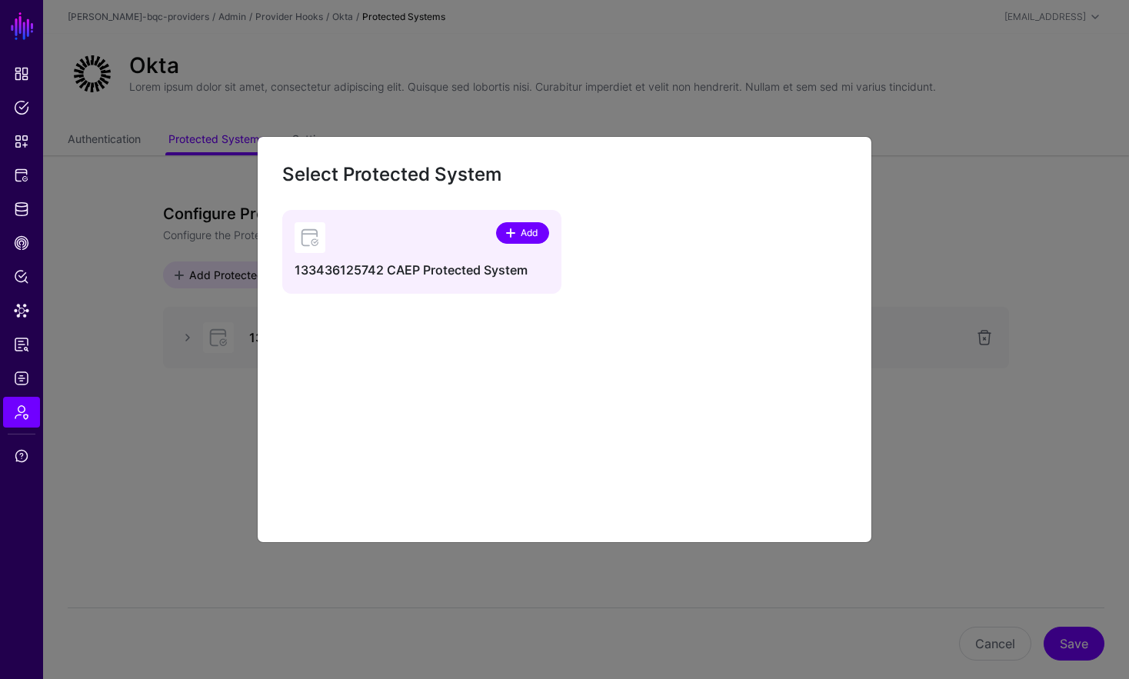
click at [536, 239] on span "Add" at bounding box center [529, 233] width 21 height 14
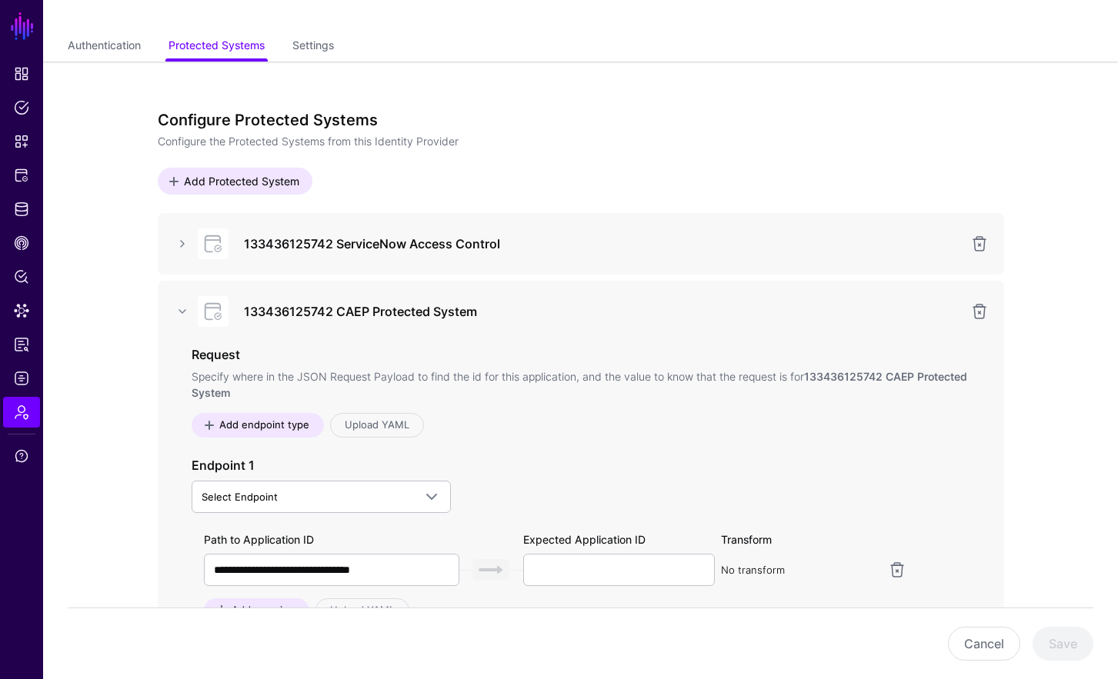
scroll to position [182, 0]
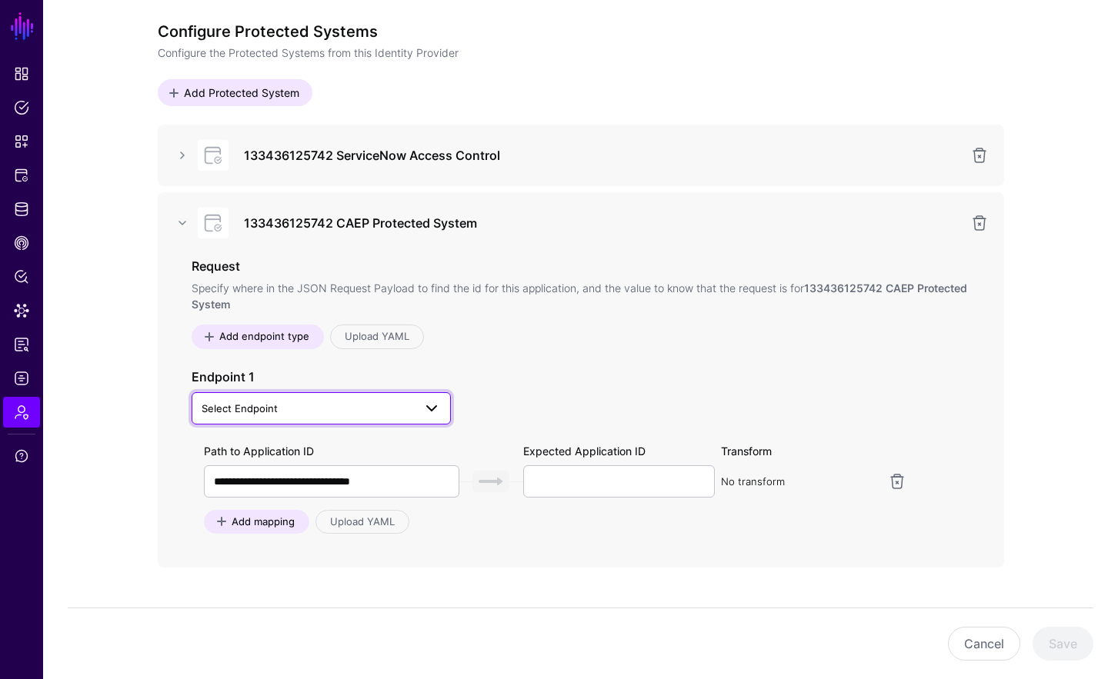
click at [382, 408] on span "Select Endpoint" at bounding box center [308, 408] width 212 height 17
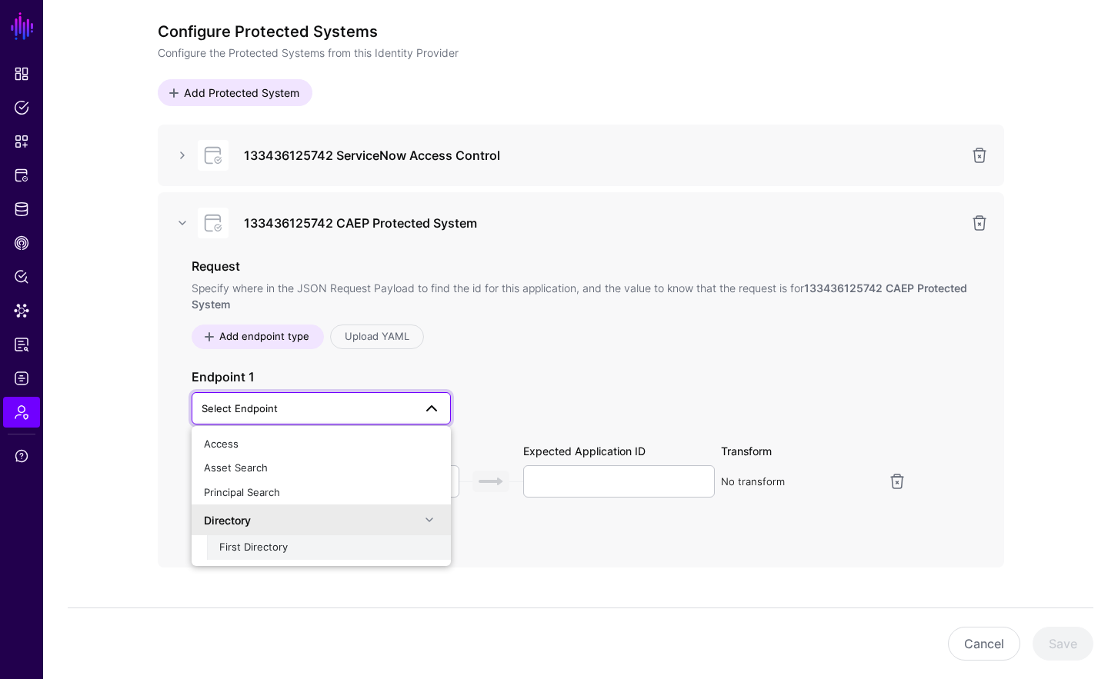
click at [318, 540] on div "First Directory" at bounding box center [328, 547] width 219 height 15
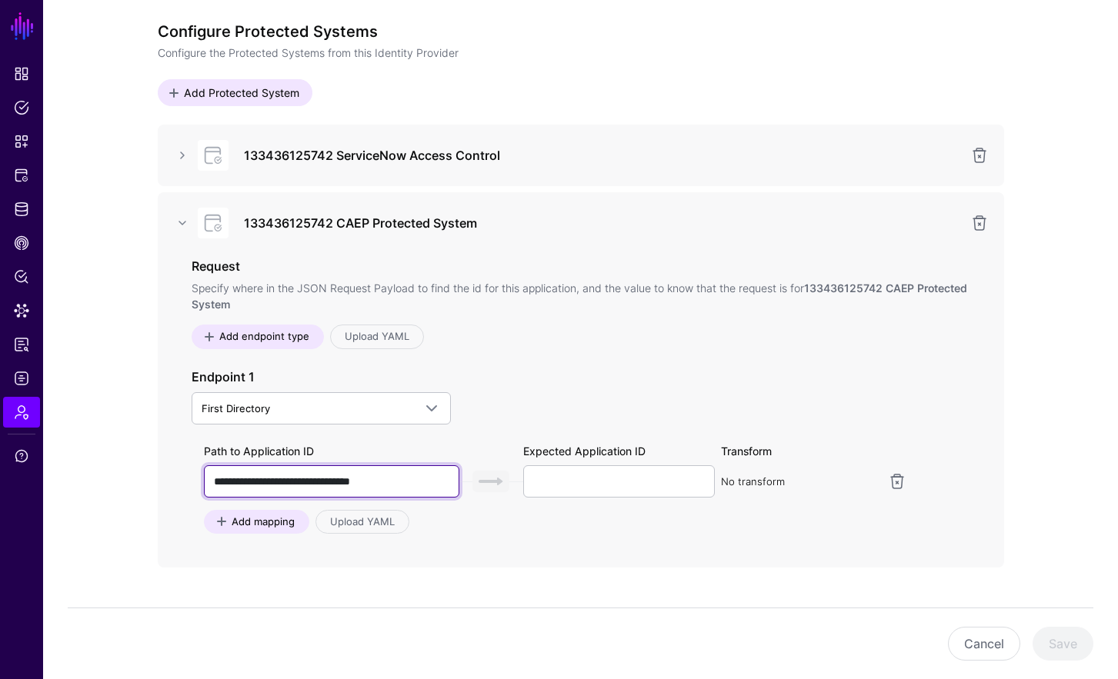
click at [391, 474] on input "**********" at bounding box center [331, 481] width 255 height 32
drag, startPoint x: 426, startPoint y: 482, endPoint x: 112, endPoint y: 469, distance: 314.8
click at [112, 469] on div "**********" at bounding box center [580, 378] width 944 height 810
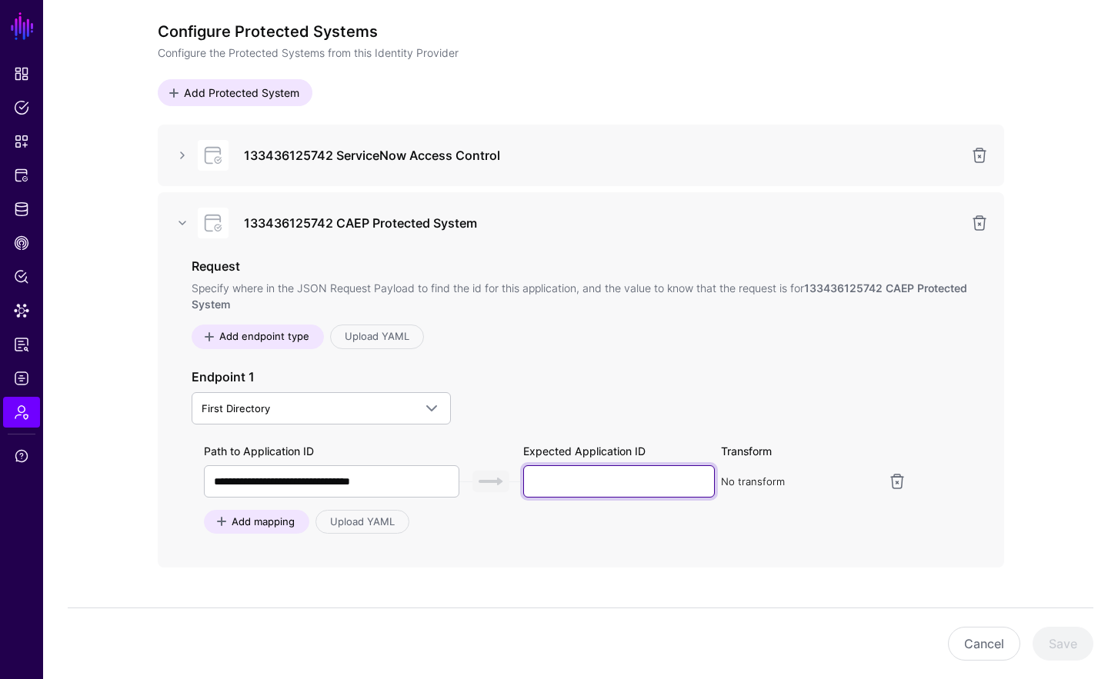
click at [575, 473] on input "text" at bounding box center [619, 481] width 192 height 32
type input "****"
click at [1049, 639] on button "Save" at bounding box center [1062, 644] width 61 height 34
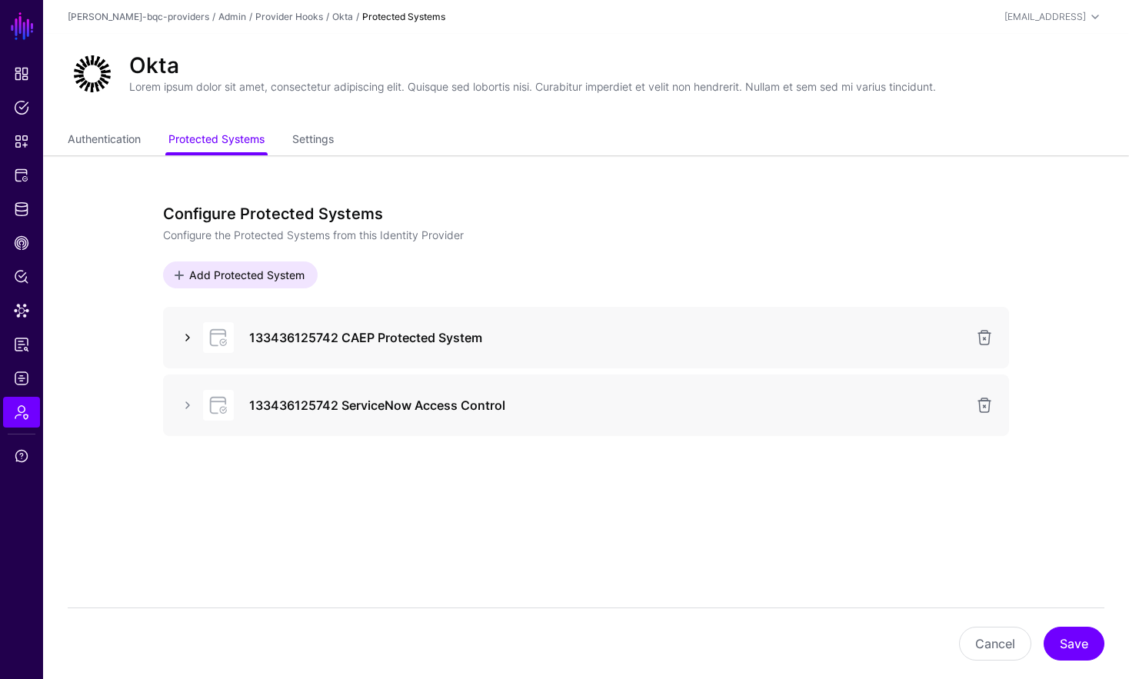
click at [186, 339] on link at bounding box center [187, 337] width 18 height 18
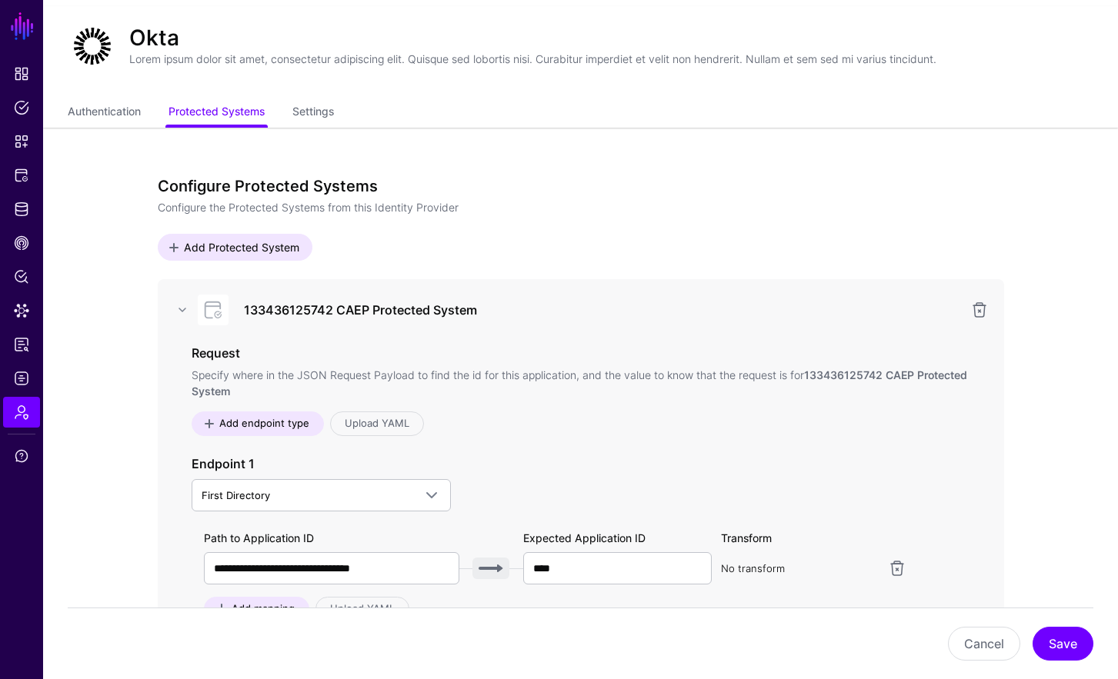
scroll to position [80, 0]
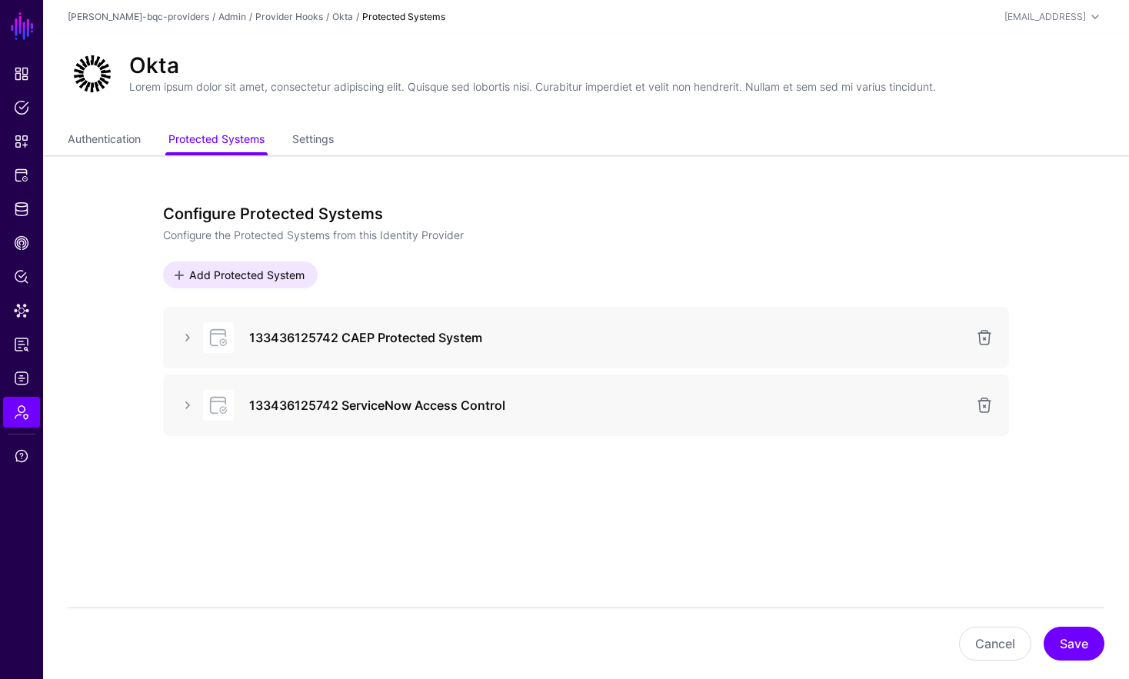
click at [176, 341] on div at bounding box center [187, 337] width 25 height 18
click at [178, 338] on link at bounding box center [187, 337] width 18 height 18
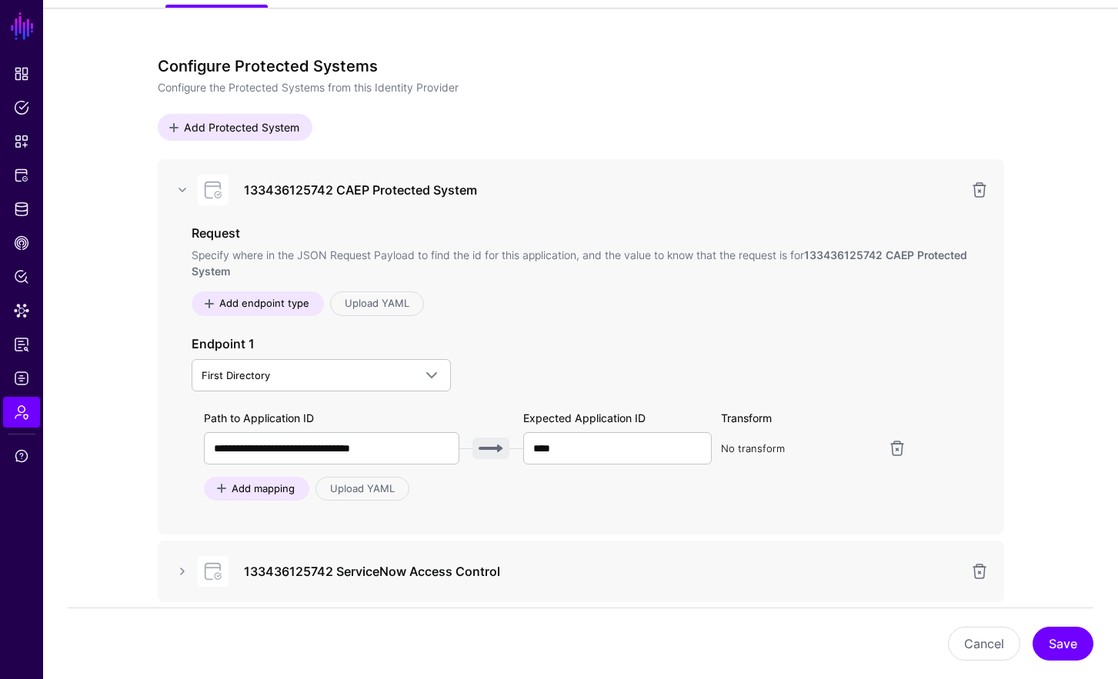
scroll to position [286, 0]
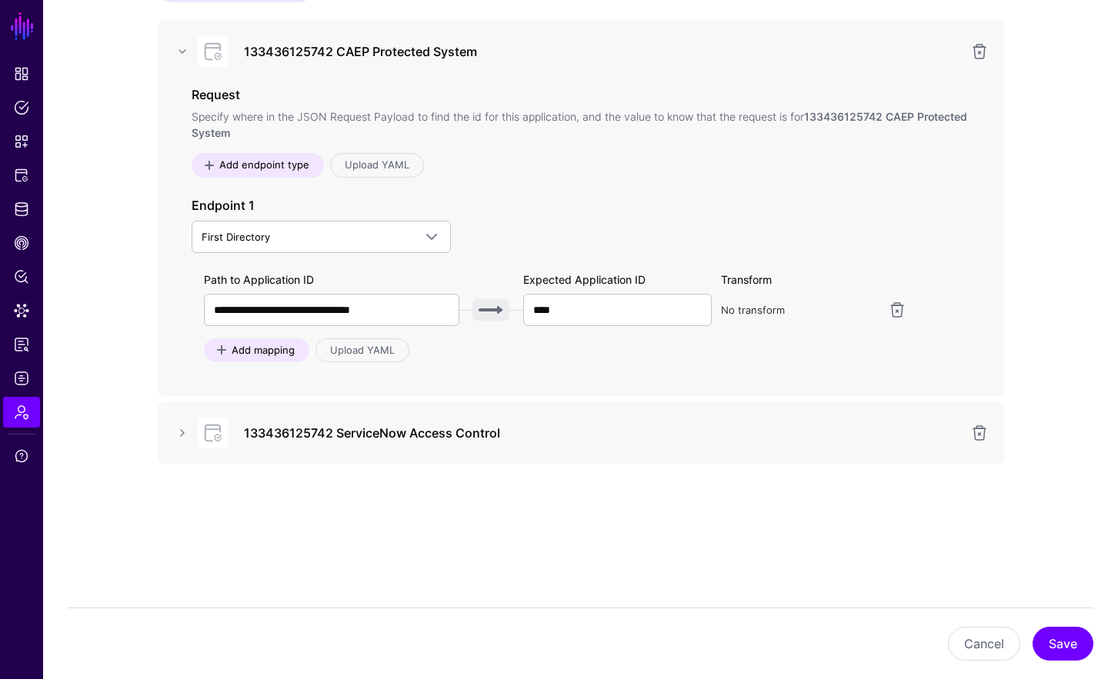
click at [822, 295] on div "No transform" at bounding box center [801, 310] width 161 height 32
